Goal: Task Accomplishment & Management: Complete application form

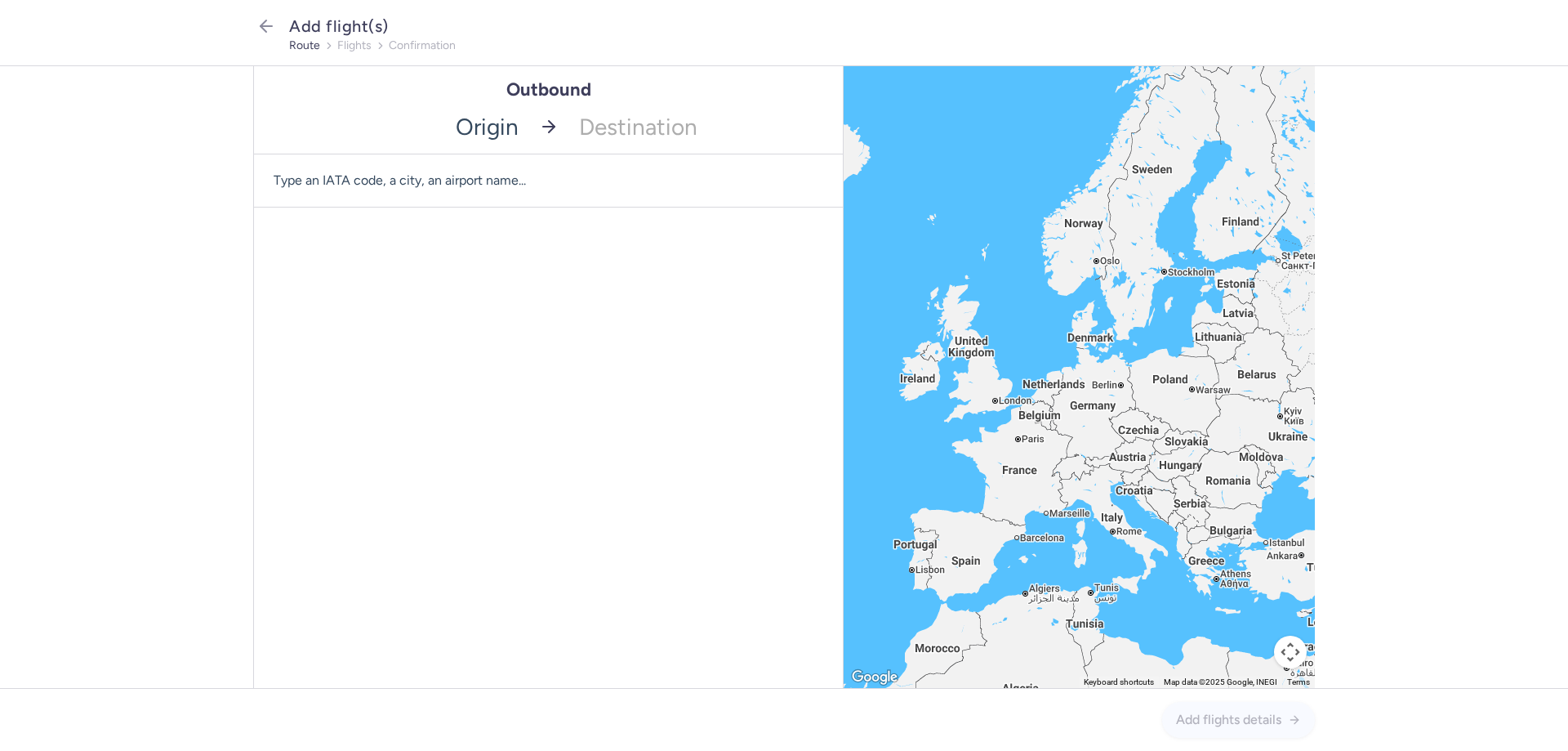
click at [382, 178] on span "Type an IATA code, a city, an airport name..." at bounding box center [548, 181] width 589 height 53
type input "clj"
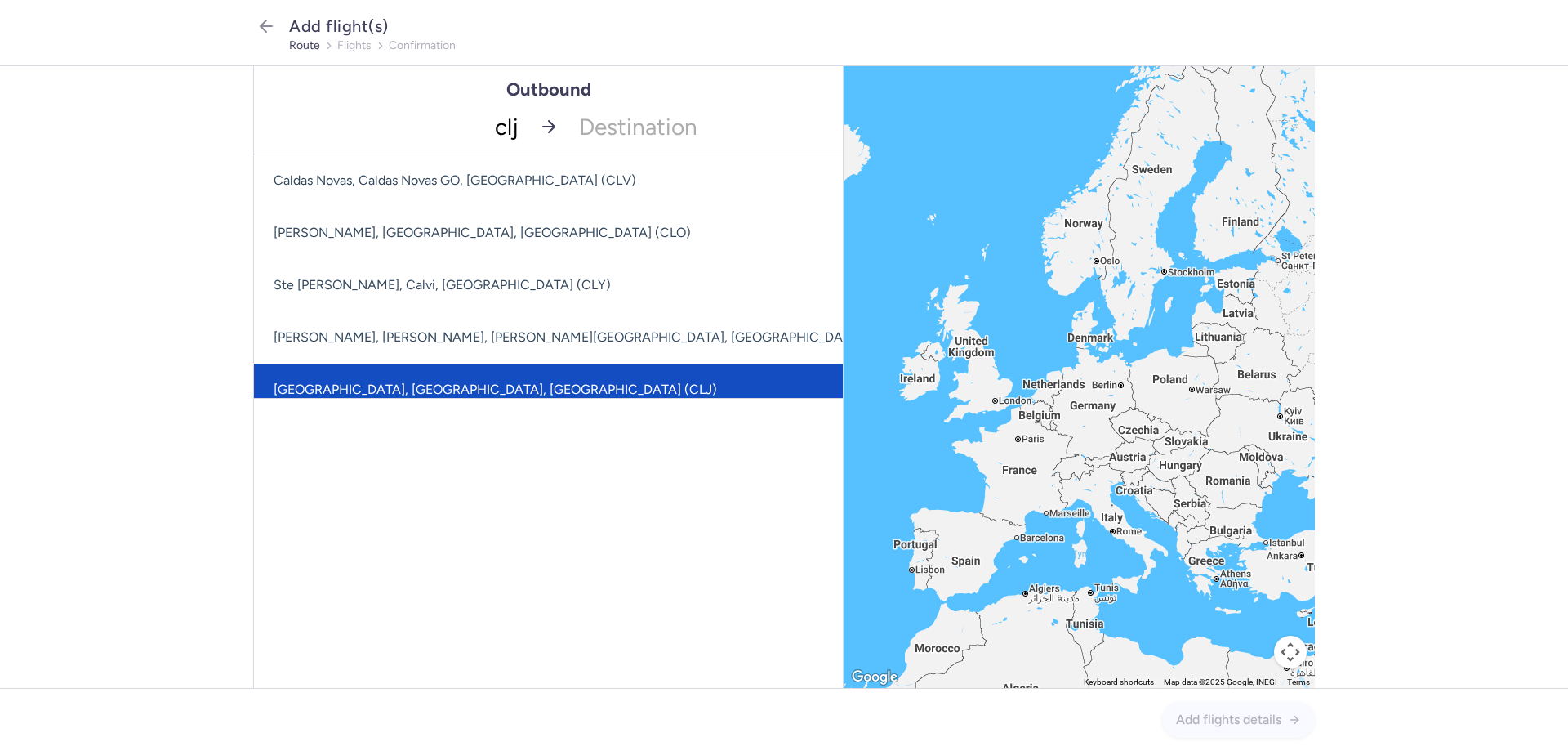
click at [477, 390] on span "[GEOGRAPHIC_DATA], [GEOGRAPHIC_DATA], [GEOGRAPHIC_DATA] (CLJ)" at bounding box center [495, 389] width 443 height 16
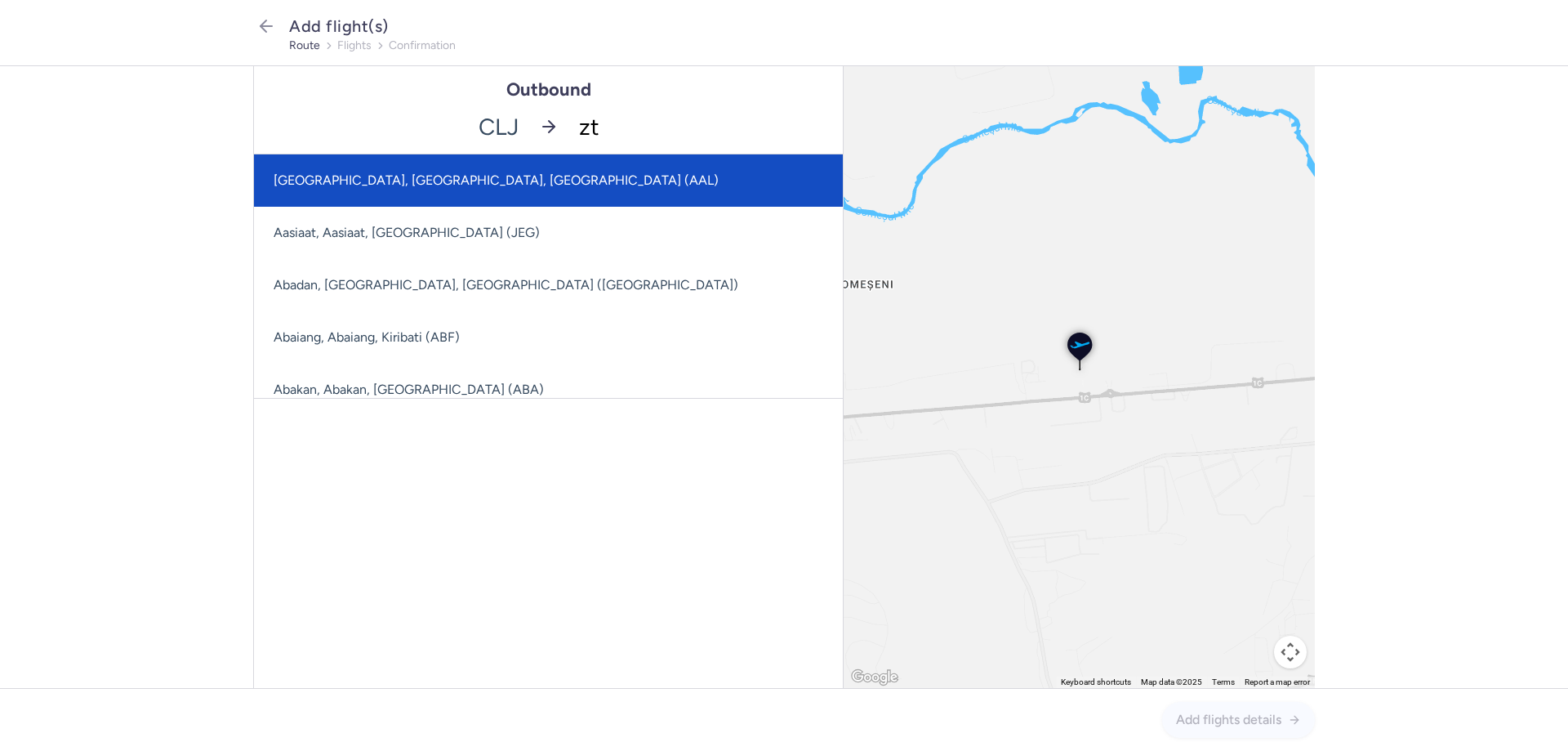
type input "zth"
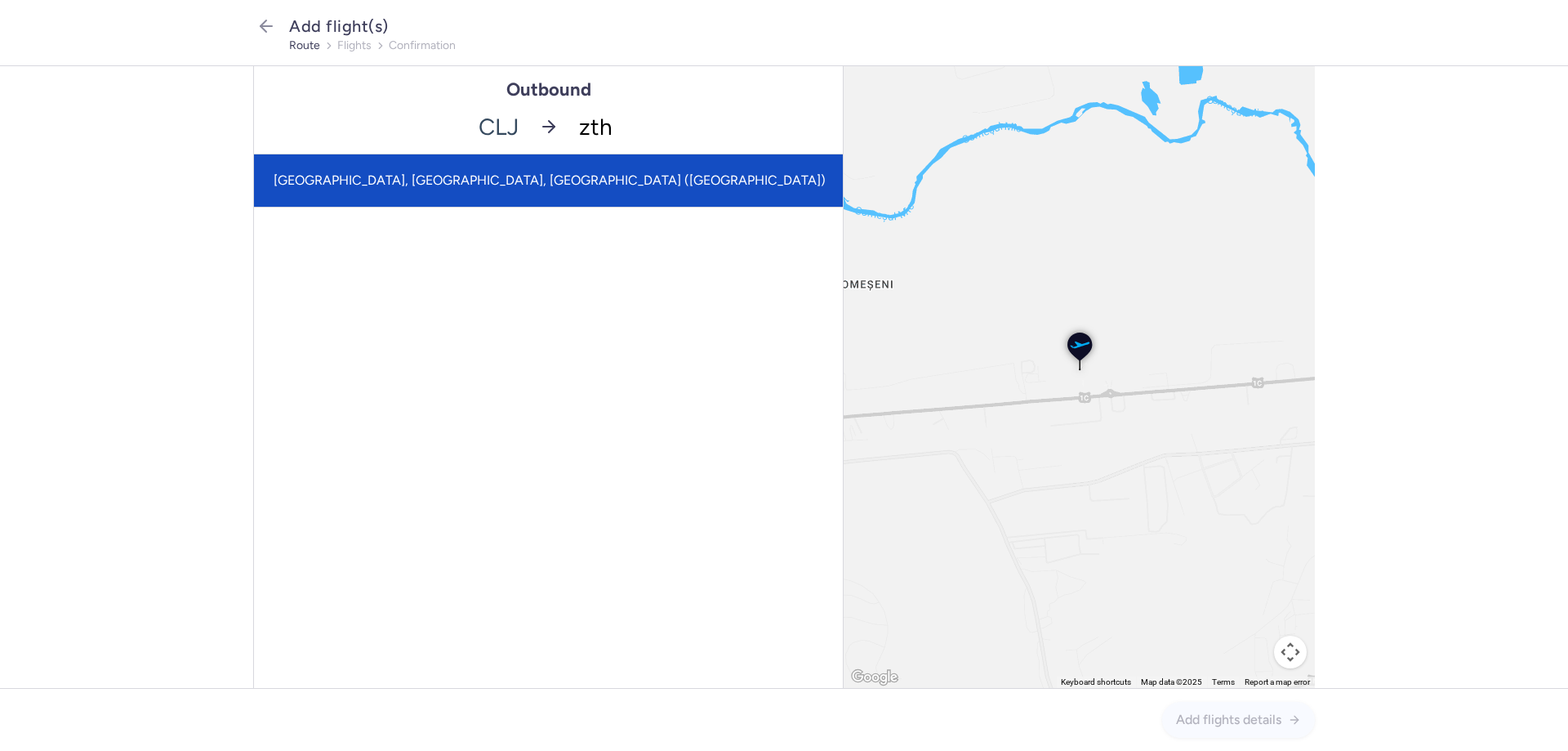
click at [547, 179] on span "[GEOGRAPHIC_DATA], [GEOGRAPHIC_DATA], [GEOGRAPHIC_DATA] ([GEOGRAPHIC_DATA])" at bounding box center [549, 181] width 552 height 16
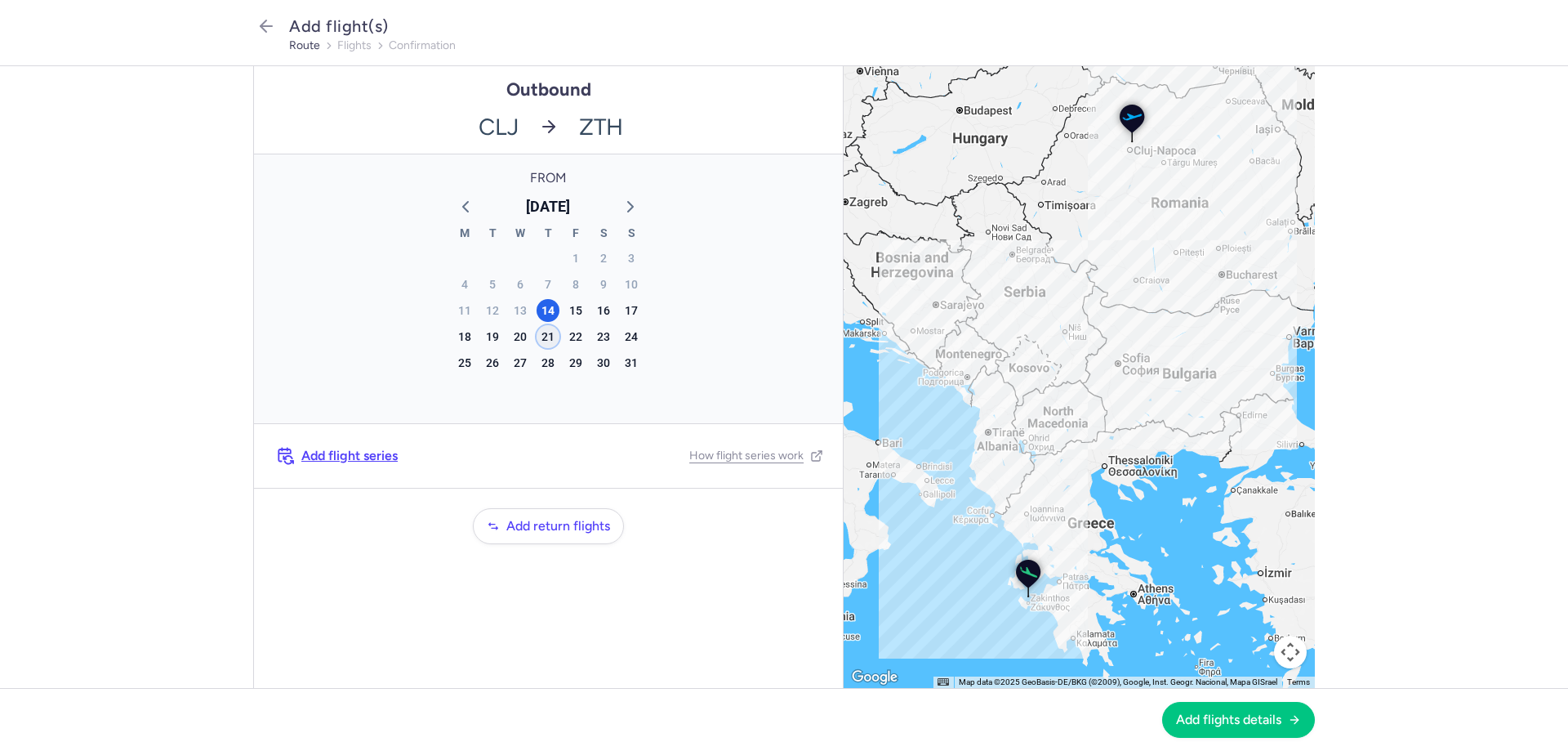
click at [547, 335] on div "21" at bounding box center [547, 336] width 23 height 23
click at [1238, 722] on span "Add flights details" at bounding box center [1228, 718] width 105 height 15
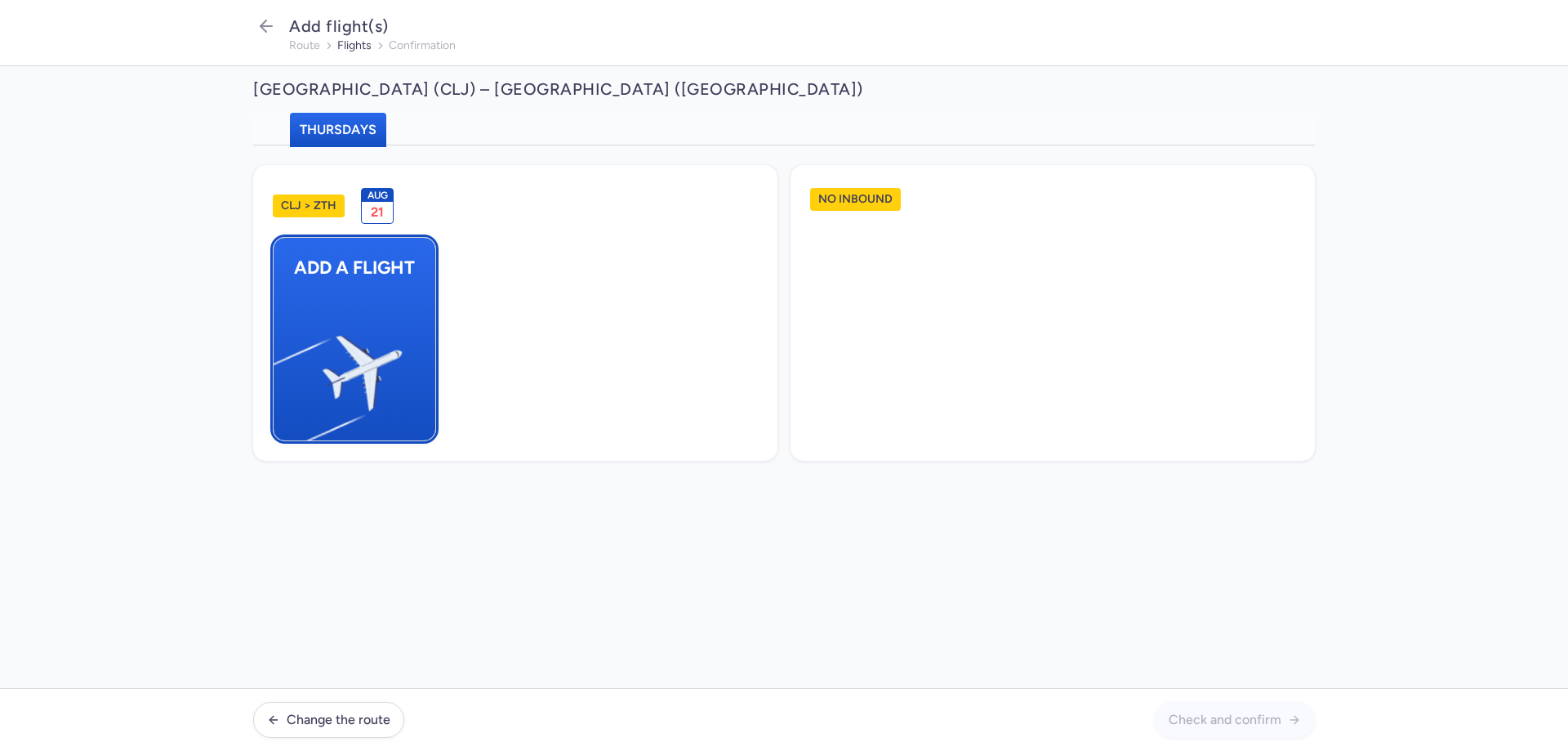
click at [363, 342] on img "button" at bounding box center [282, 365] width 276 height 253
select select "23"
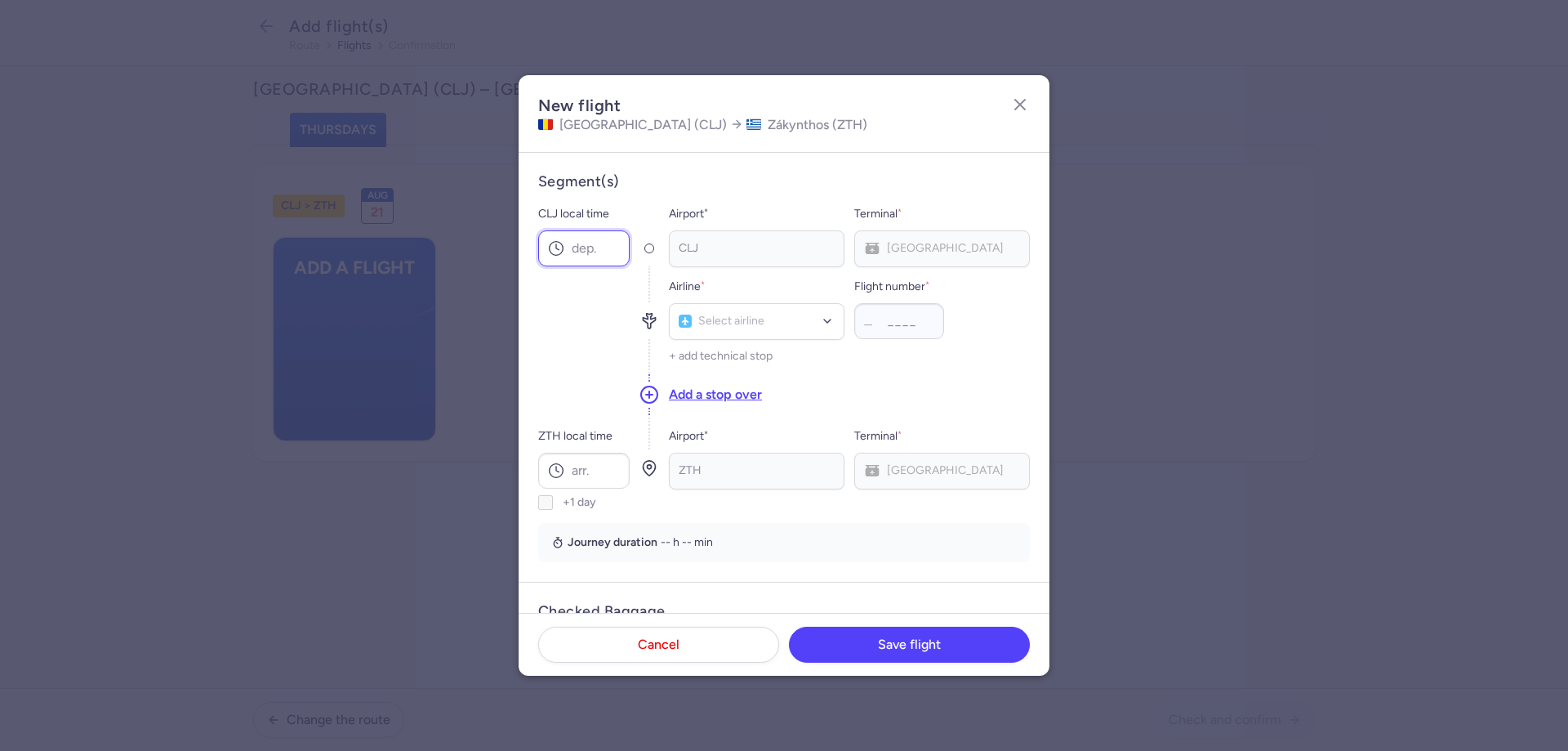
click at [598, 254] on input "CLJ local time" at bounding box center [584, 248] width 91 height 36
type input "12:05"
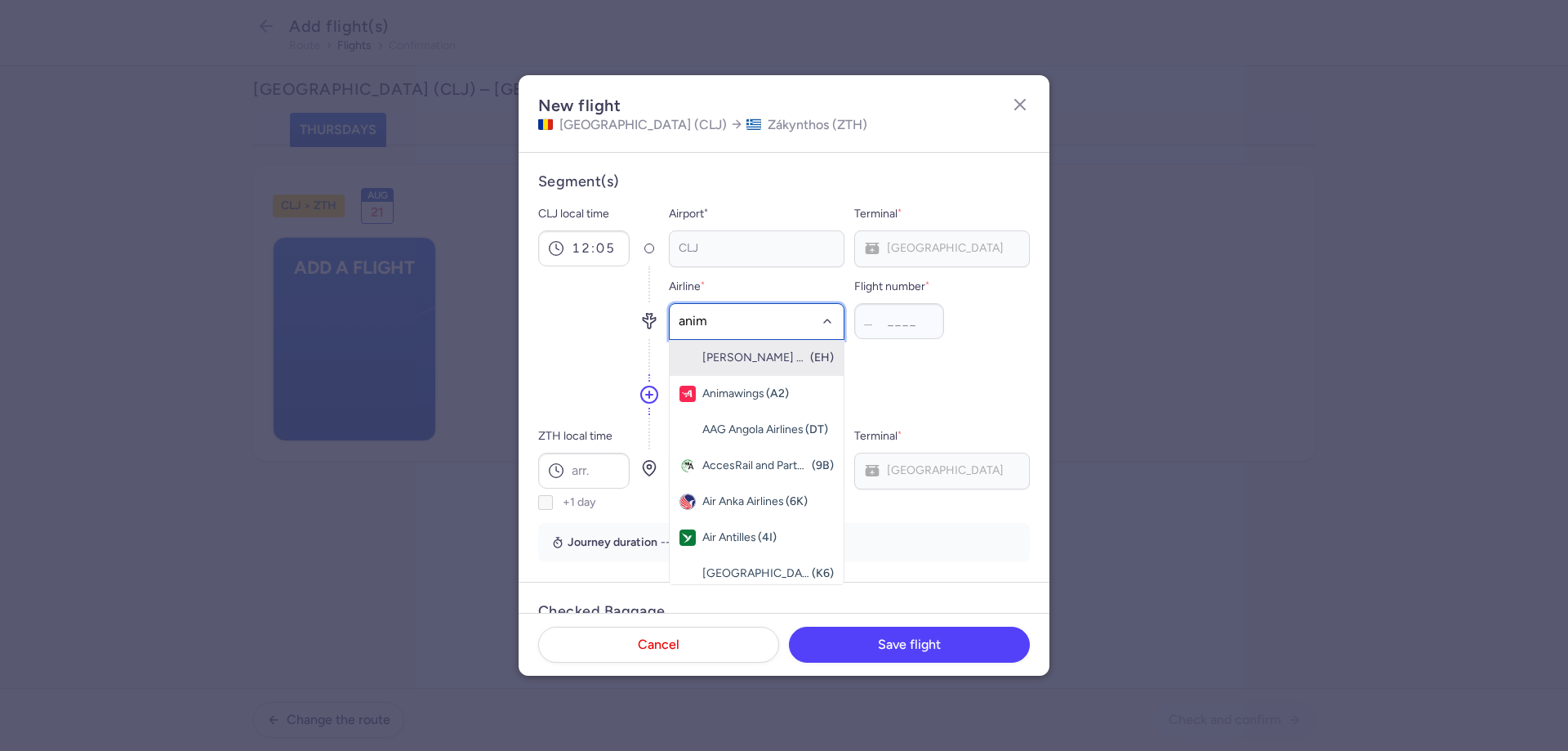
type input "anima"
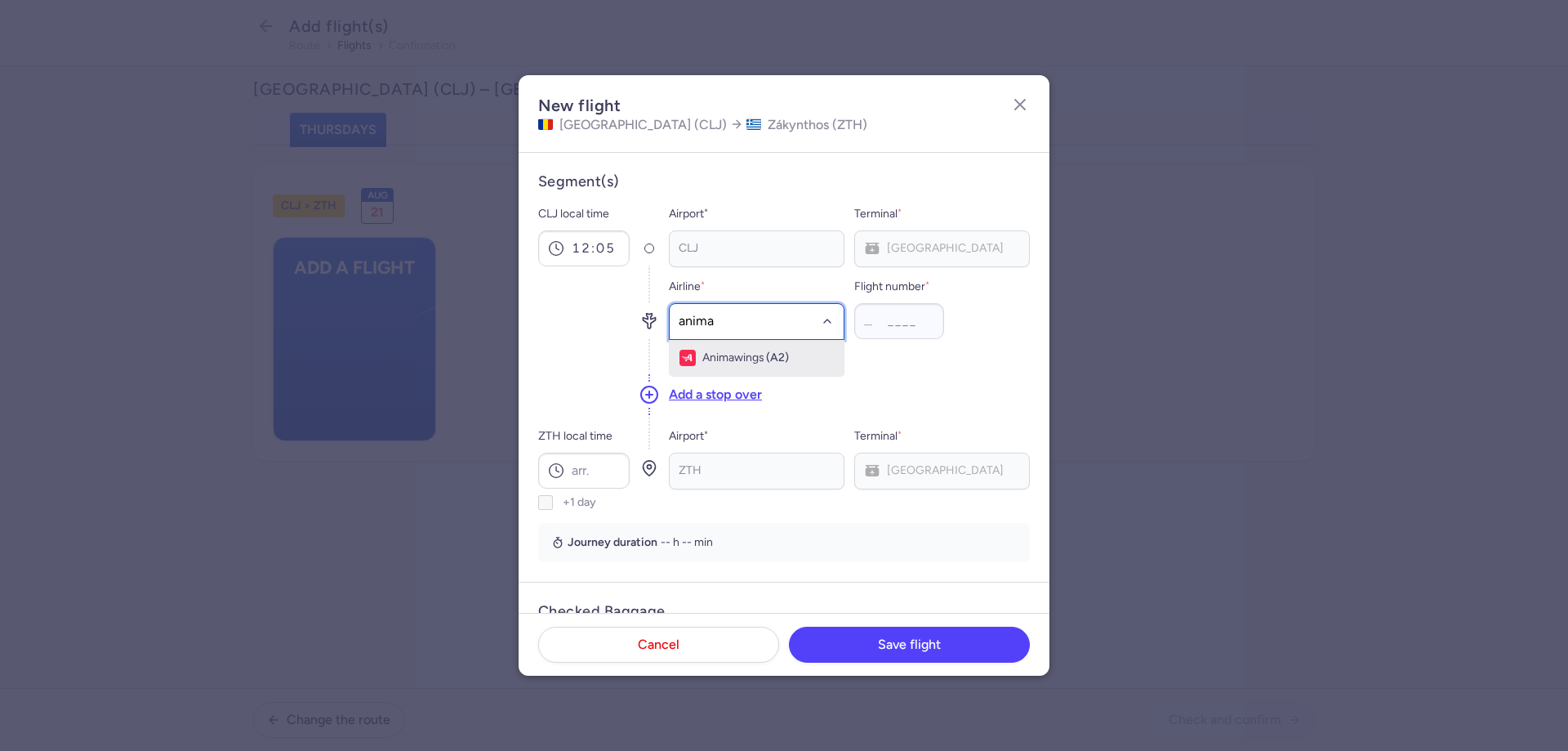
click at [765, 357] on div "Animawings (A2)" at bounding box center [745, 357] width 86 height 13
type input "4120"
click at [592, 469] on input "ZTH local time" at bounding box center [584, 470] width 91 height 36
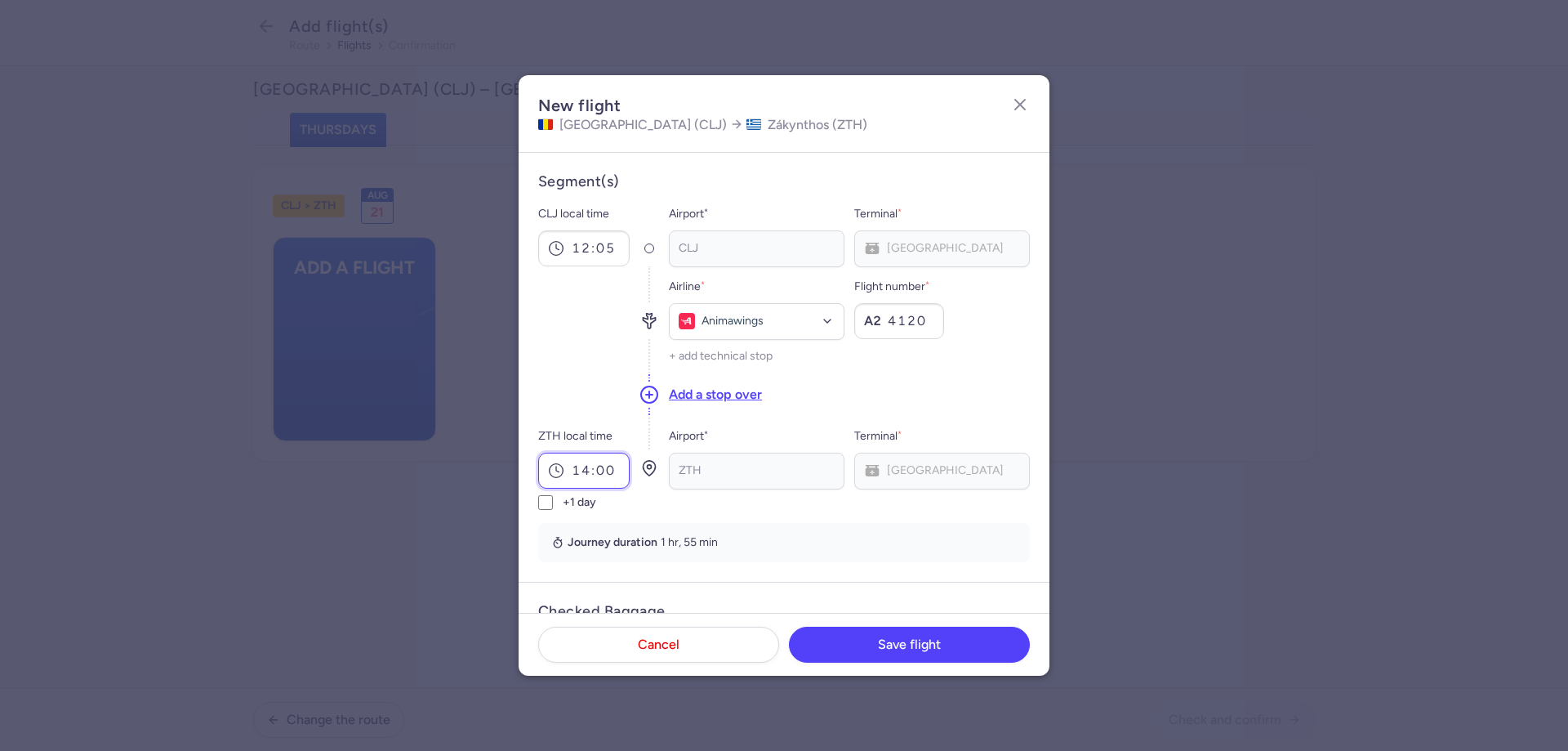
type input "14:00"
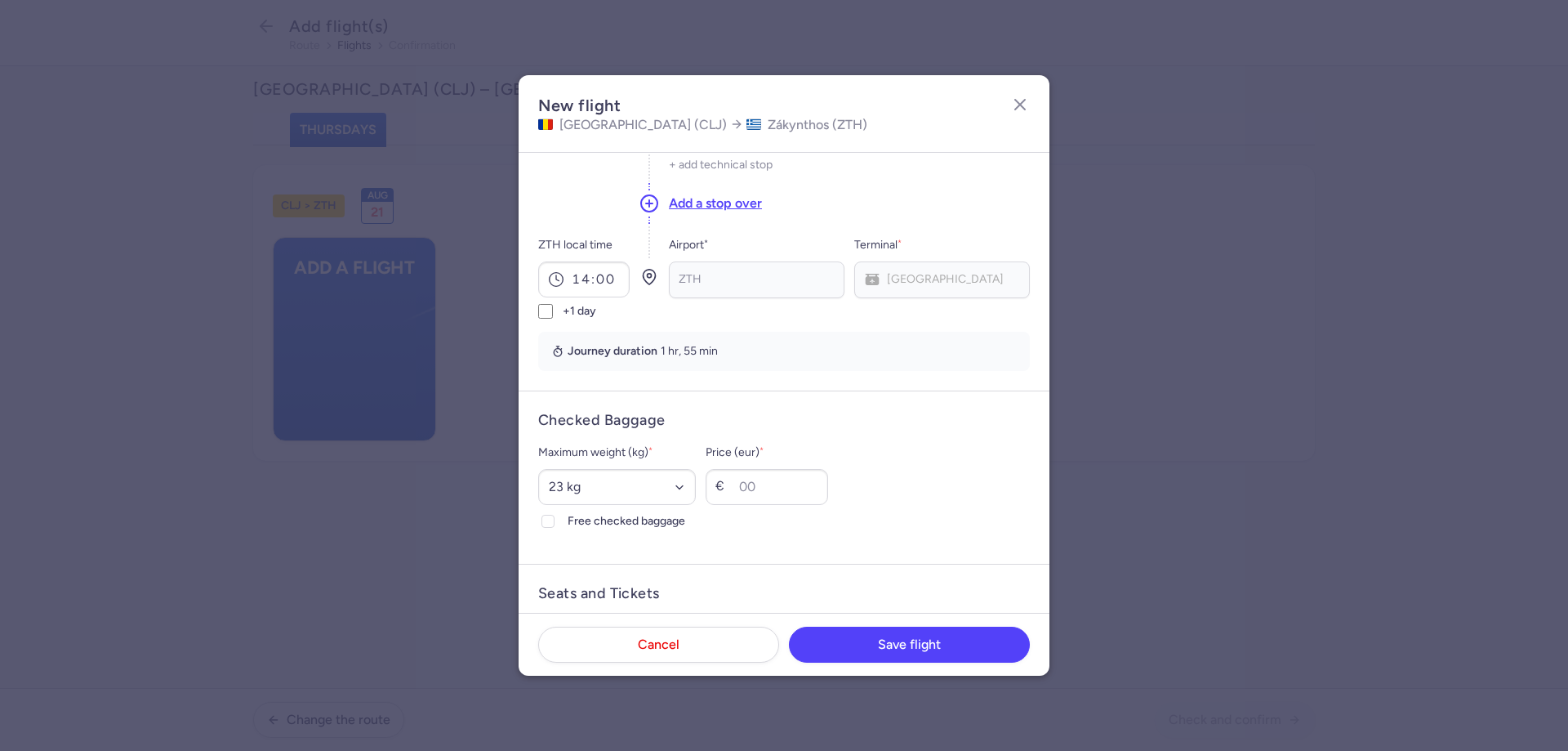
scroll to position [193, 0]
click at [695, 480] on select "Select an option 15 kg 16 kg 17 kg 18 kg 19 kg 20 kg 21 kg 22 kg 23 kg 24 kg 25…" at bounding box center [617, 484] width 158 height 36
select select "20"
click at [539, 466] on select "Select an option 15 kg 16 kg 17 kg 18 kg 19 kg 20 kg 21 kg 22 kg 23 kg 24 kg 25…" at bounding box center [617, 484] width 158 height 36
click at [549, 519] on polyline at bounding box center [547, 518] width 7 height 5
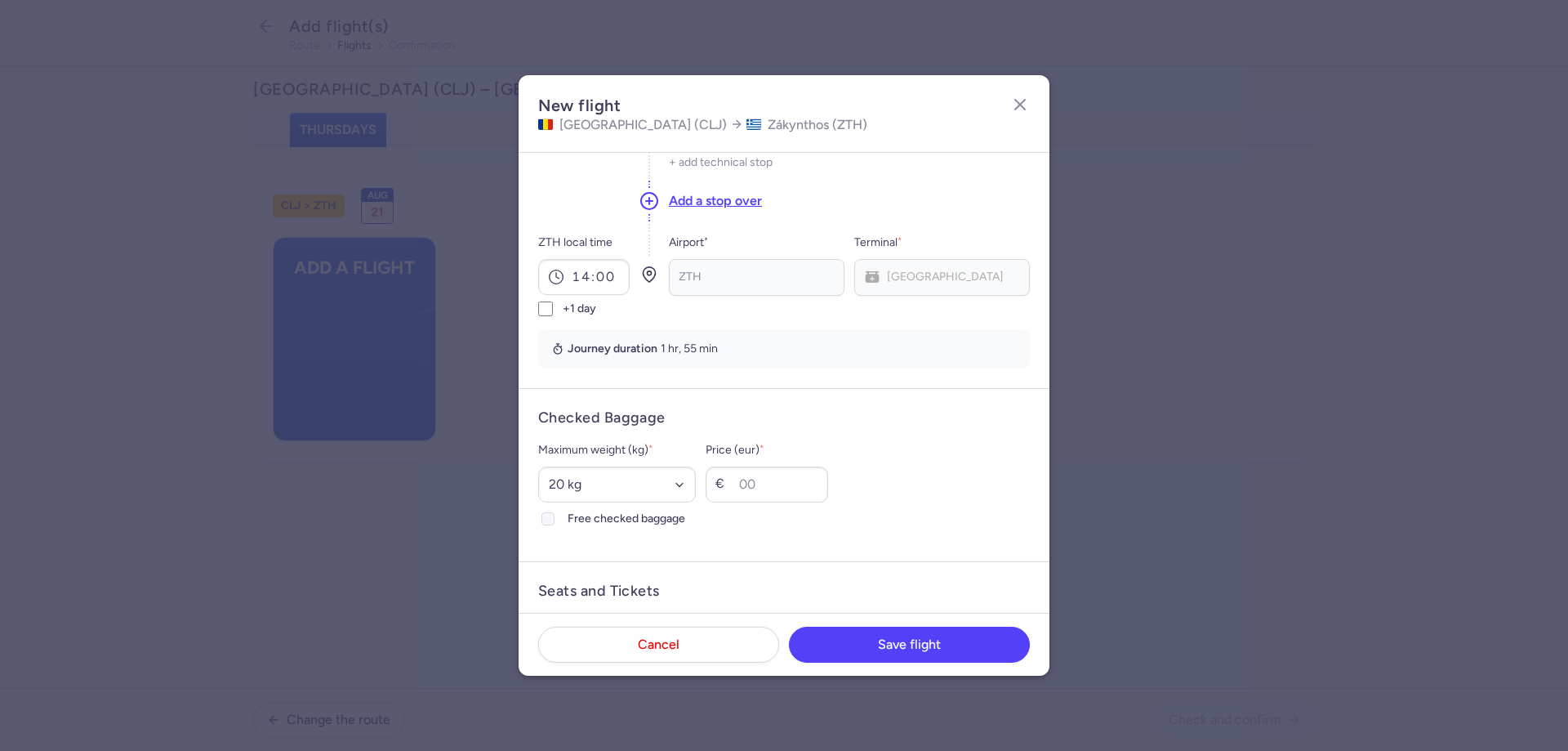
click at [549, 519] on input "Free checked baggage" at bounding box center [547, 518] width 13 height 13
checkbox input "true"
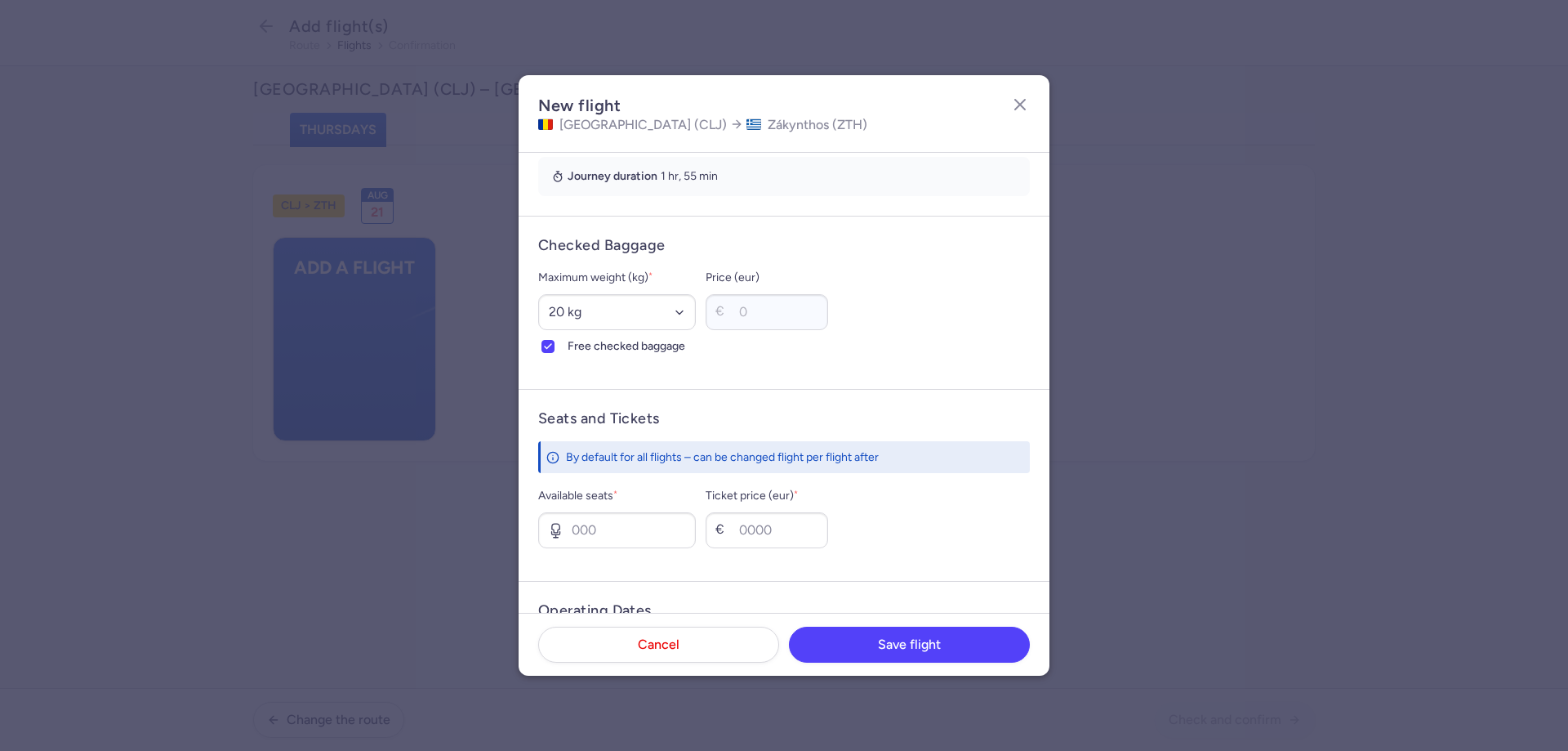
scroll to position [388, 0]
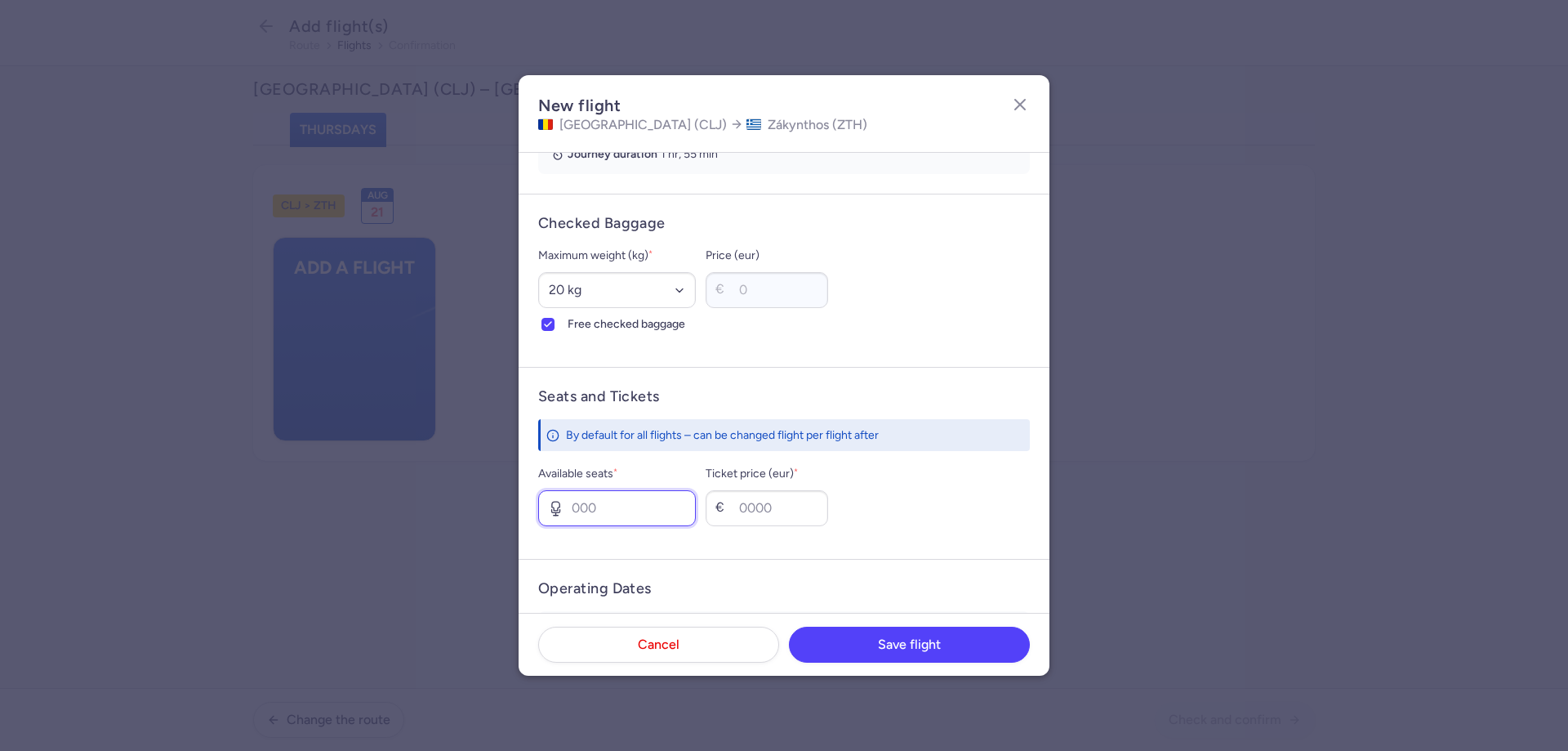
drag, startPoint x: 644, startPoint y: 511, endPoint x: 511, endPoint y: 506, distance: 133.1
click at [515, 507] on dialog "New flight [GEOGRAPHIC_DATA] (CLJ) [GEOGRAPHIC_DATA] (ZTH) Segment(s) CLJ local…" at bounding box center [784, 375] width 1515 height 600
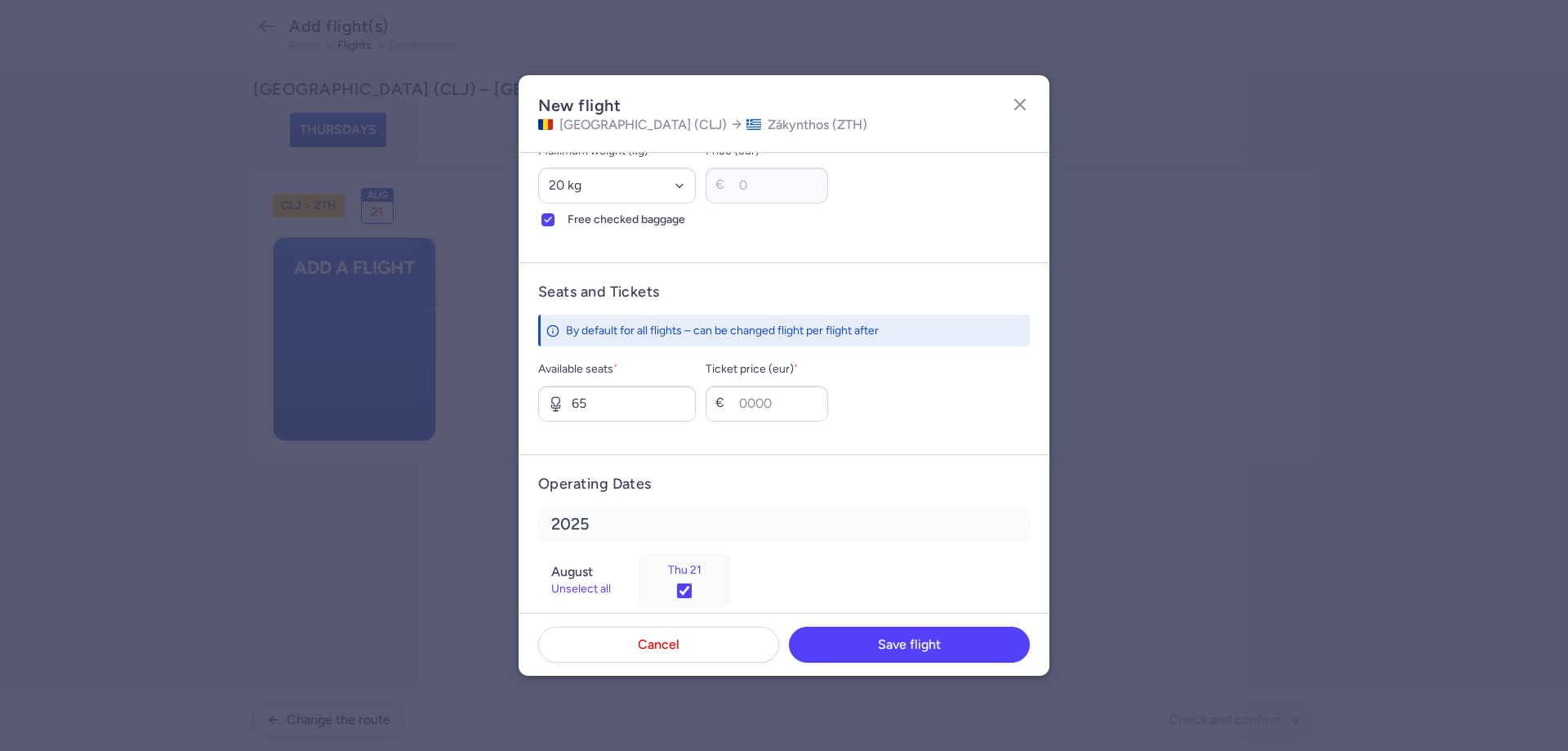
scroll to position [501, 0]
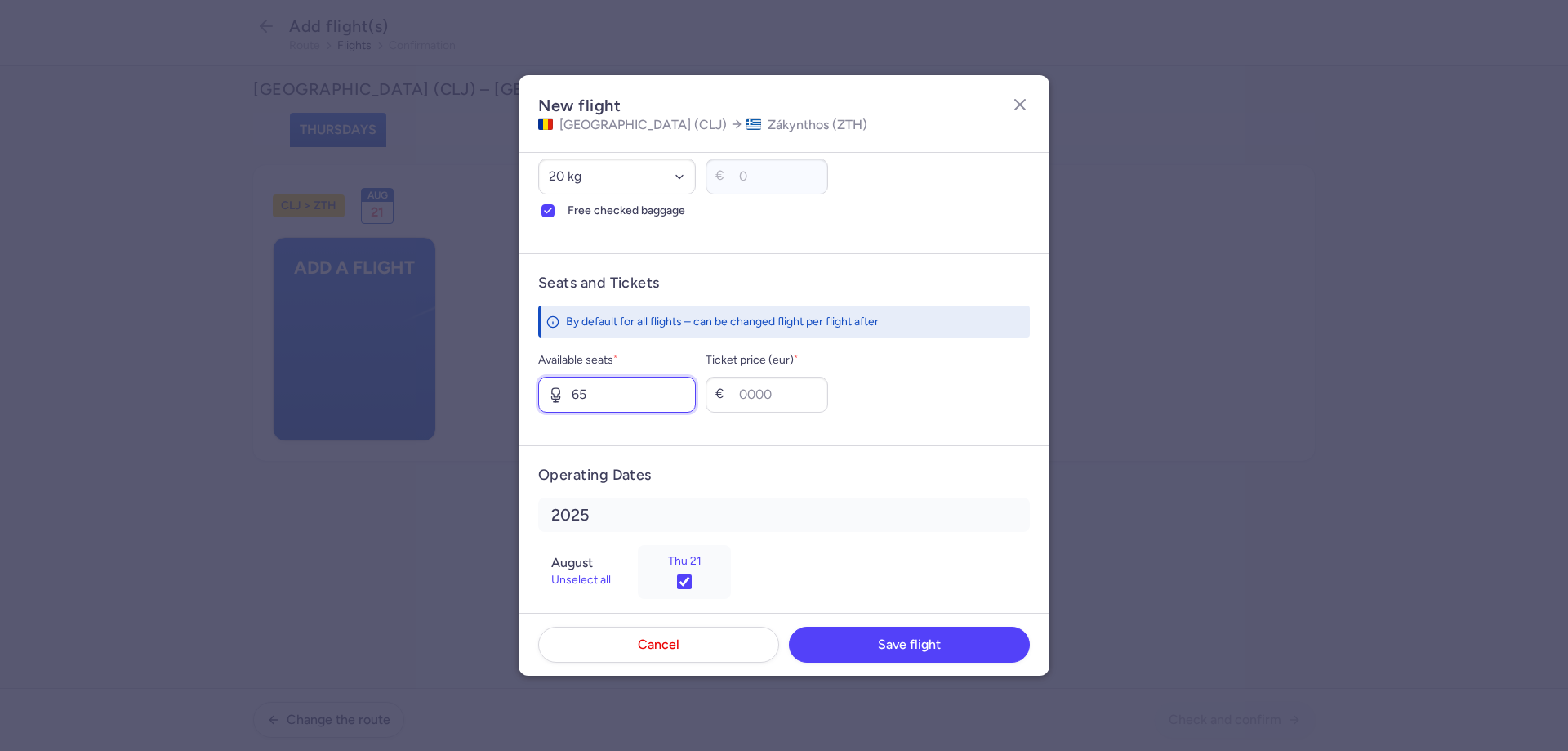
drag, startPoint x: 556, startPoint y: 388, endPoint x: 541, endPoint y: 386, distance: 15.1
click at [541, 386] on input "65" at bounding box center [617, 395] width 158 height 36
type input "3"
click at [798, 395] on input "Ticket price (eur) *" at bounding box center [766, 395] width 122 height 36
type input "65"
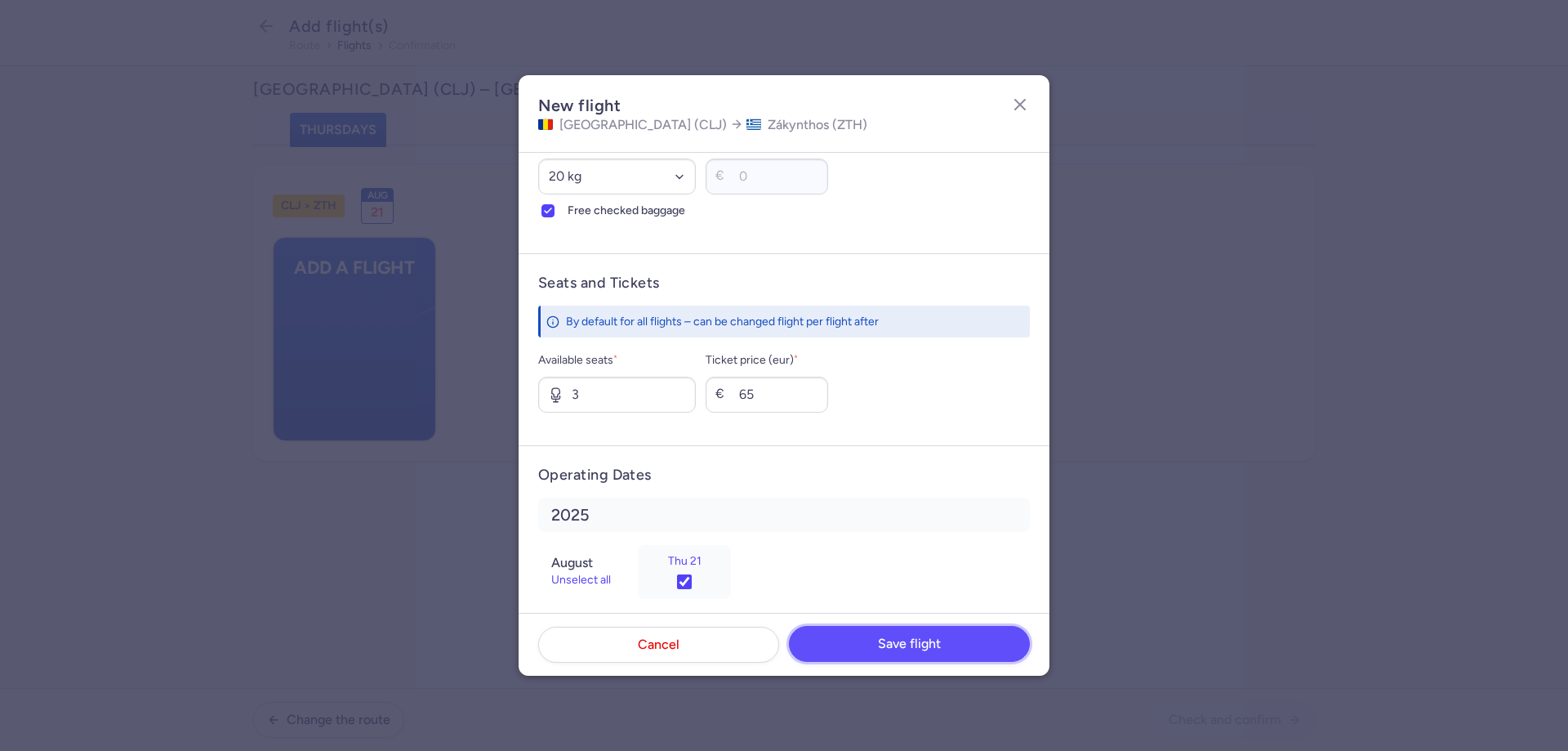
click at [914, 640] on span "Save flight" at bounding box center [908, 643] width 62 height 15
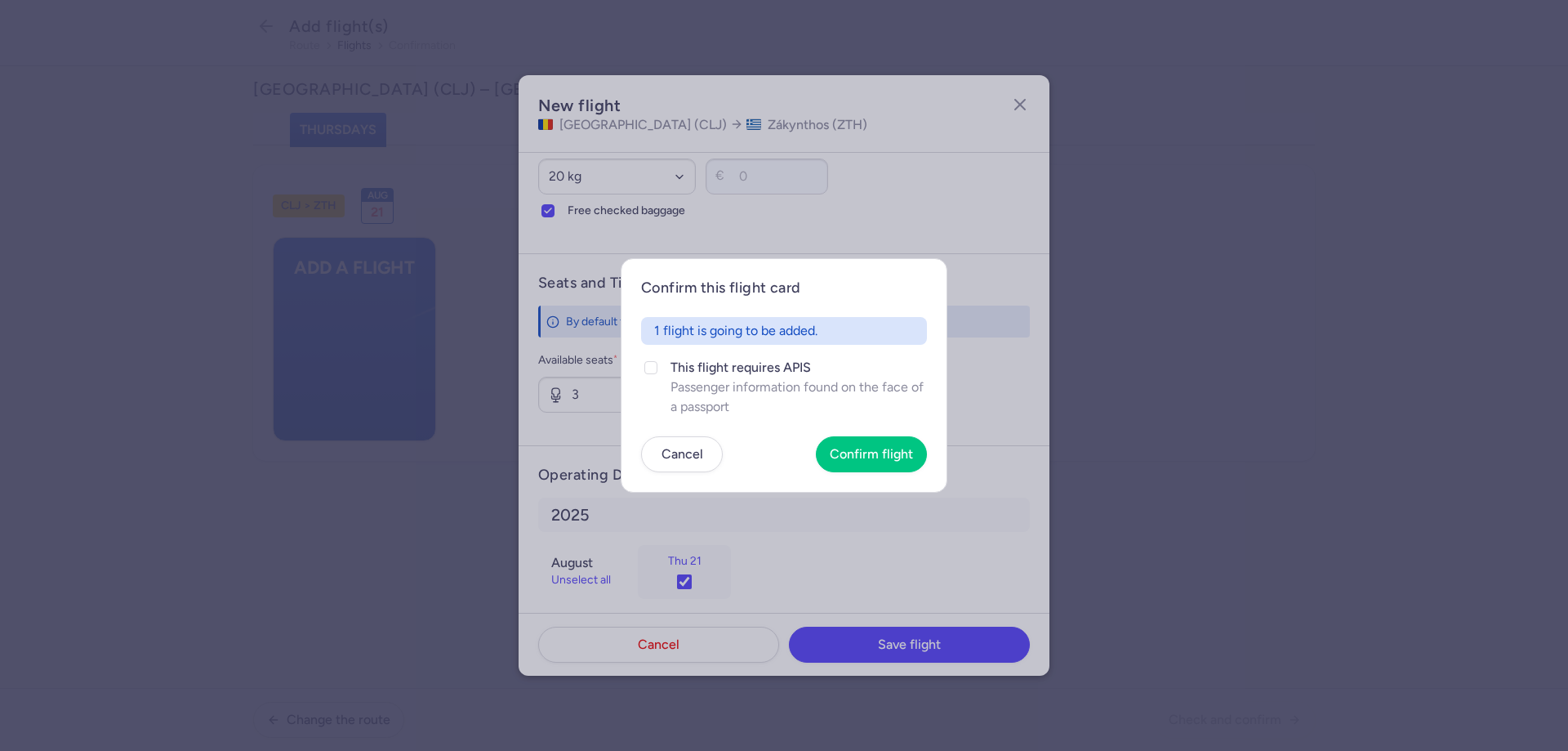
drag, startPoint x: 930, startPoint y: 466, endPoint x: 914, endPoint y: 455, distance: 19.4
click at [932, 466] on article "Confirm this flight card 1 flight is going to be added. This flight requires AP…" at bounding box center [784, 375] width 326 height 234
click at [907, 449] on span "Confirm flight" at bounding box center [871, 452] width 83 height 15
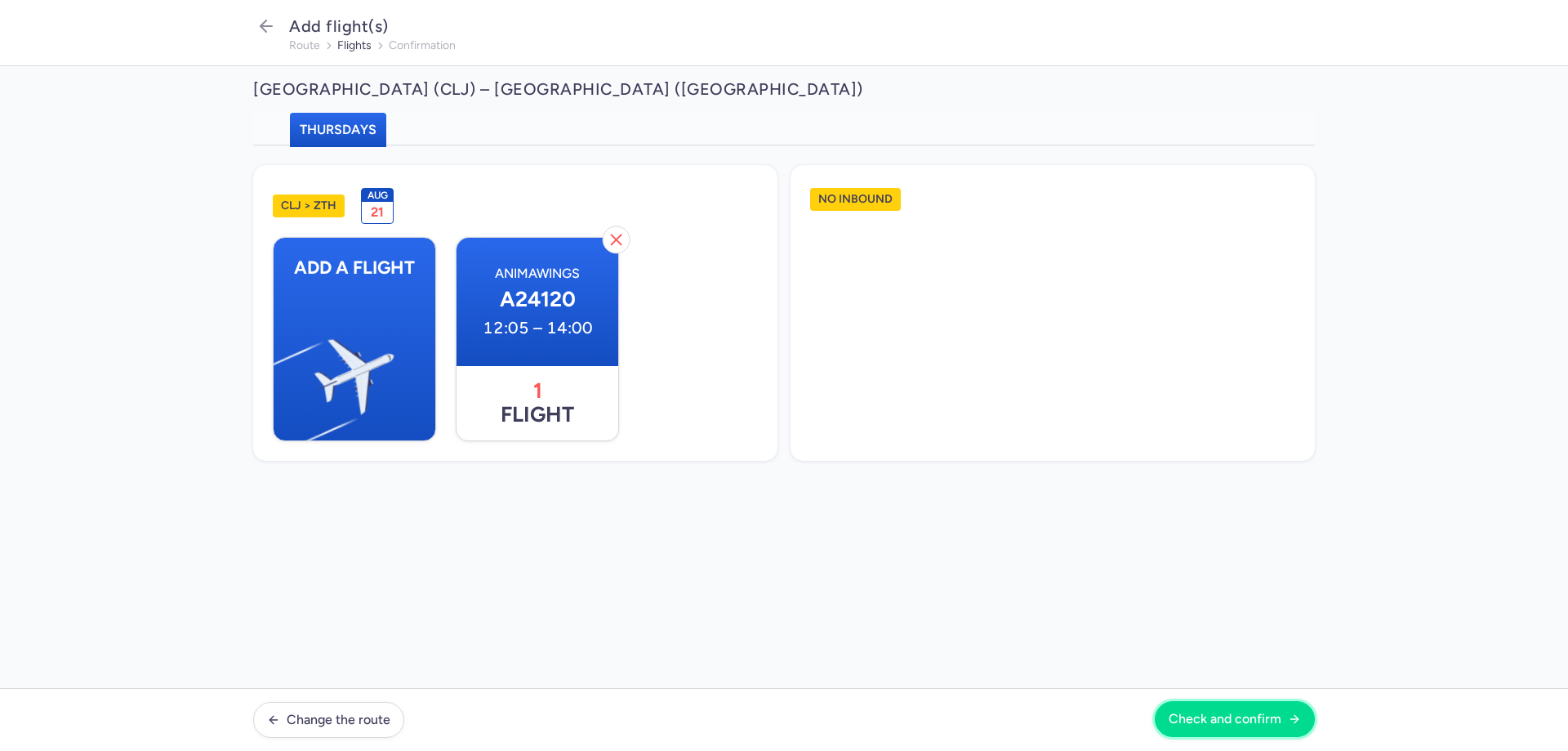
click at [1218, 718] on span "Check and confirm" at bounding box center [1225, 718] width 113 height 15
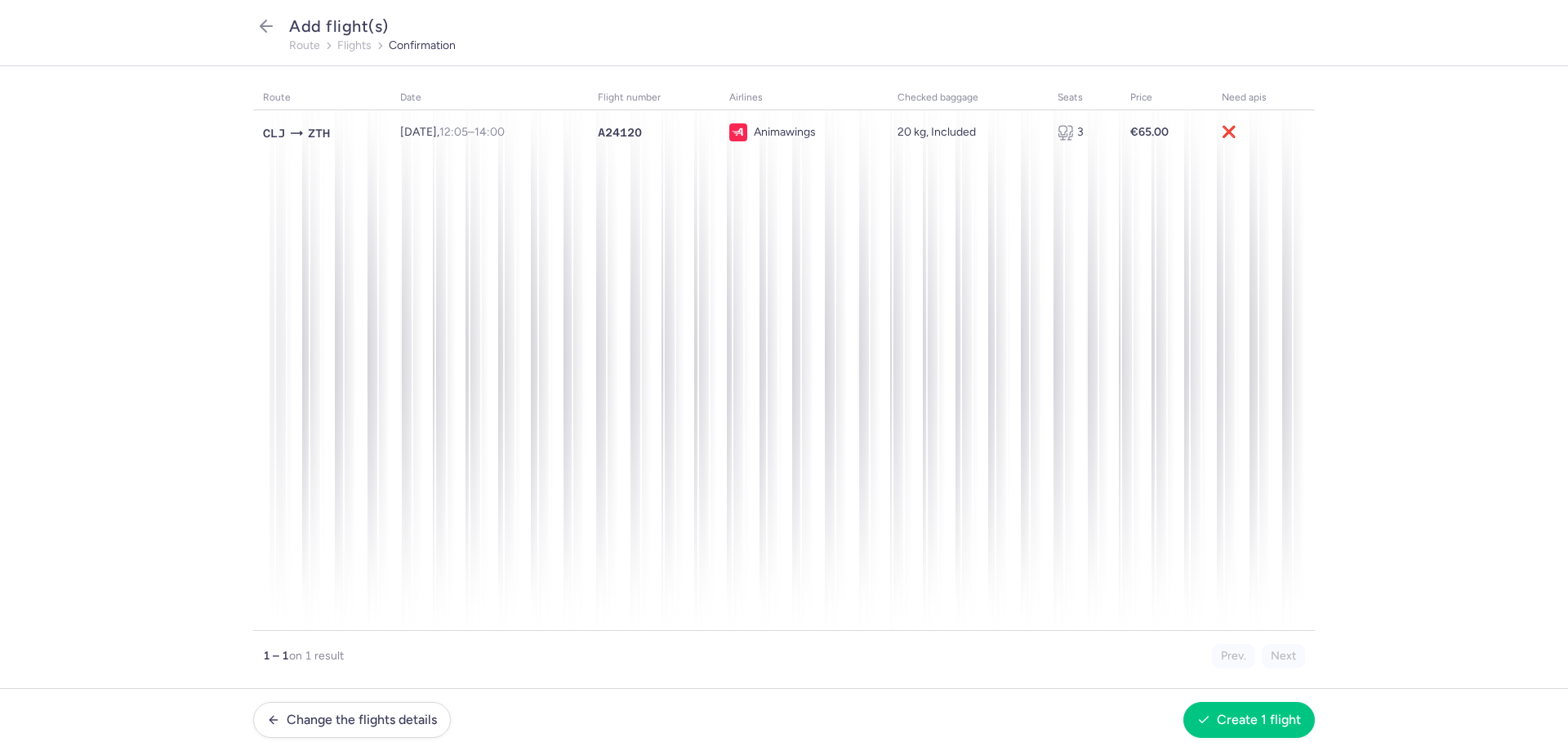
click at [312, 26] on span "Add flight(s)" at bounding box center [338, 26] width 99 height 20
click at [270, 21] on icon "button" at bounding box center [266, 26] width 20 height 20
click at [832, 476] on div "route date flight number airlines checked baggage seats price need apis CLJ ZTH…" at bounding box center [784, 357] width 1061 height 545
click at [1304, 720] on button "Create 1 flight" at bounding box center [1249, 718] width 132 height 36
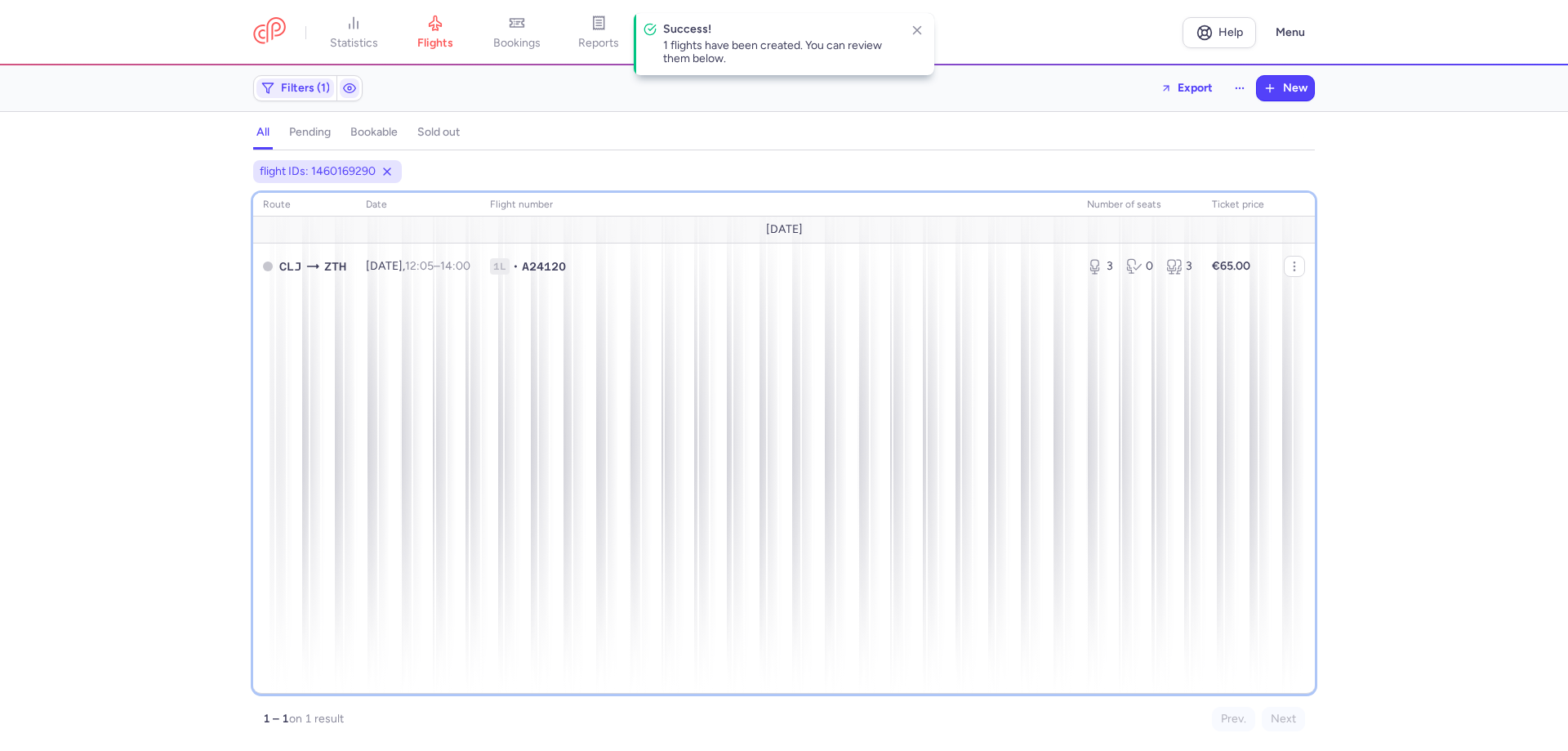
click at [977, 531] on div "route date Flight number number of seats Ticket price [DATE] CLJ ZTH [DATE] 12:…" at bounding box center [784, 442] width 1061 height 501
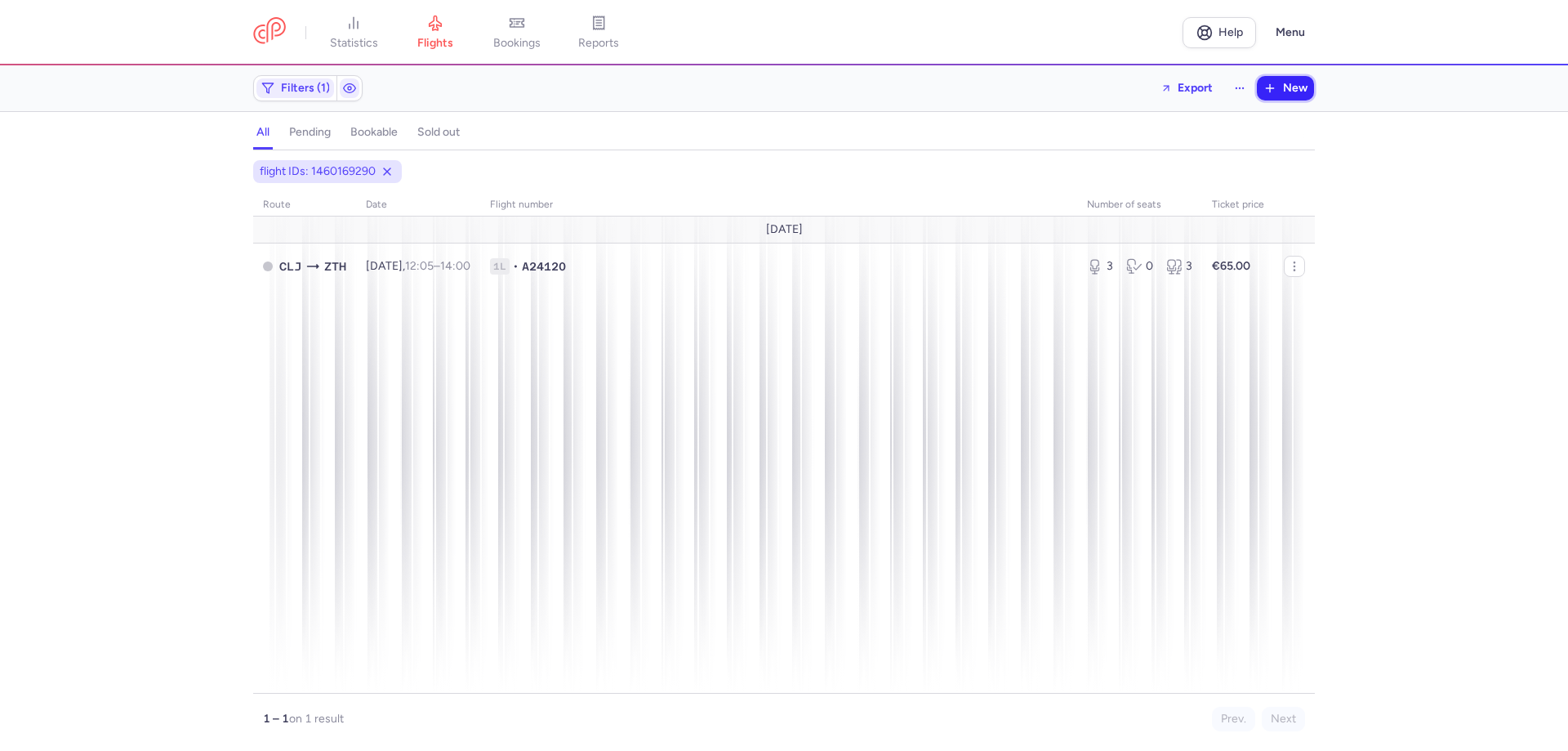
click at [1299, 87] on span "New" at bounding box center [1294, 87] width 25 height 13
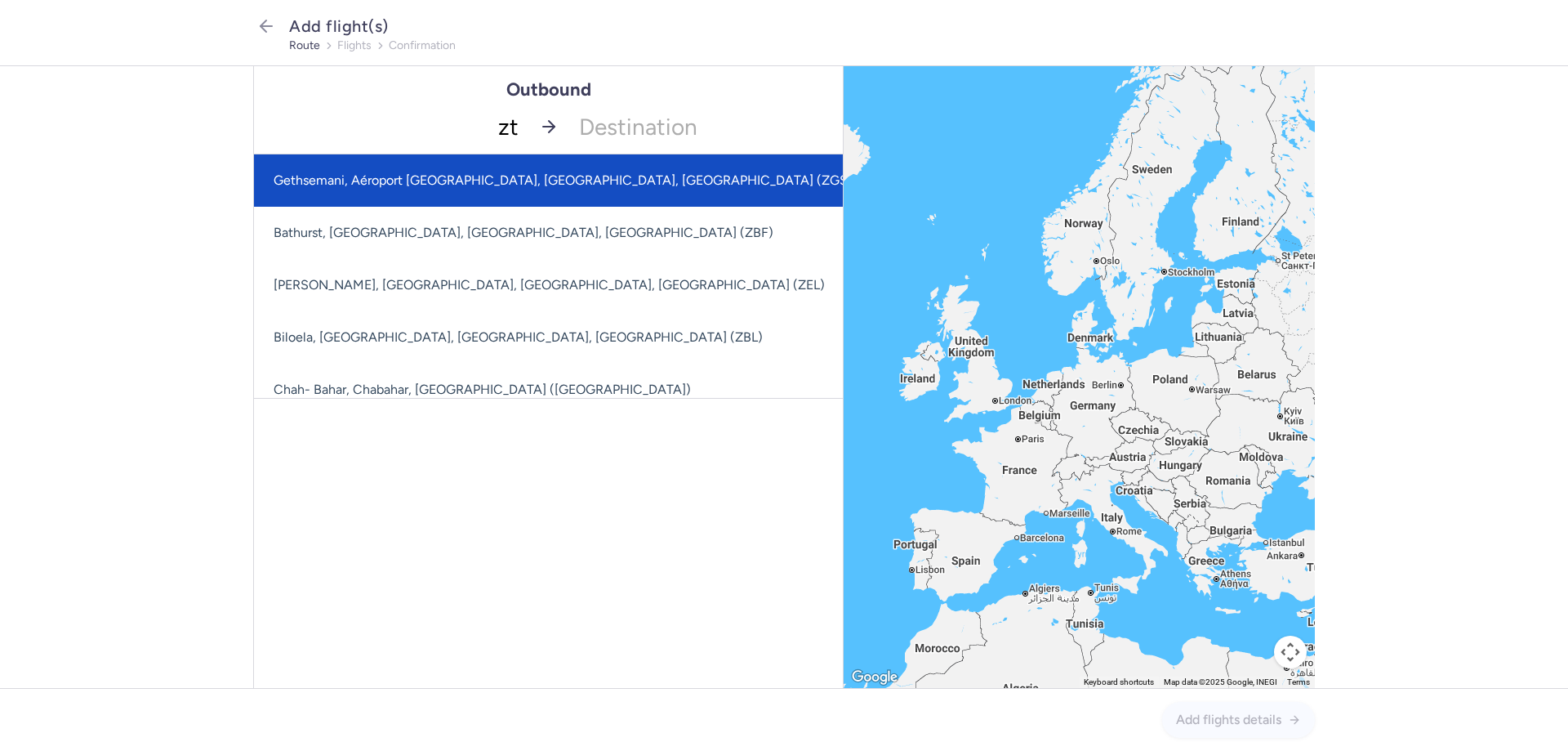
type input "zth"
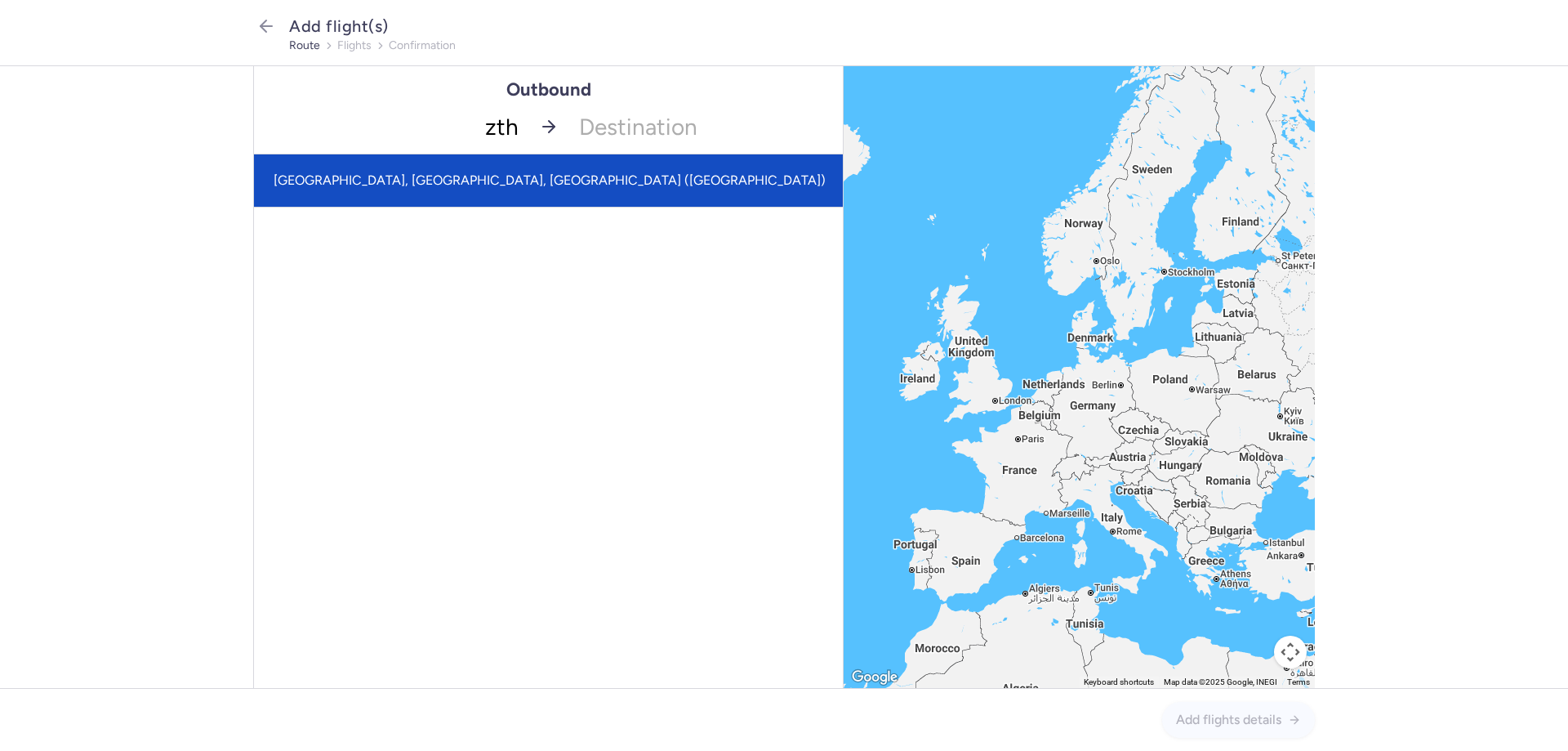
click at [456, 182] on span "[GEOGRAPHIC_DATA], [GEOGRAPHIC_DATA], [GEOGRAPHIC_DATA] ([GEOGRAPHIC_DATA])" at bounding box center [549, 181] width 552 height 16
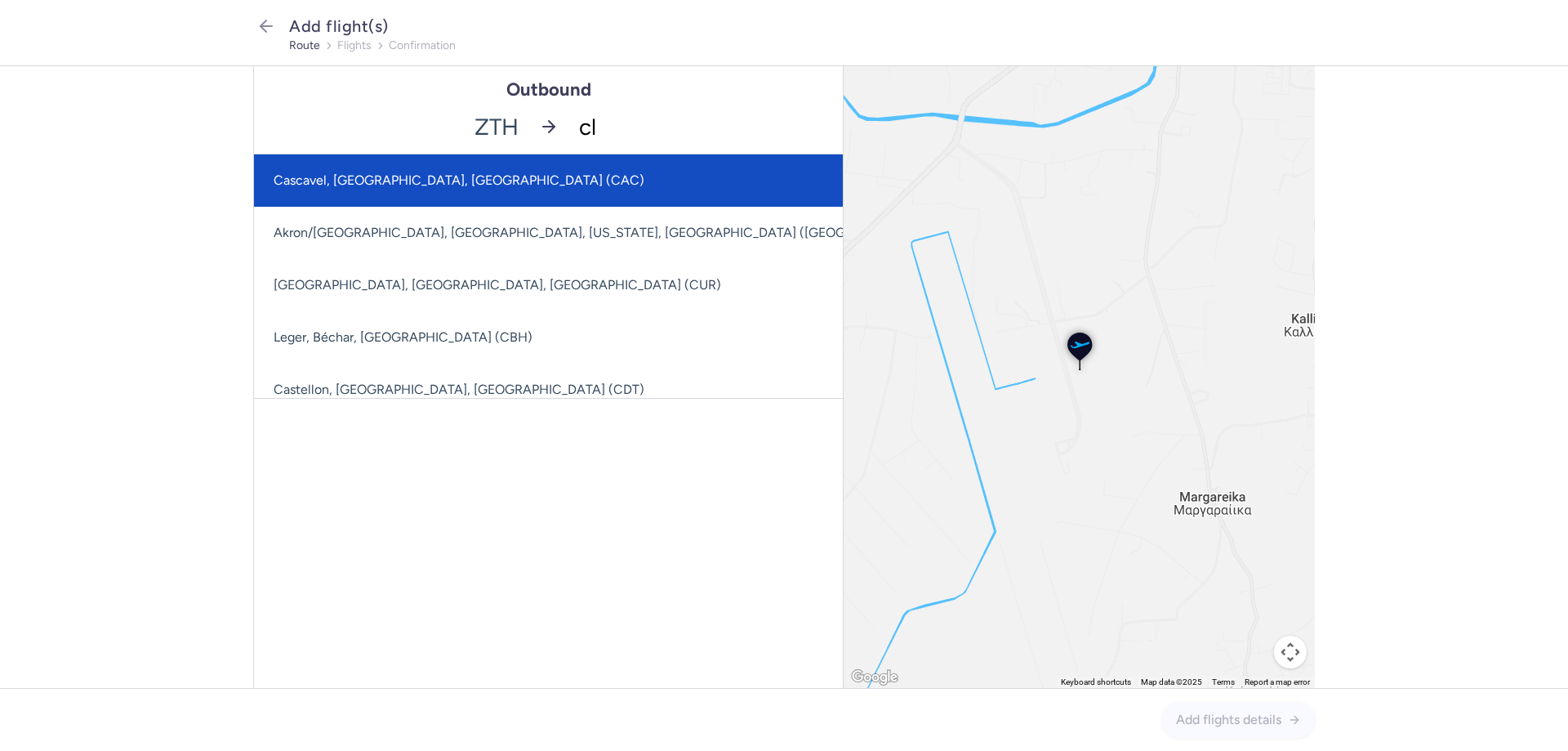
type input "clj"
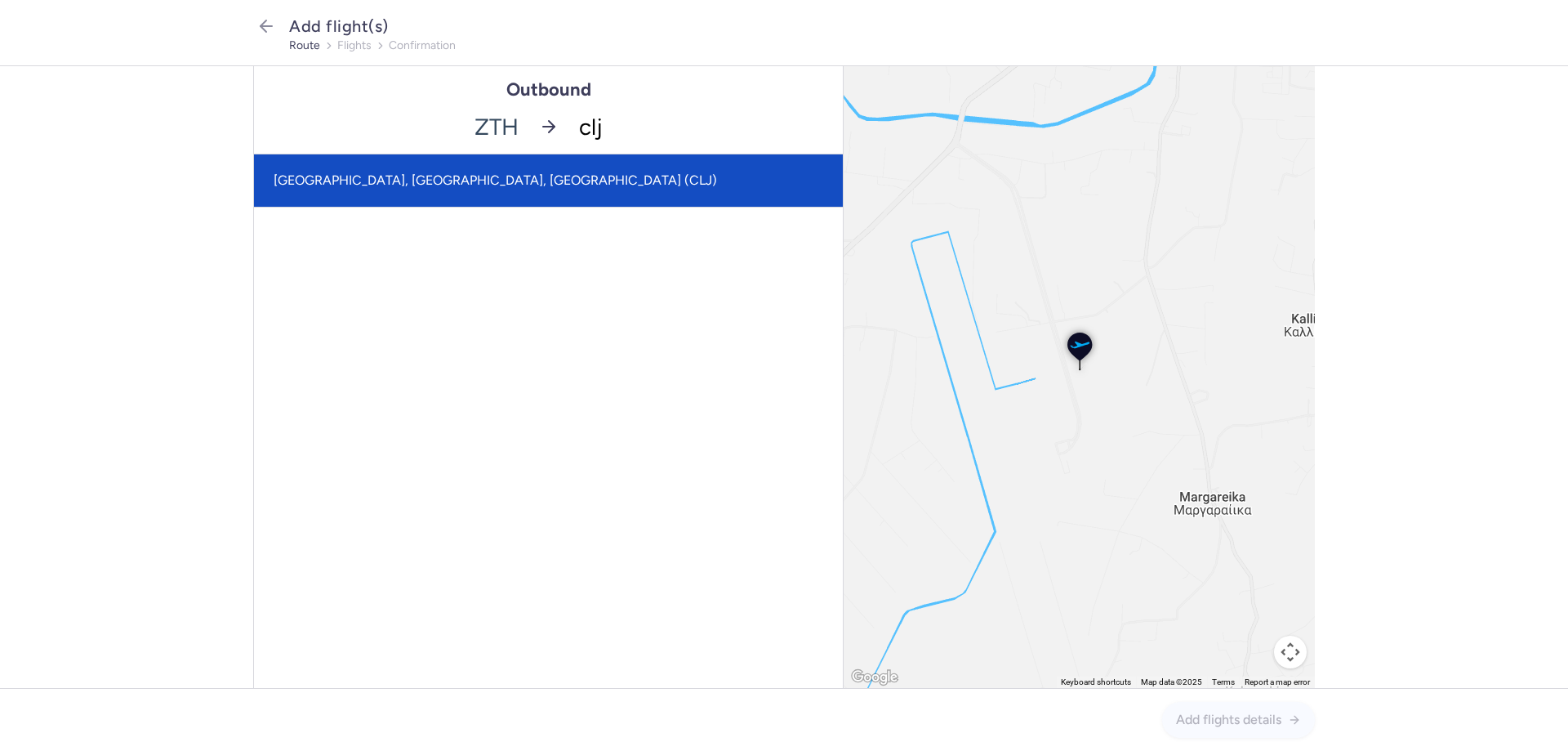
click at [593, 181] on span "[GEOGRAPHIC_DATA], [GEOGRAPHIC_DATA], [GEOGRAPHIC_DATA] (CLJ)" at bounding box center [495, 181] width 443 height 16
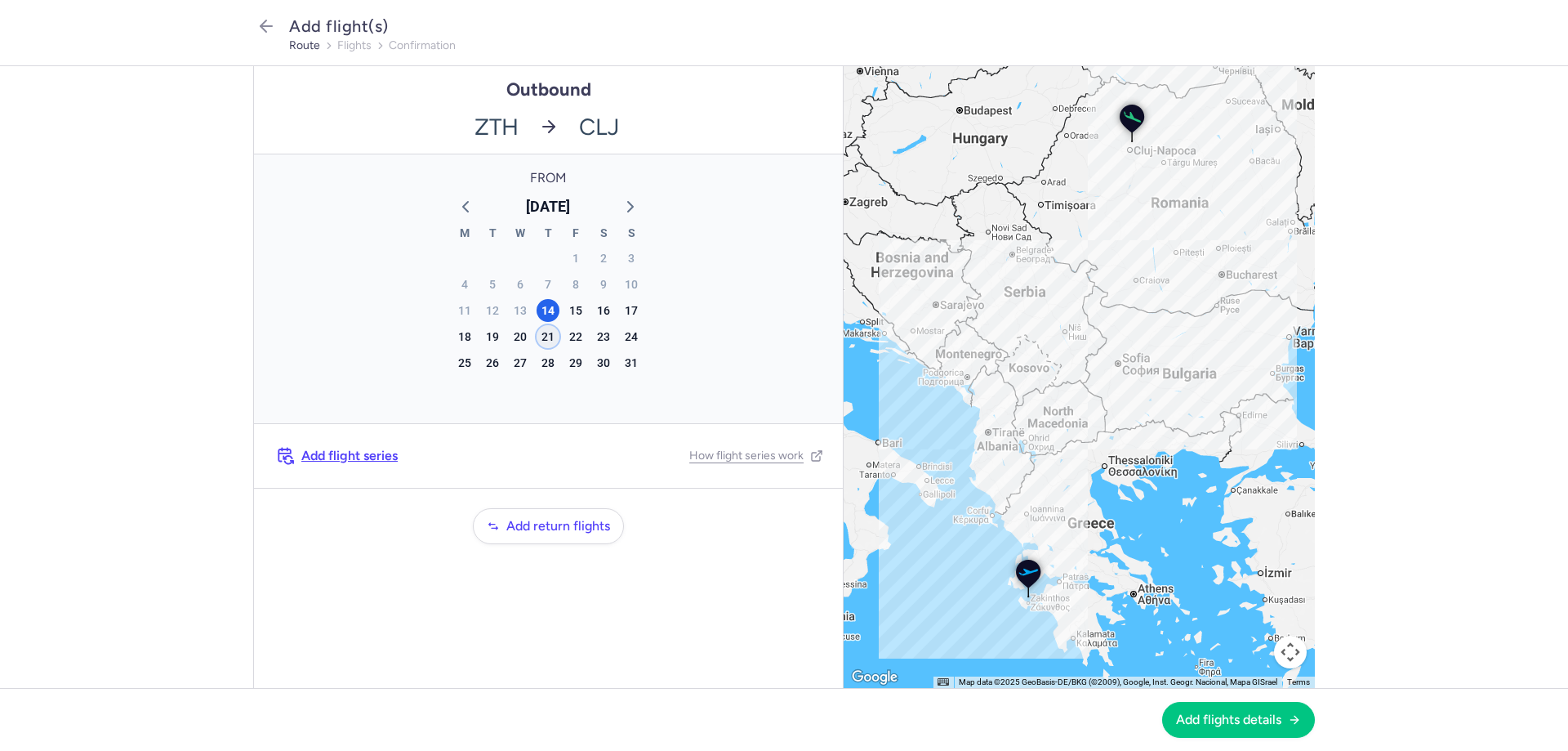
click at [547, 335] on div "21" at bounding box center [547, 336] width 23 height 23
click at [1215, 719] on span "Add flights details" at bounding box center [1228, 718] width 105 height 15
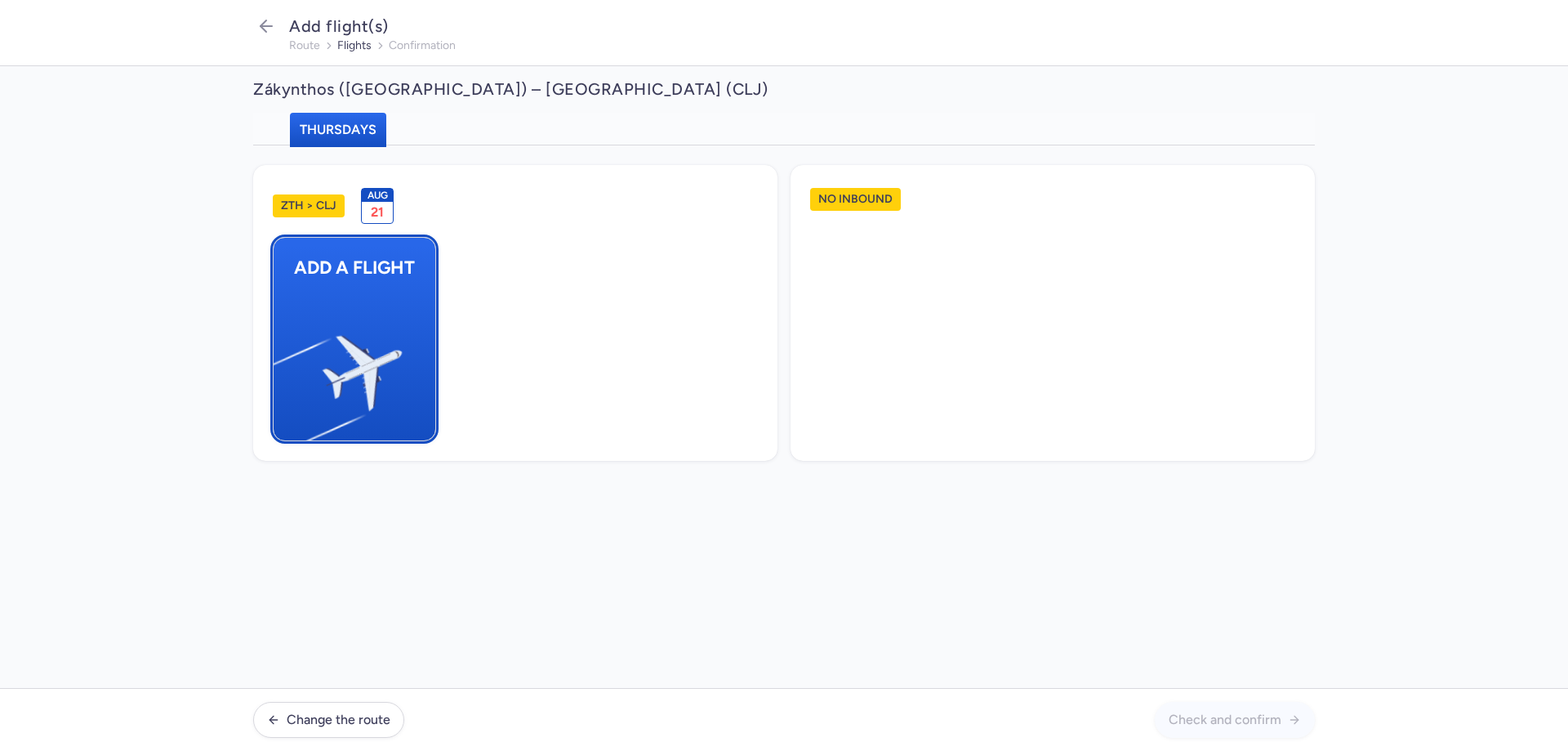
click at [353, 330] on img "button" at bounding box center [282, 365] width 276 height 253
select select "23"
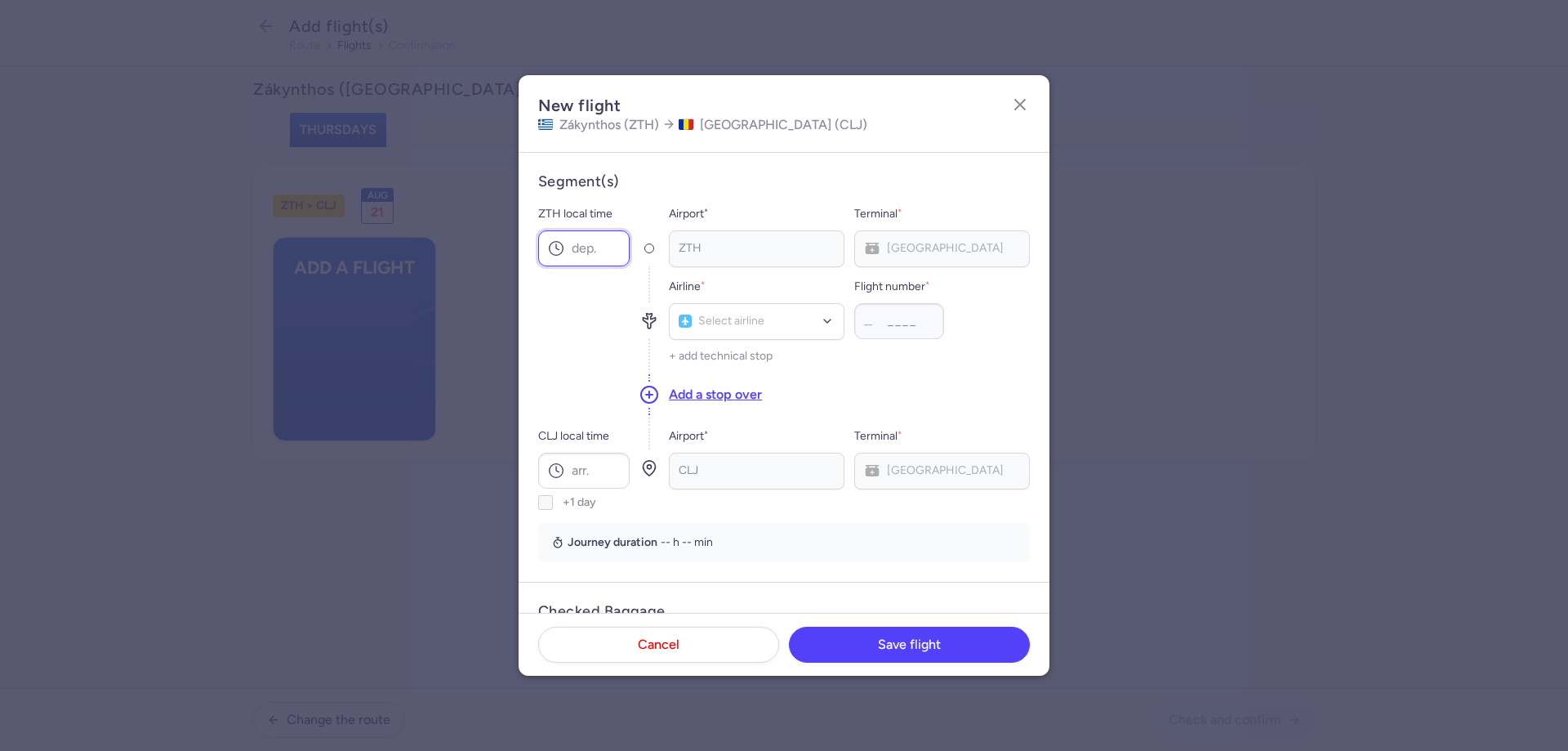
click at [589, 251] on input "ZTH local time" at bounding box center [584, 248] width 91 height 36
type input "07:40"
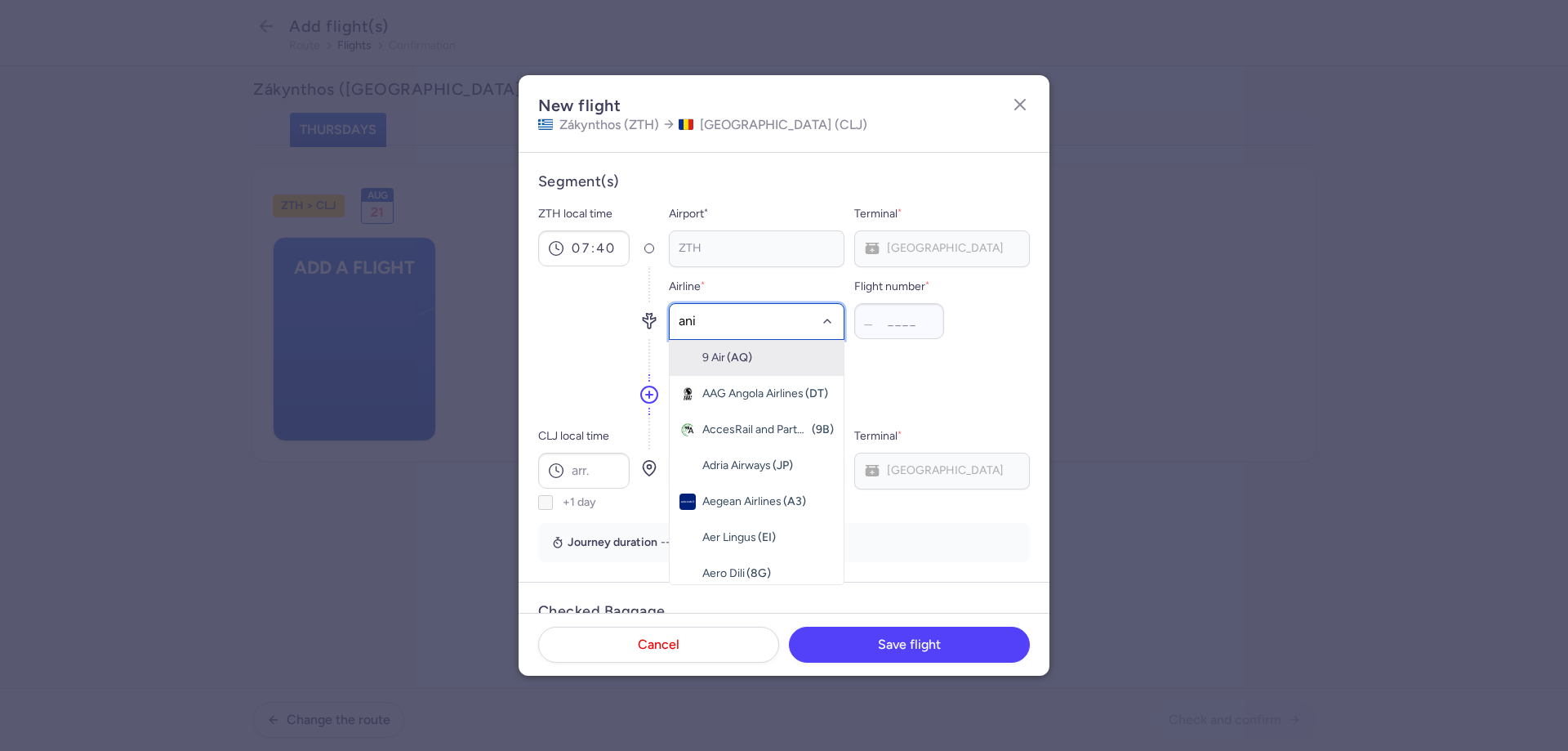
type input "anim"
click at [777, 342] on span "Animawings (A2)" at bounding box center [756, 357] width 174 height 36
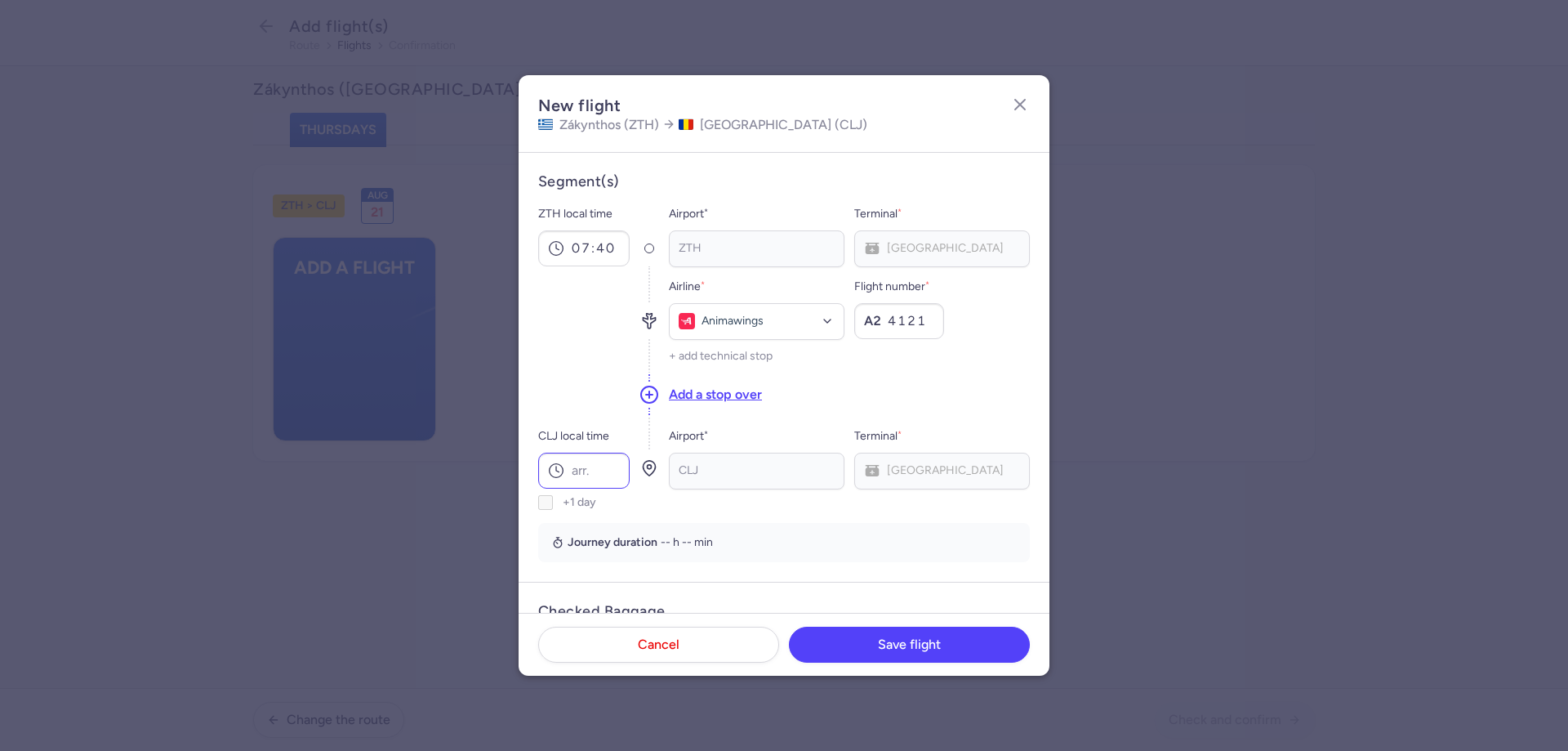
type input "4121"
click at [597, 464] on input "CLJ local time" at bounding box center [584, 470] width 91 height 36
type input "09:30"
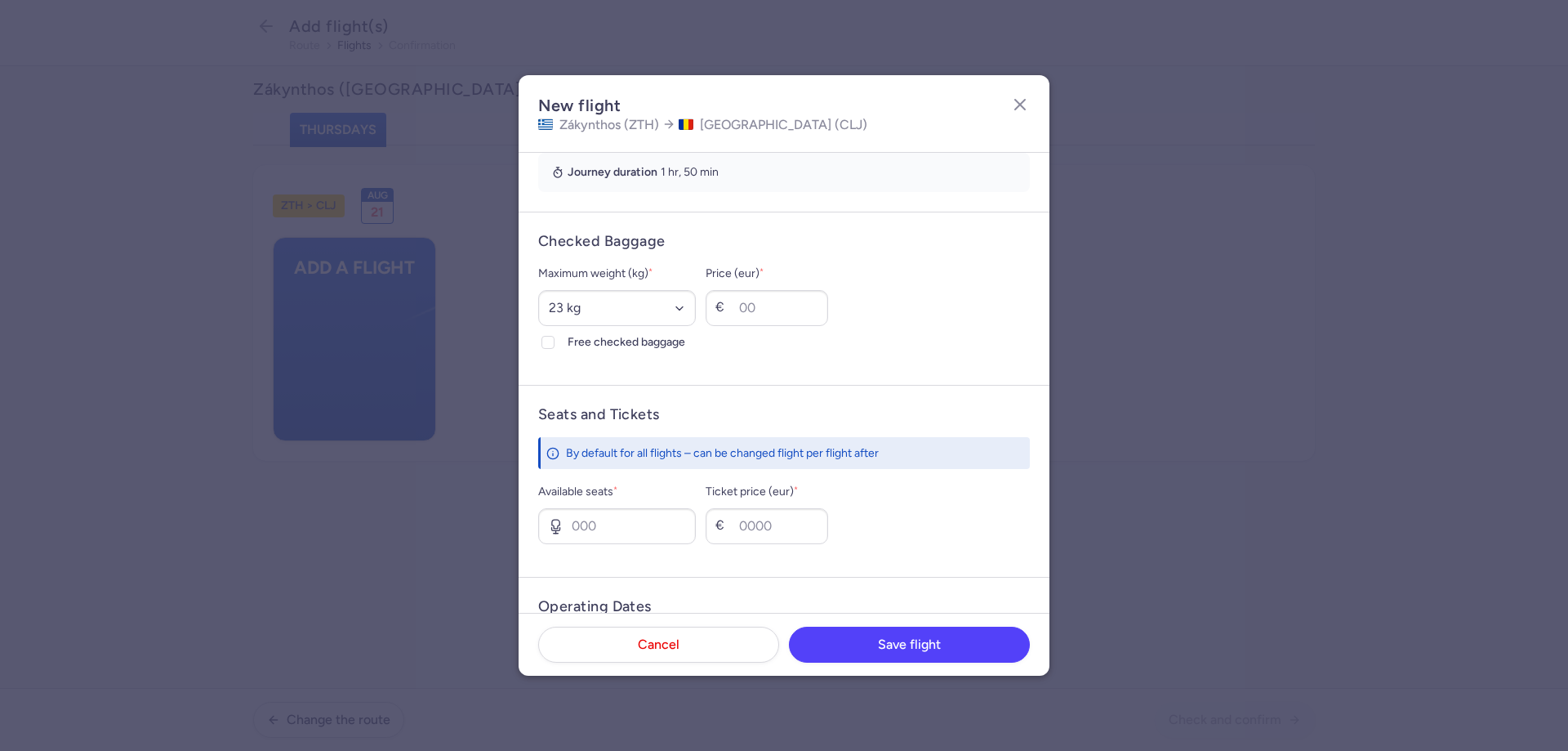
scroll to position [373, 0]
click at [695, 298] on select "Select an option 15 kg 16 kg 17 kg 18 kg 19 kg 20 kg 21 kg 22 kg 23 kg 24 kg 25…" at bounding box center [617, 305] width 158 height 36
select select "20"
click at [539, 287] on select "Select an option 15 kg 16 kg 17 kg 18 kg 19 kg 20 kg 21 kg 22 kg 23 kg 24 kg 25…" at bounding box center [617, 305] width 158 height 36
click at [550, 338] on polyline at bounding box center [547, 338] width 7 height 5
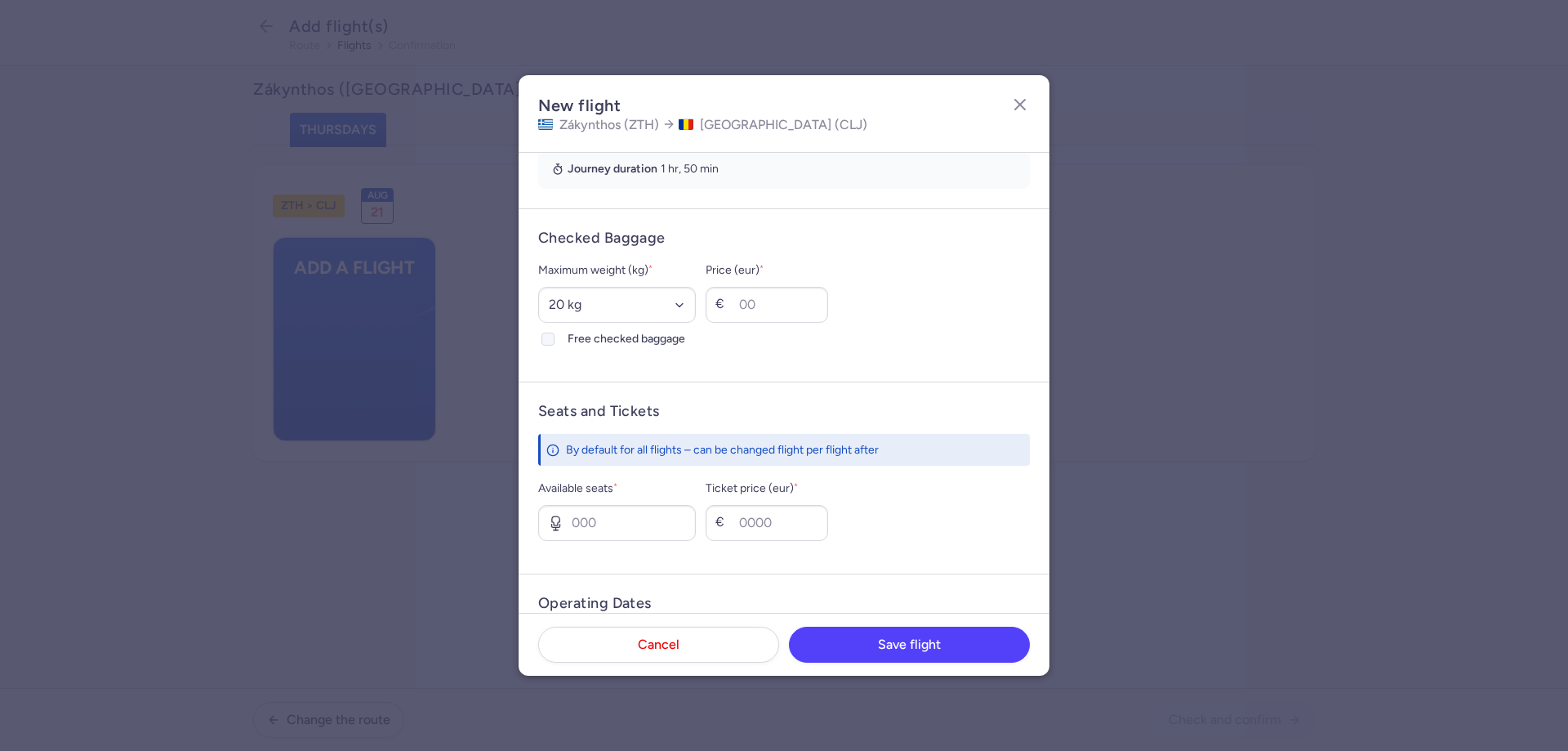
click at [550, 338] on input "Free checked baggage" at bounding box center [547, 338] width 13 height 13
checkbox input "true"
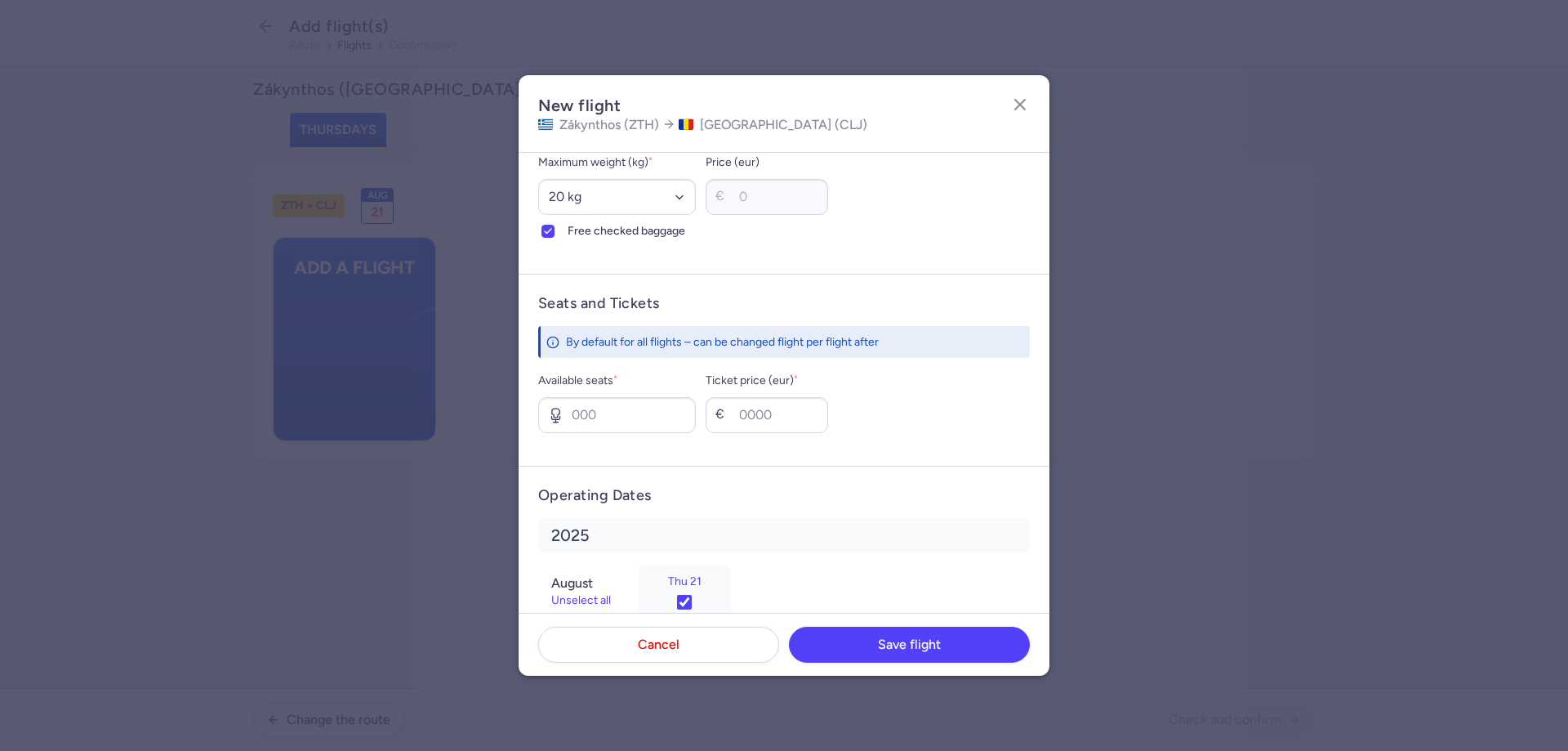
scroll to position [520, 0]
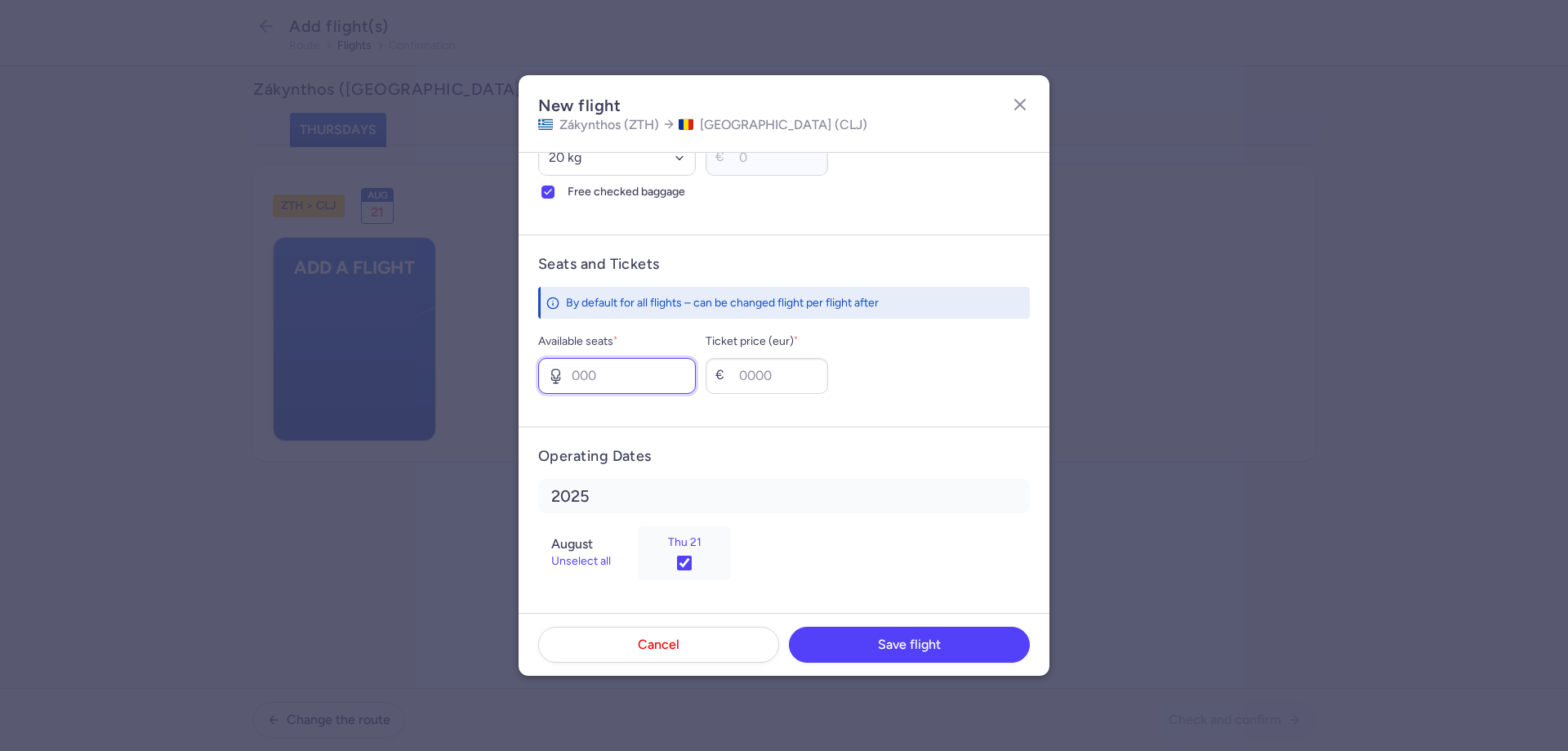
click at [638, 373] on input "Available seats *" at bounding box center [617, 376] width 158 height 36
type input "4"
click at [786, 377] on input "Ticket price (eur) *" at bounding box center [766, 376] width 122 height 36
type input "65"
click at [916, 635] on button "Save flight" at bounding box center [908, 644] width 241 height 36
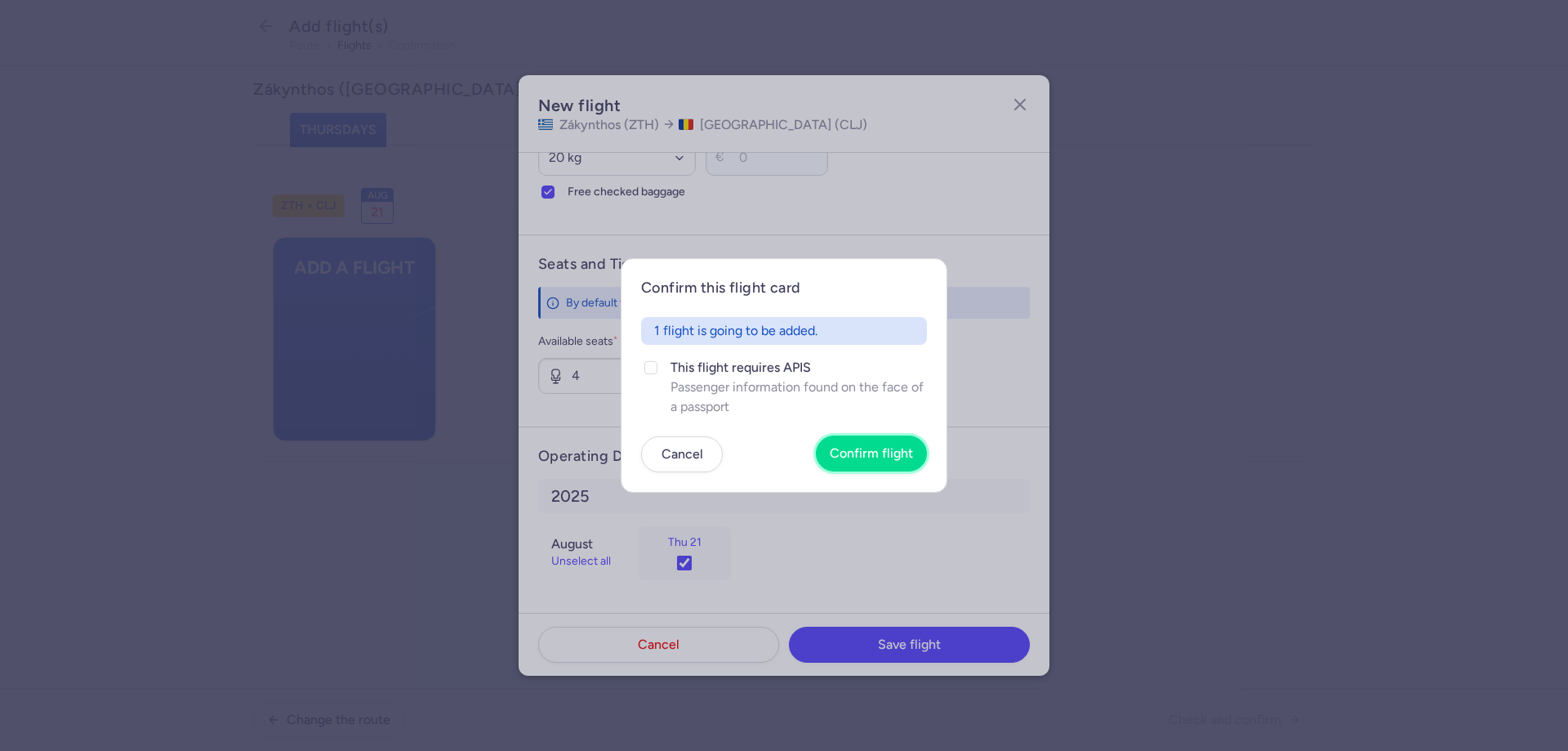
click at [905, 455] on span "Confirm flight" at bounding box center [871, 452] width 83 height 15
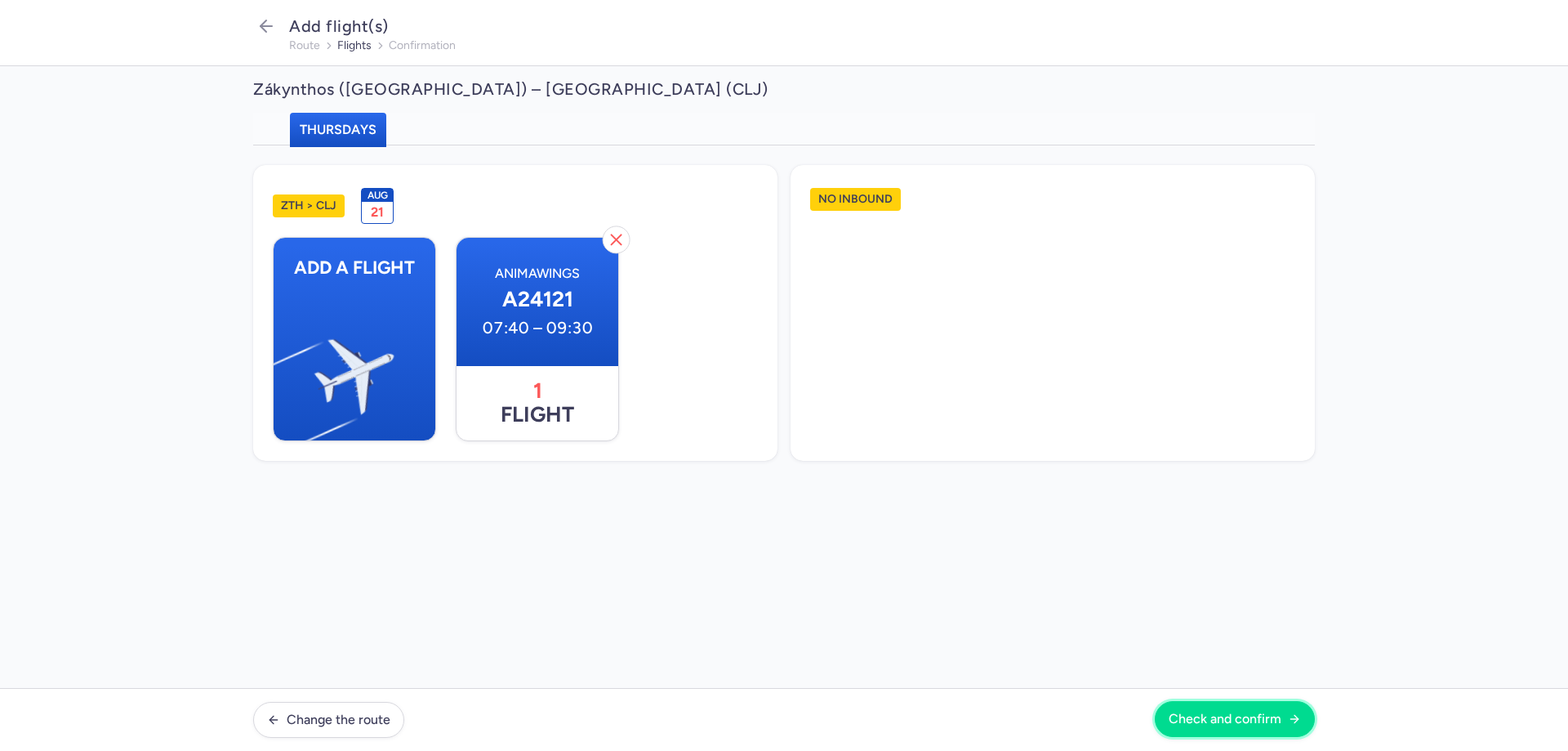
click at [1270, 723] on span "Check and confirm" at bounding box center [1225, 718] width 113 height 15
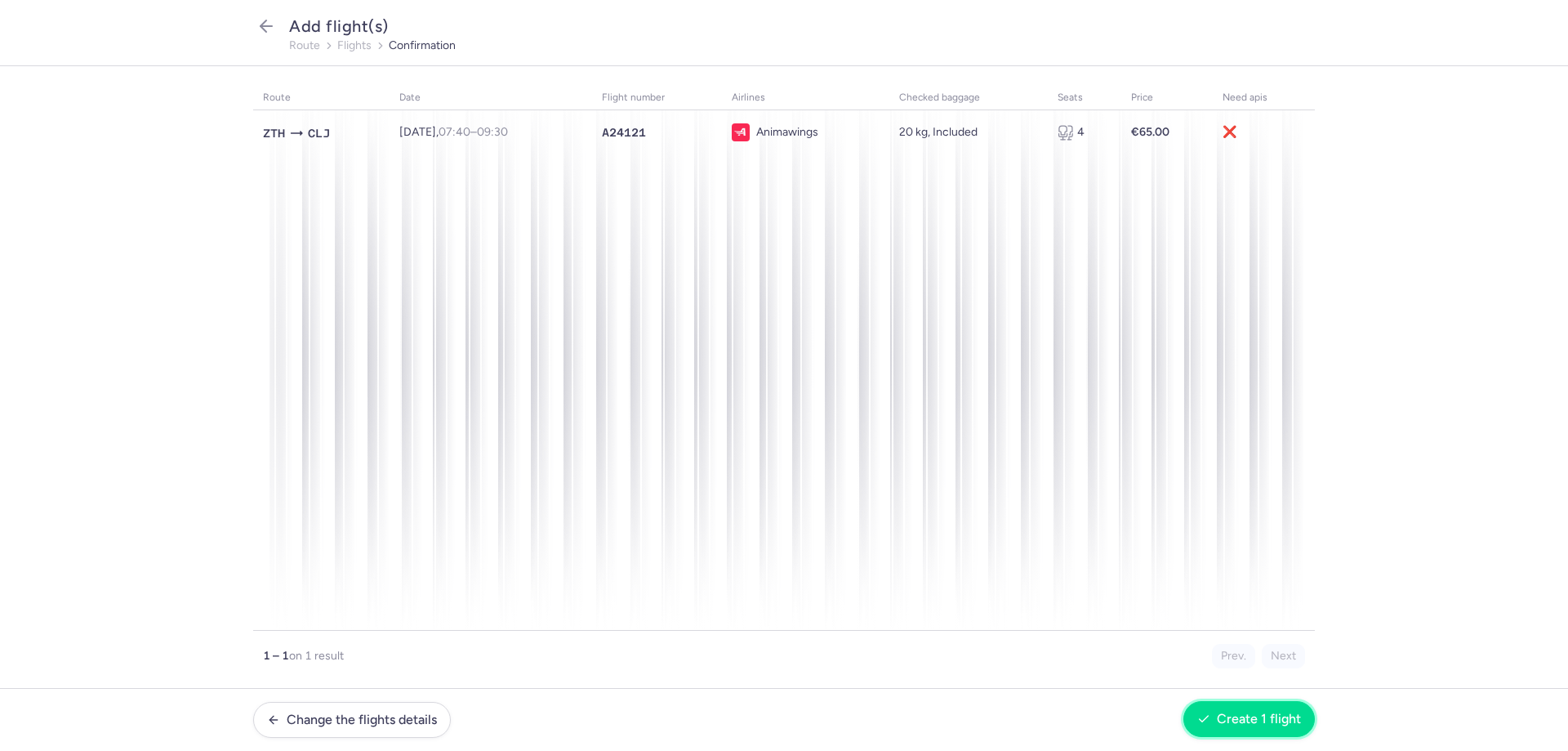
click at [1271, 721] on span "Create 1 flight" at bounding box center [1259, 718] width 84 height 15
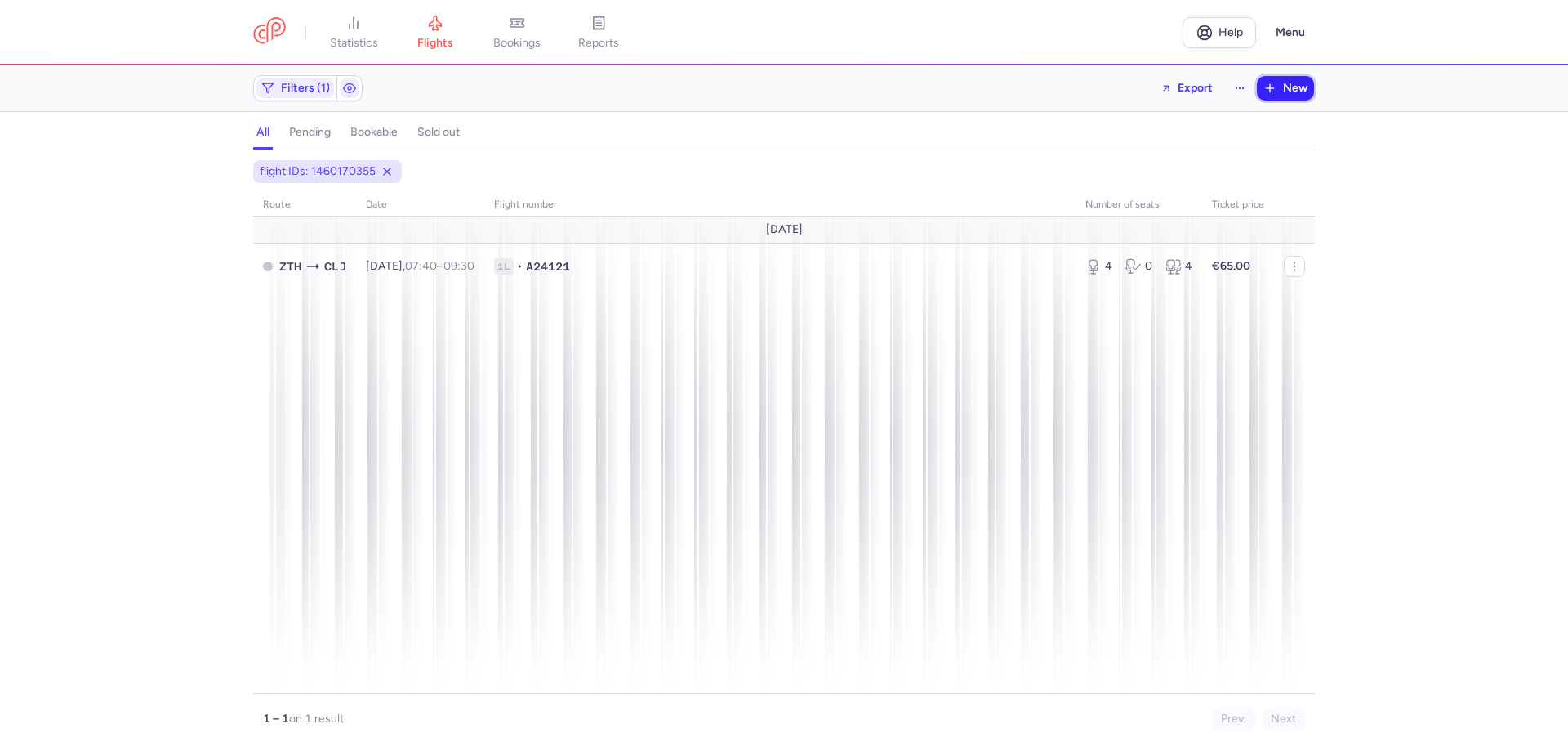
click at [1278, 84] on button "New" at bounding box center [1285, 88] width 58 height 25
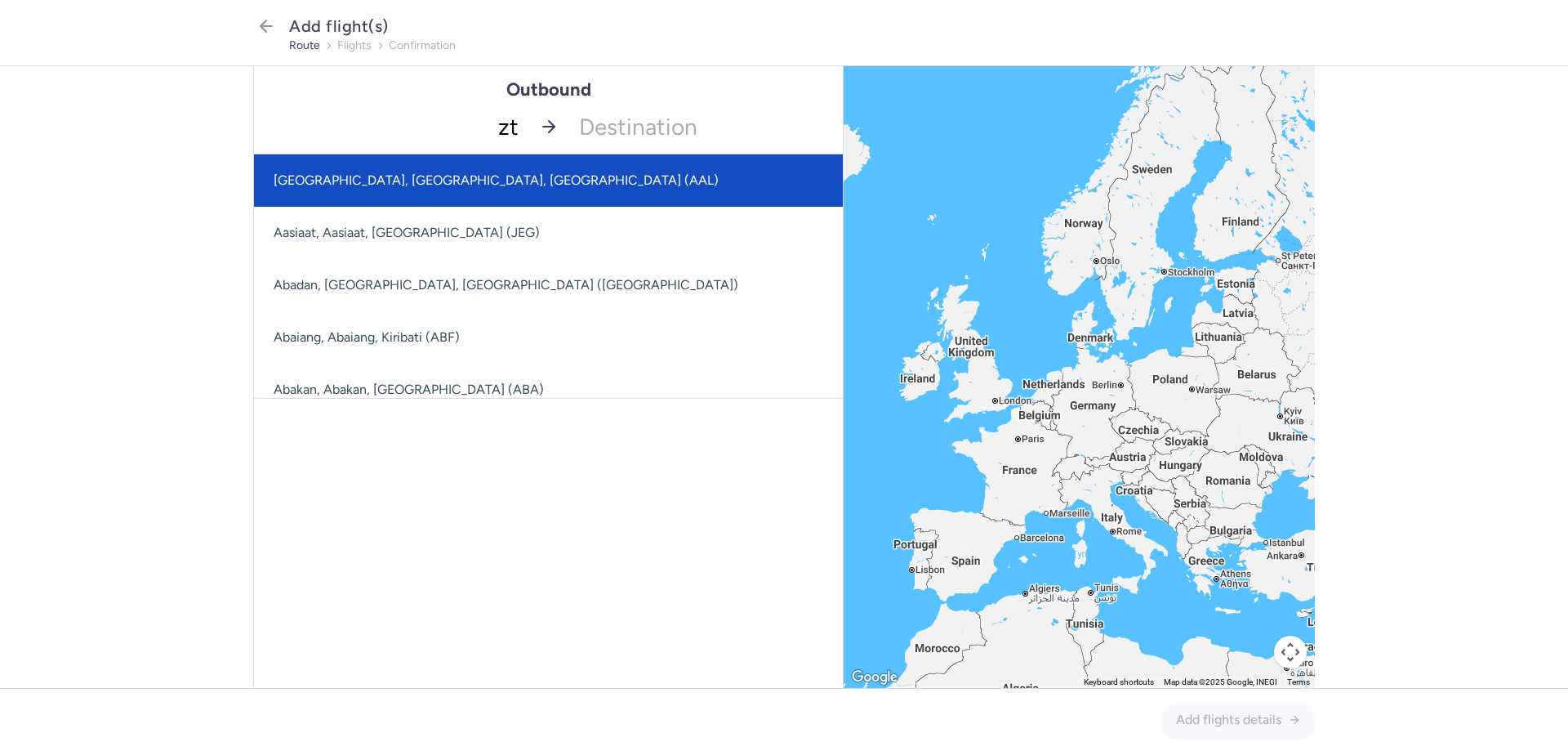
type input "zth"
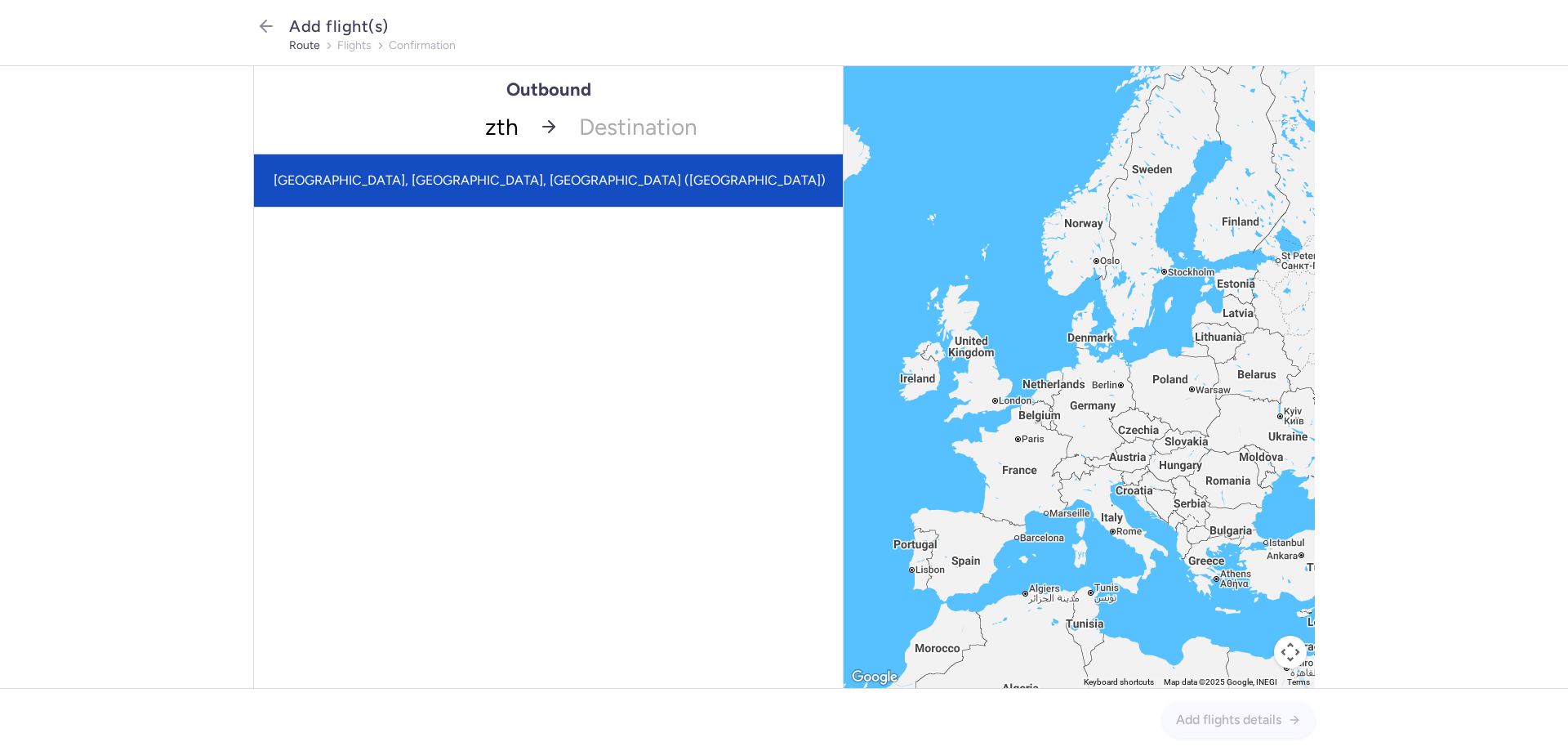
click at [485, 171] on span "[GEOGRAPHIC_DATA], [GEOGRAPHIC_DATA], [GEOGRAPHIC_DATA] ([GEOGRAPHIC_DATA])" at bounding box center [549, 181] width 591 height 53
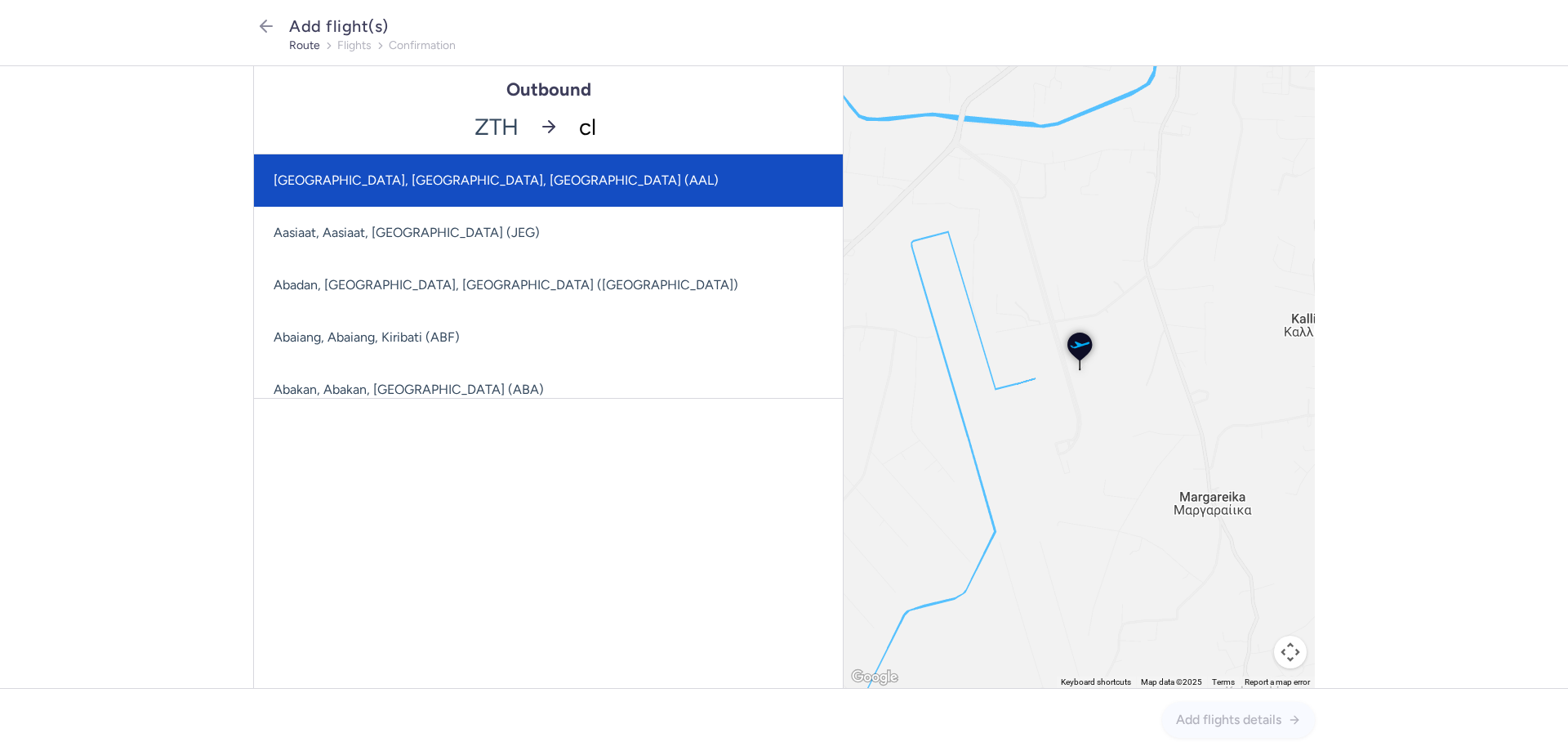
type input "clj"
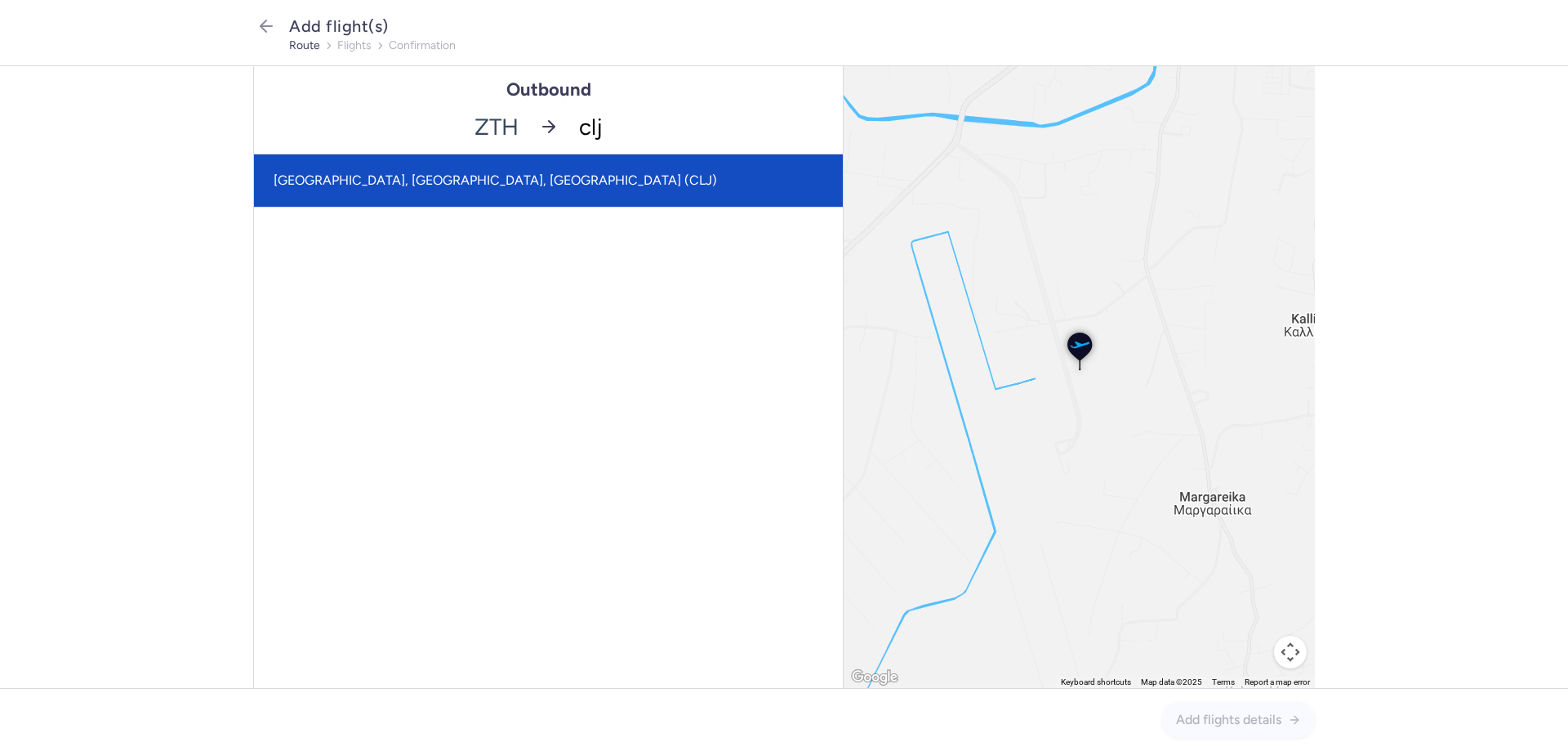
click at [594, 169] on span "[GEOGRAPHIC_DATA], [GEOGRAPHIC_DATA], [GEOGRAPHIC_DATA] (CLJ)" at bounding box center [548, 181] width 589 height 53
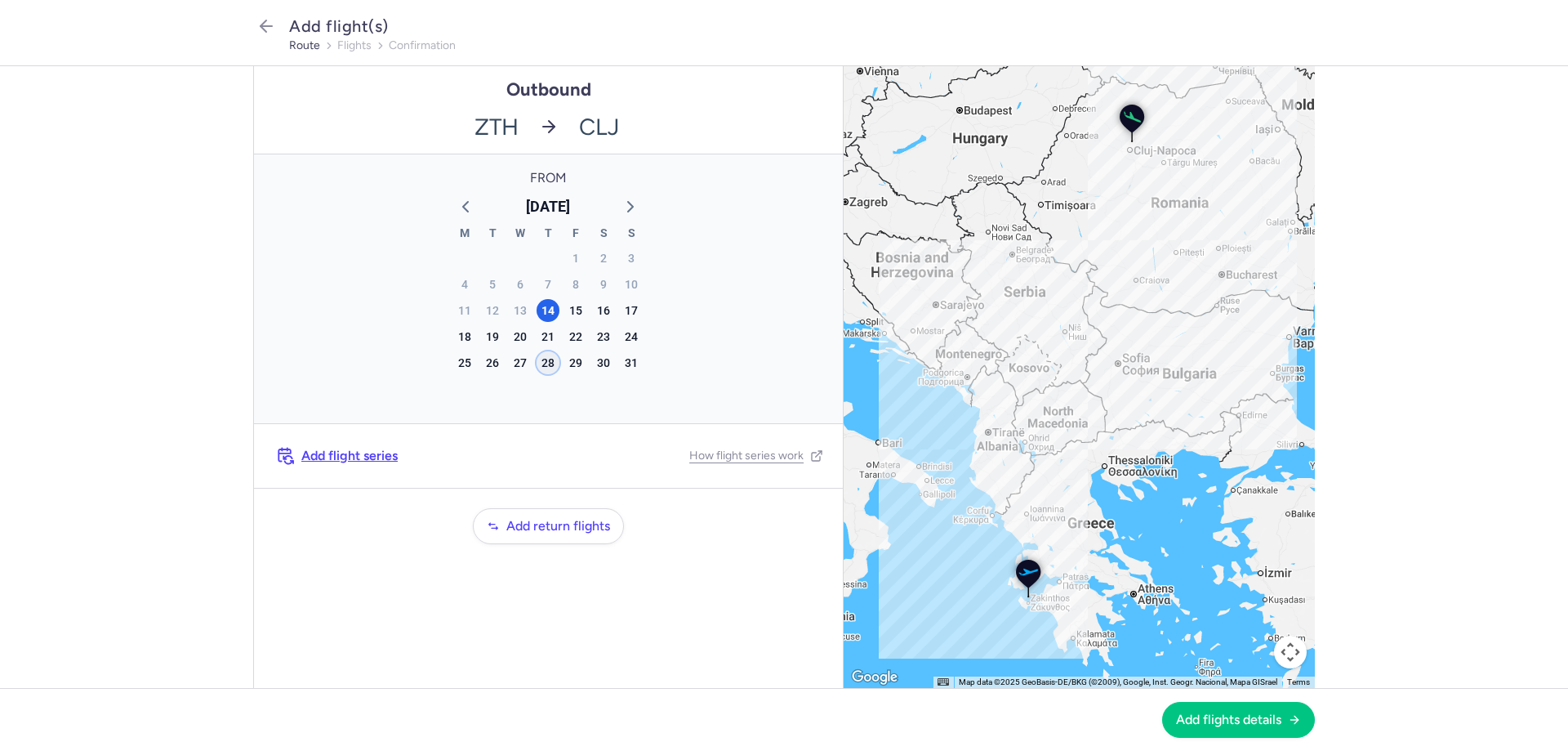
click at [543, 363] on div "28" at bounding box center [547, 362] width 23 height 23
click at [1219, 721] on span "Add flights details" at bounding box center [1228, 718] width 105 height 15
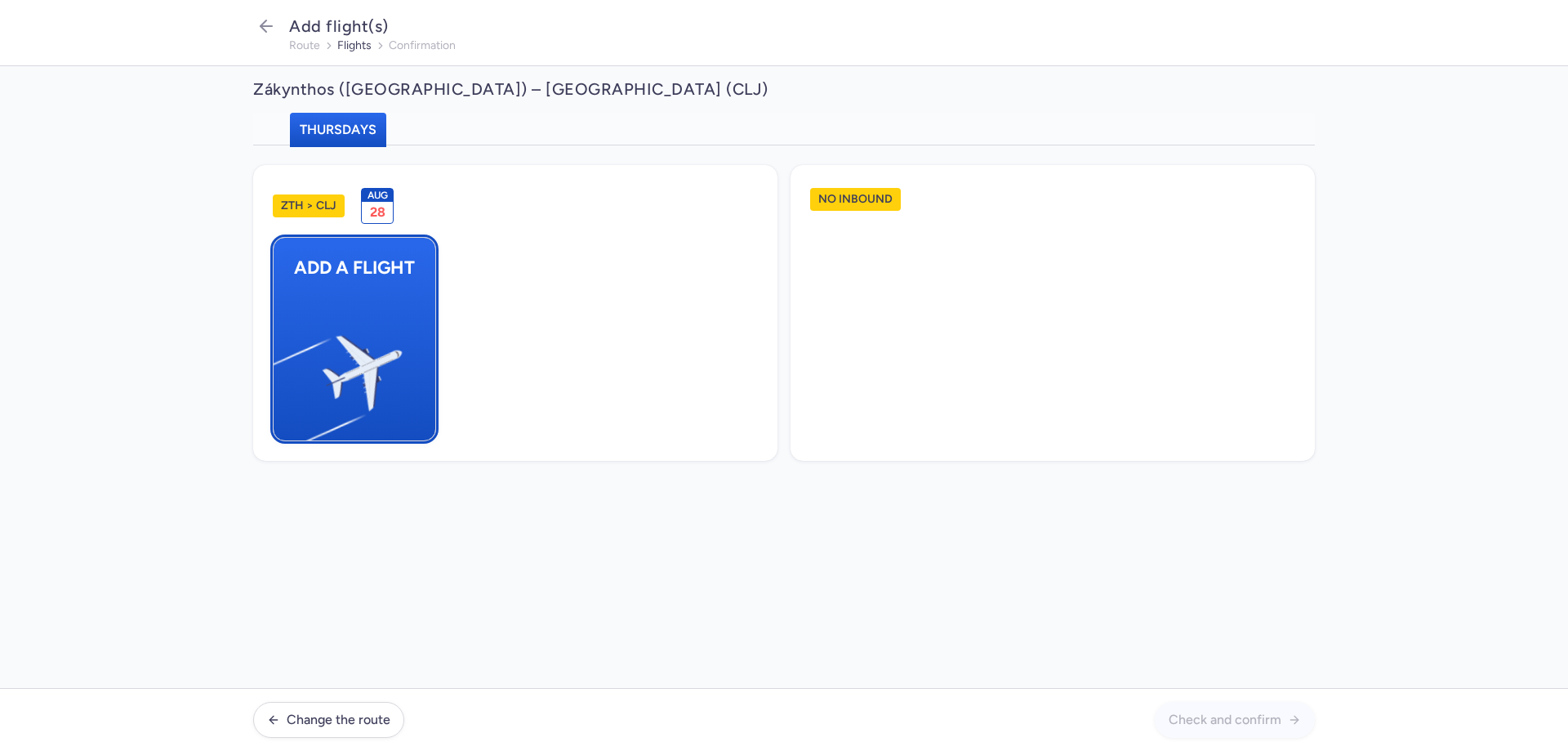
click at [366, 369] on img "button" at bounding box center [282, 365] width 276 height 253
select select "23"
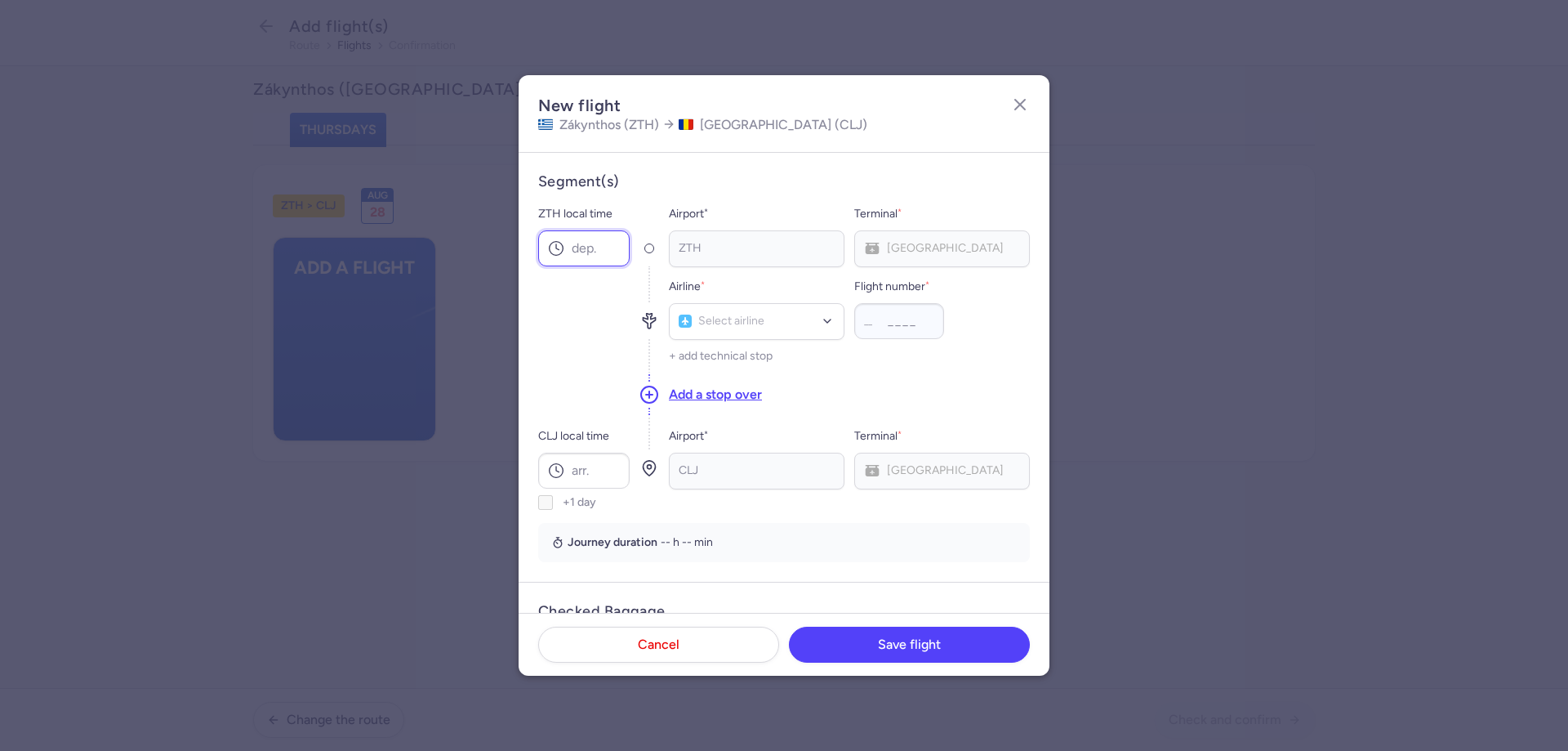
click at [579, 251] on input "ZTH local time" at bounding box center [584, 248] width 91 height 36
type input "07:40"
click at [775, 312] on div "Select airline" at bounding box center [756, 320] width 176 height 37
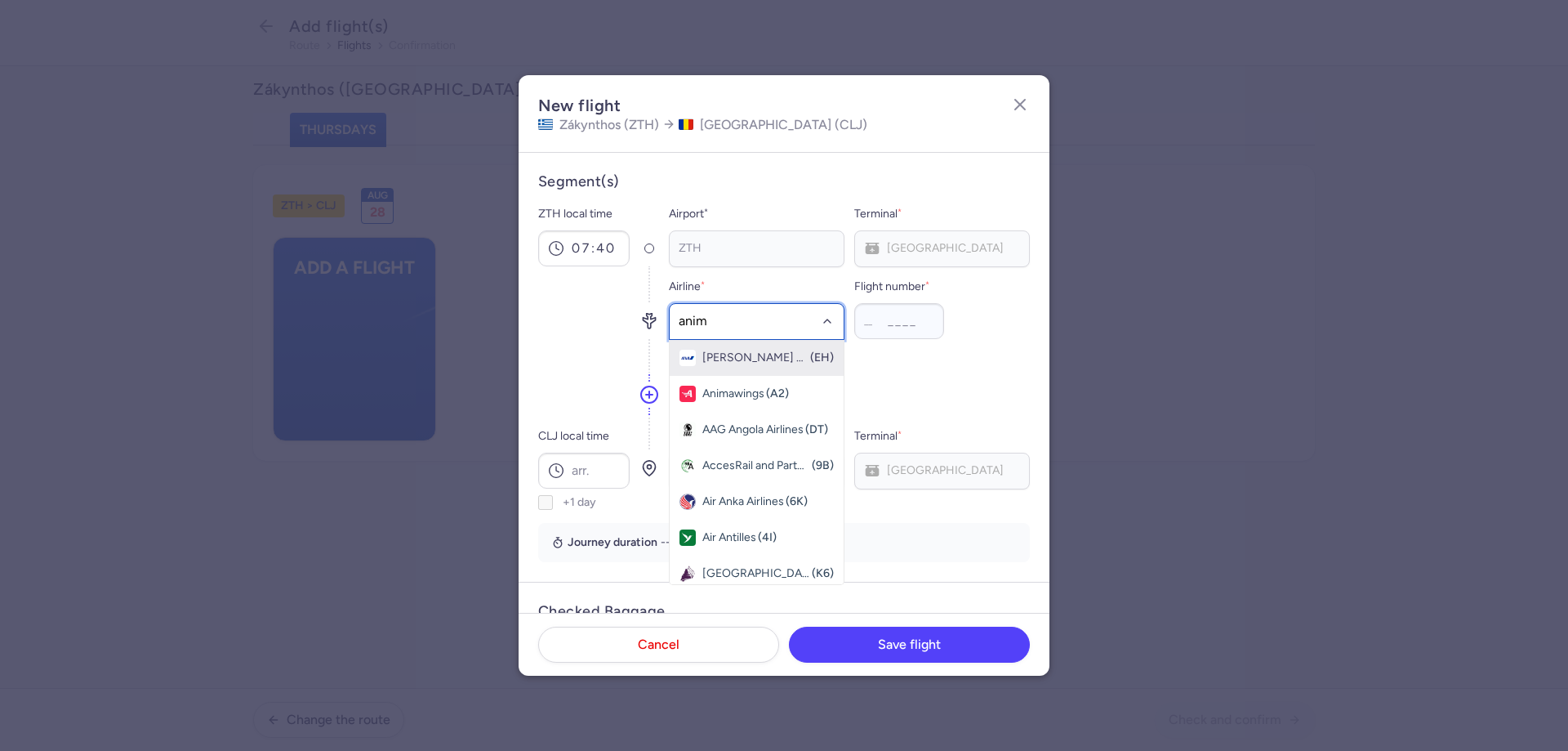
type input "anima"
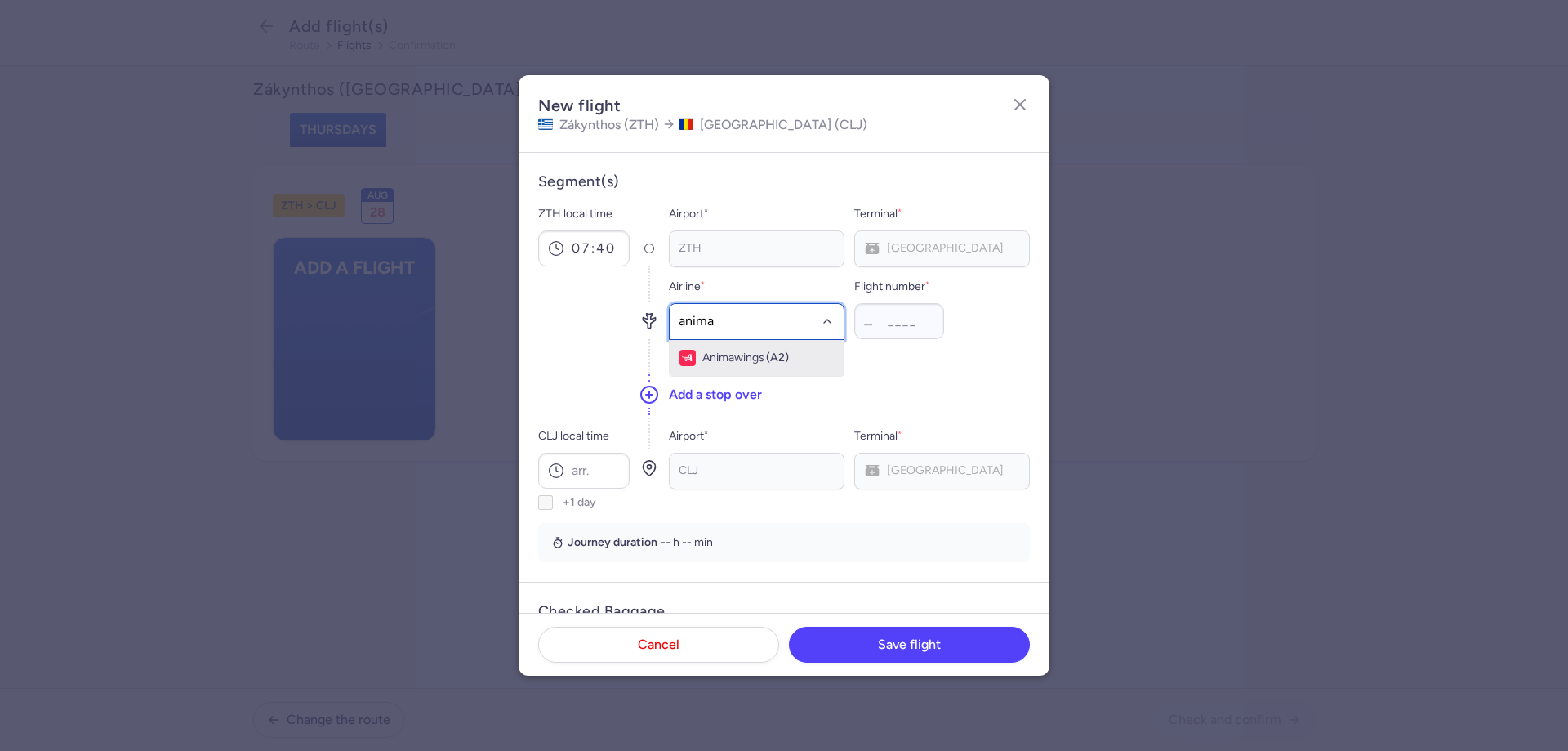
click at [770, 355] on span "(A2)" at bounding box center [777, 357] width 23 height 13
type input "4121"
click at [573, 469] on input "CLJ local time" at bounding box center [584, 470] width 91 height 36
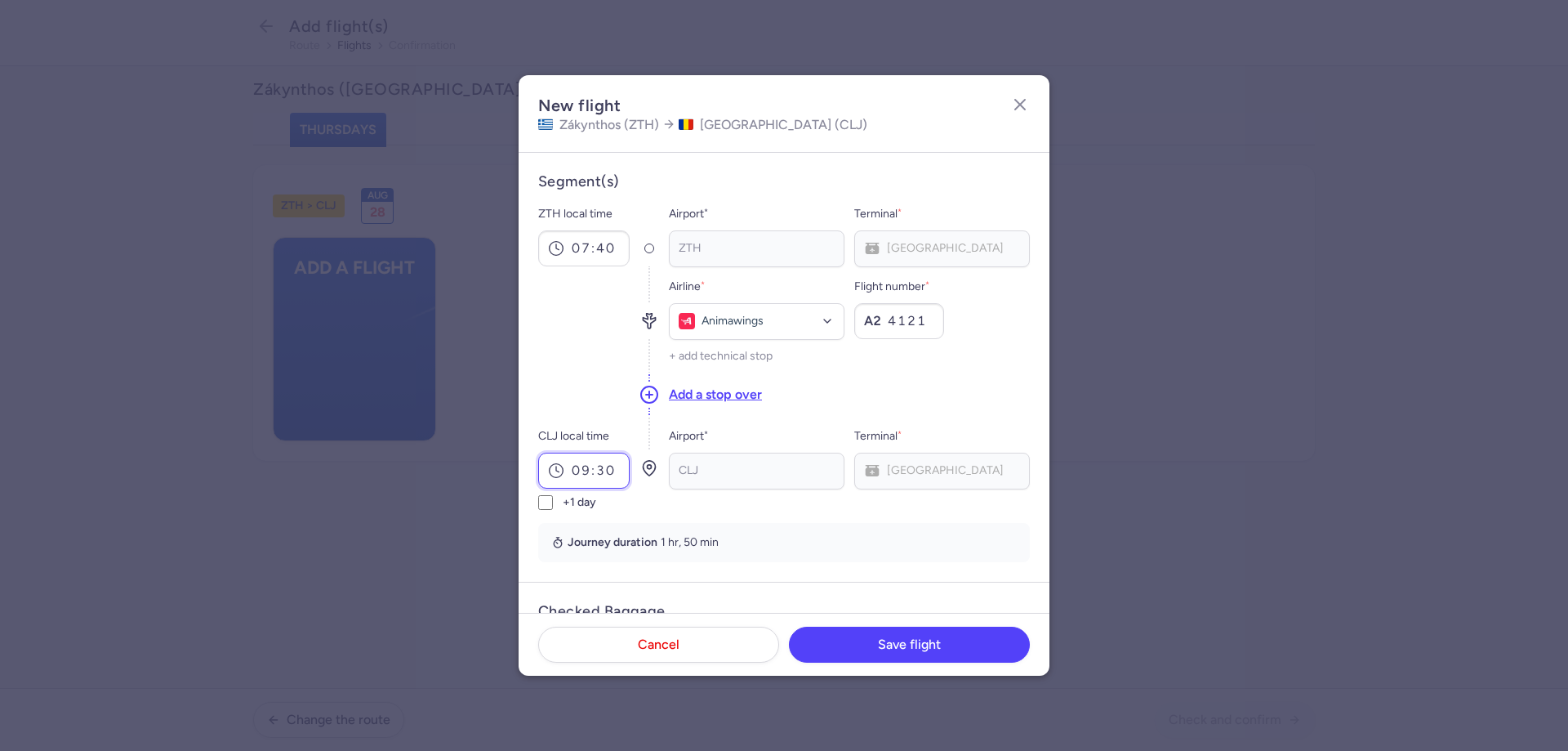
type input "09:30"
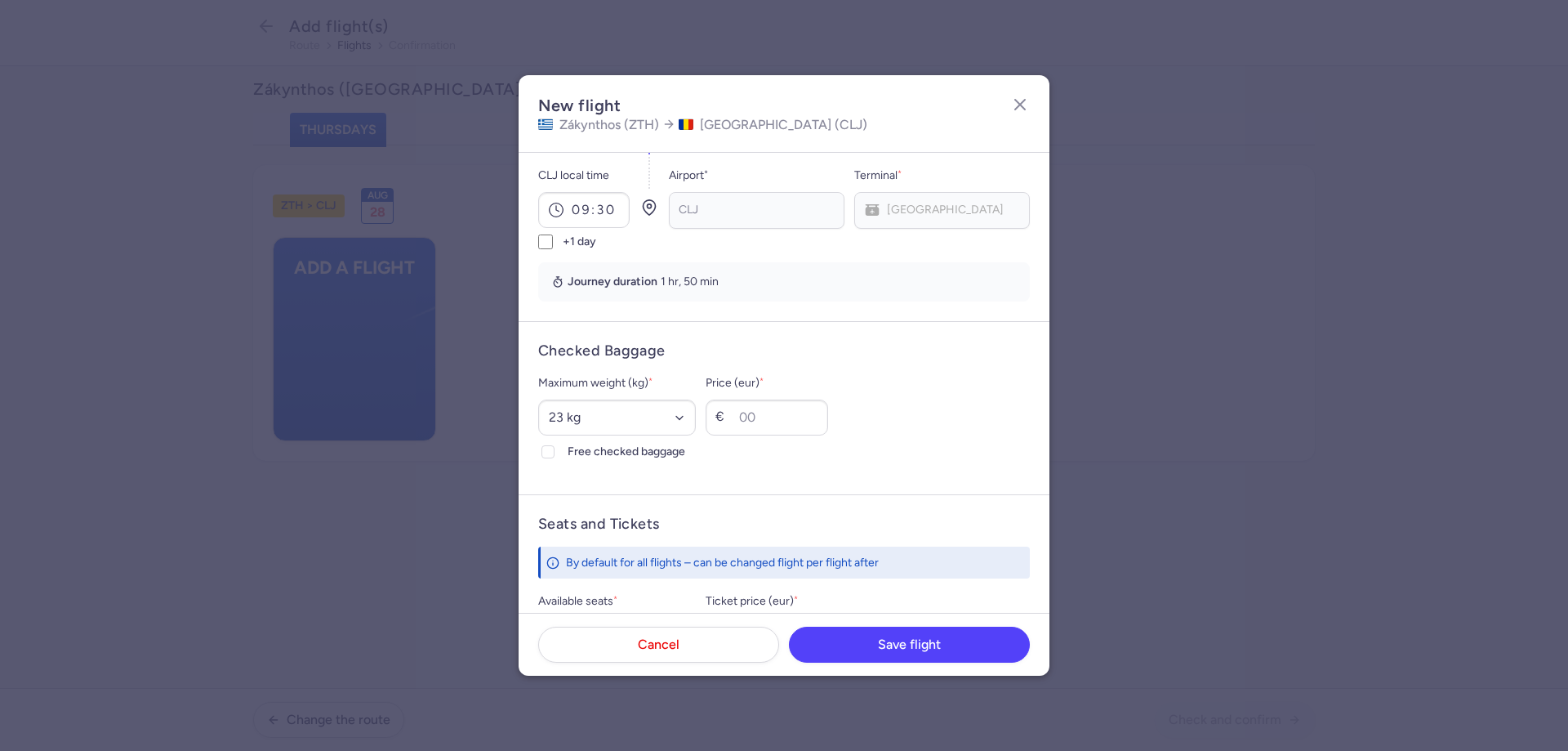
scroll to position [262, 0]
click at [694, 409] on select "Select an option 15 kg 16 kg 17 kg 18 kg 19 kg 20 kg 21 kg 22 kg 23 kg 24 kg 25…" at bounding box center [617, 416] width 158 height 36
select select "20"
click at [539, 398] on select "Select an option 15 kg 16 kg 17 kg 18 kg 19 kg 20 kg 21 kg 22 kg 23 kg 24 kg 25…" at bounding box center [617, 416] width 158 height 36
click at [543, 451] on input "Free checked baggage" at bounding box center [547, 449] width 13 height 13
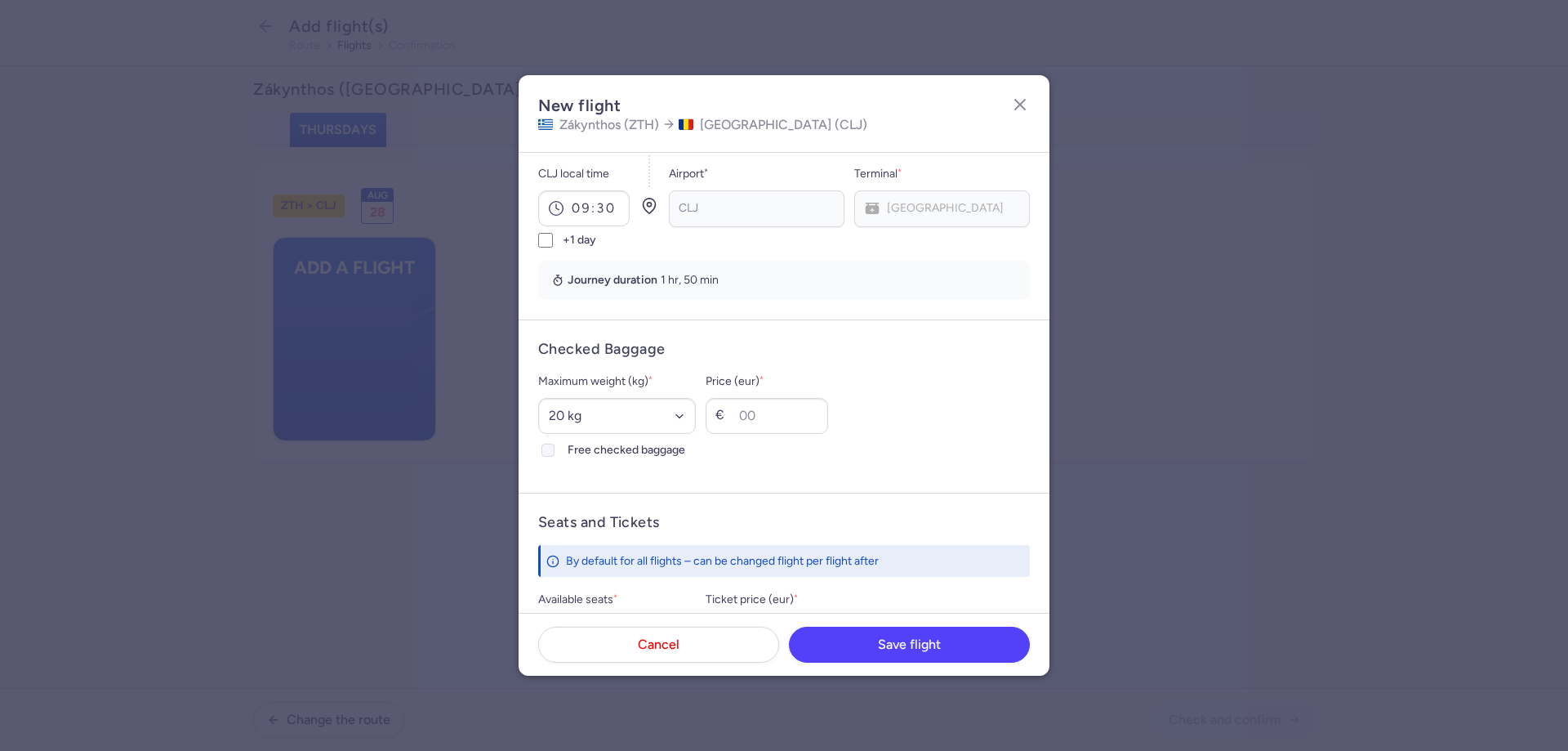
checkbox input "true"
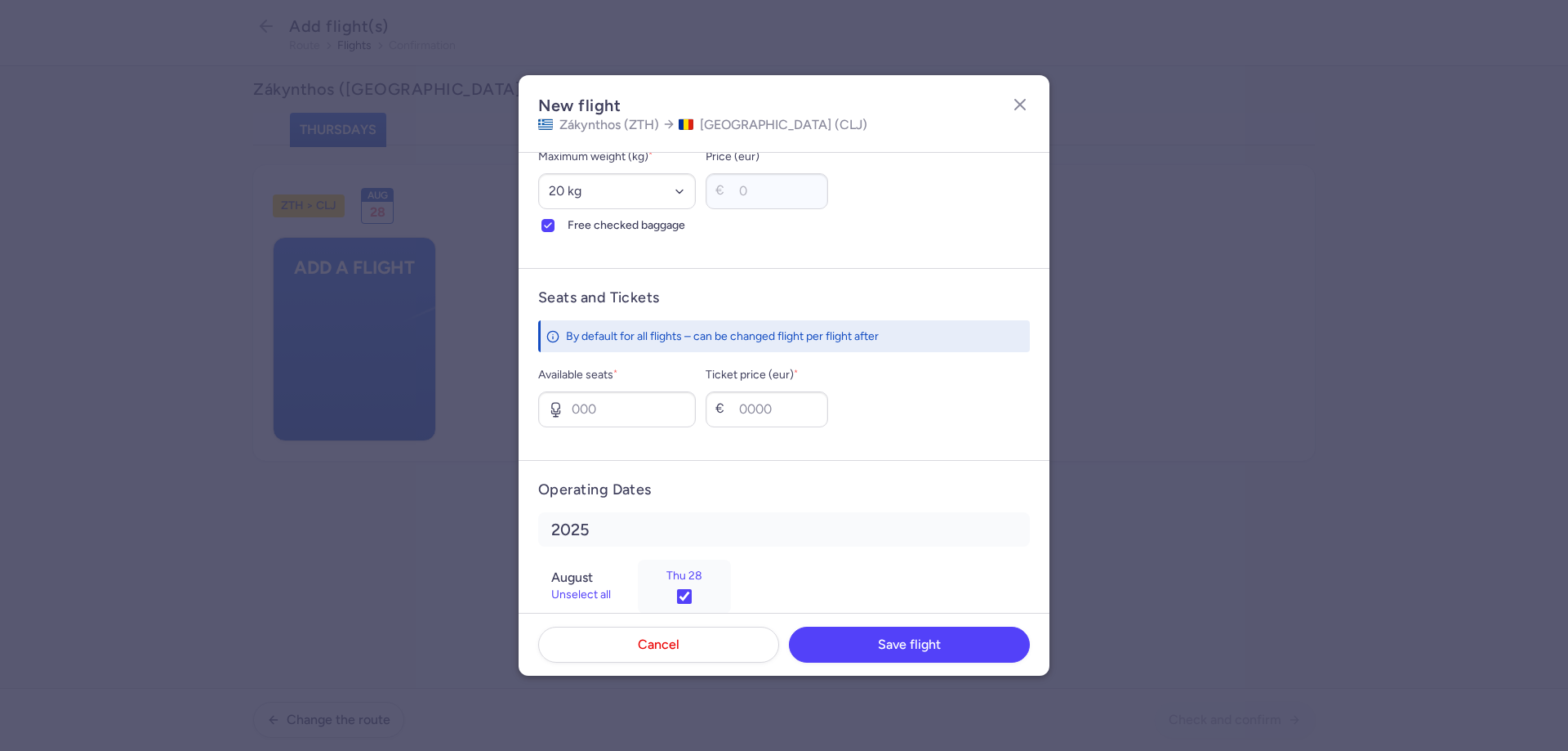
scroll to position [492, 0]
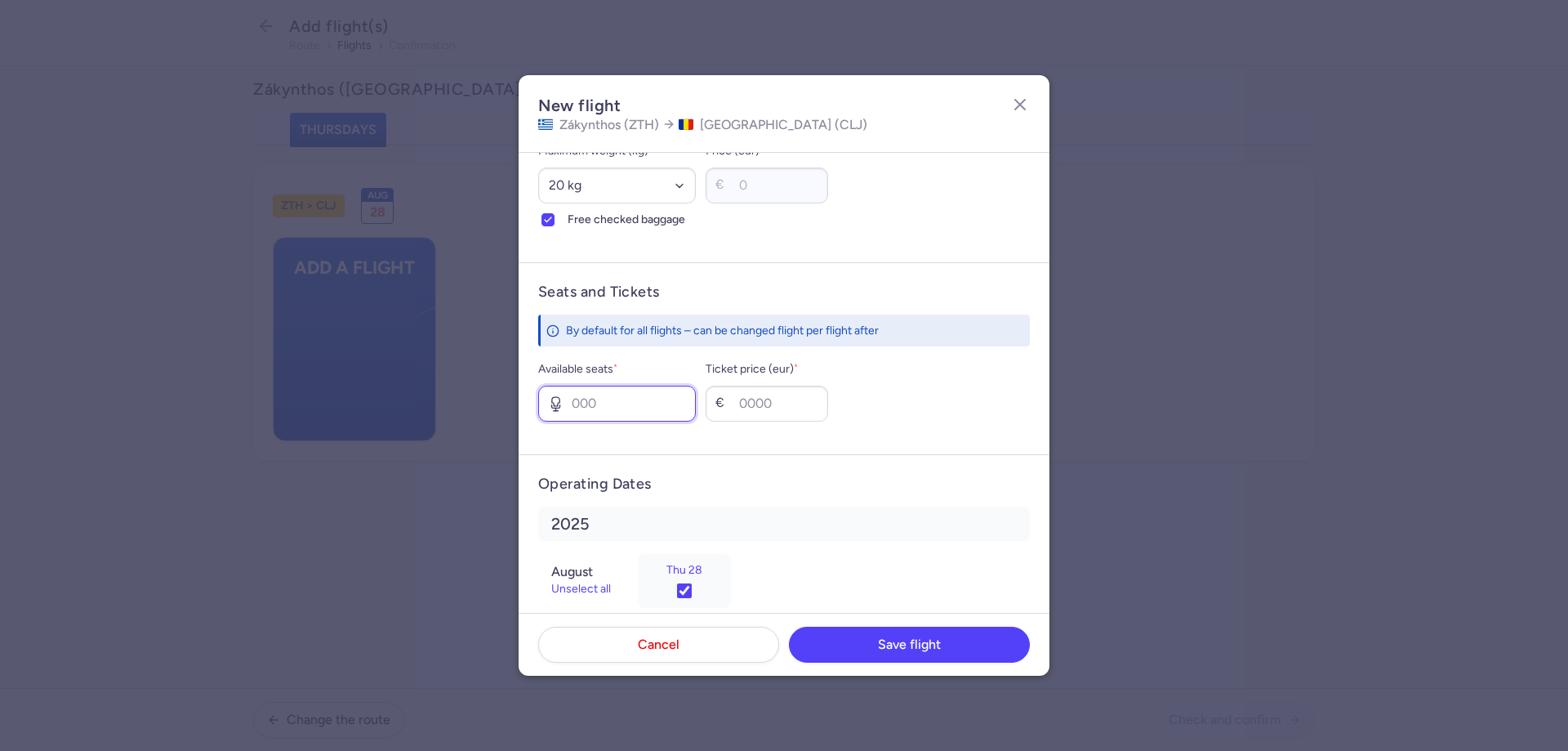
click at [630, 405] on input "Available seats *" at bounding box center [617, 404] width 158 height 36
type input "1"
click at [787, 405] on input "Ticket price (eur) *" at bounding box center [766, 404] width 122 height 36
type input "65"
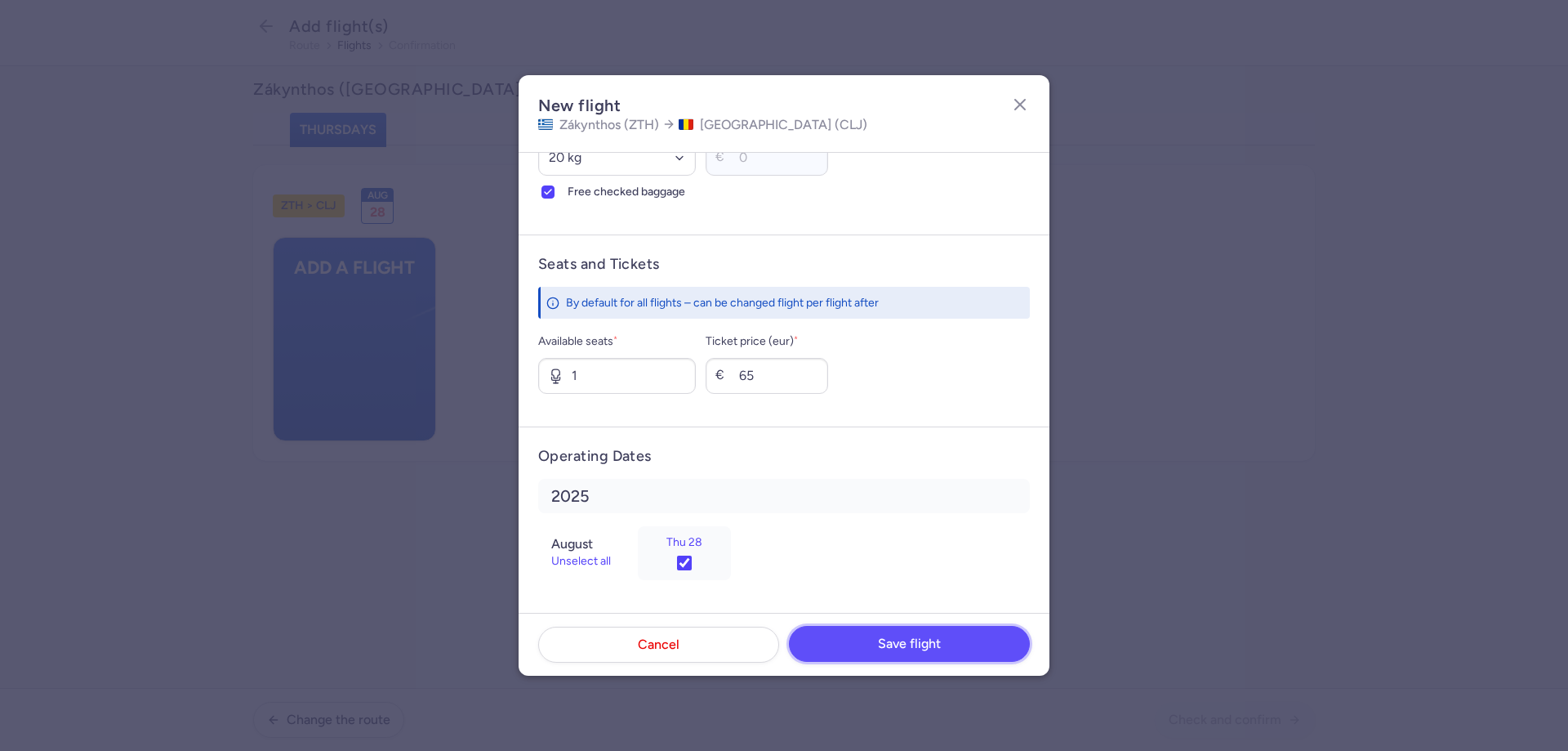
click at [888, 631] on button "Save flight" at bounding box center [908, 644] width 241 height 36
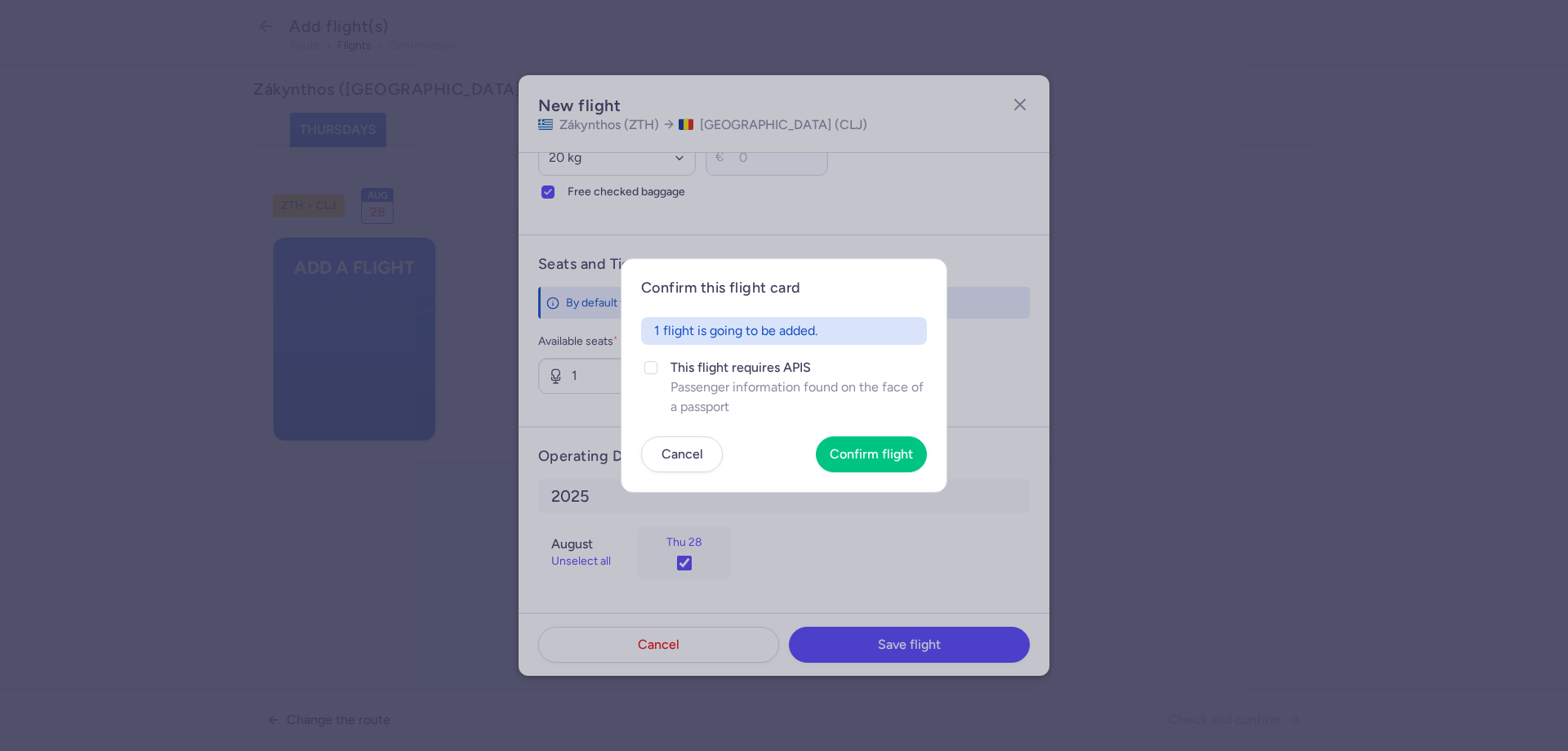
click at [876, 430] on article "Confirm this flight card 1 flight is going to be added. This flight requires AP…" at bounding box center [784, 375] width 326 height 234
click at [885, 450] on span "Confirm flight" at bounding box center [871, 452] width 83 height 15
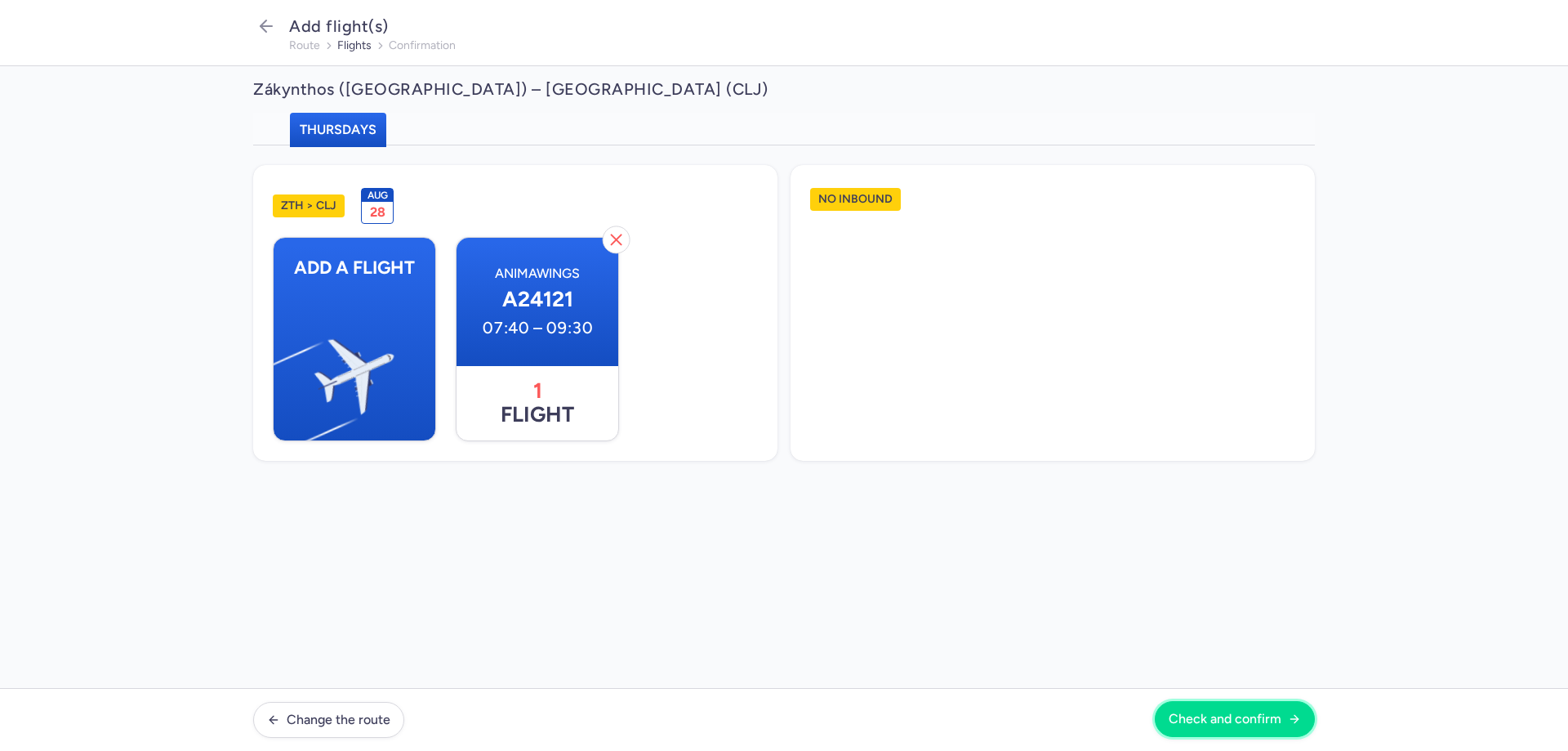
click at [1226, 709] on button "Check and confirm" at bounding box center [1234, 718] width 160 height 36
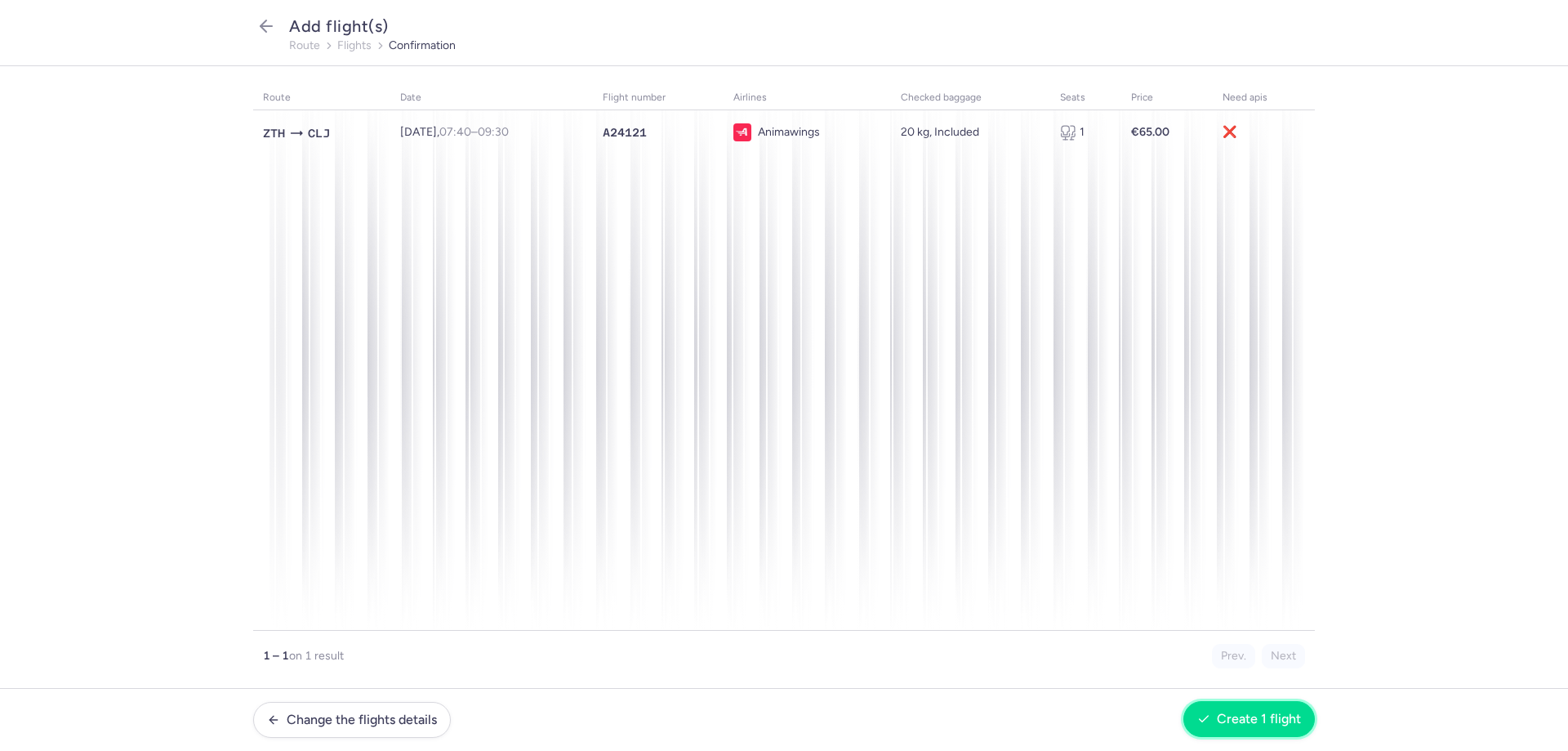
click at [1263, 710] on button "Create 1 flight" at bounding box center [1249, 718] width 132 height 36
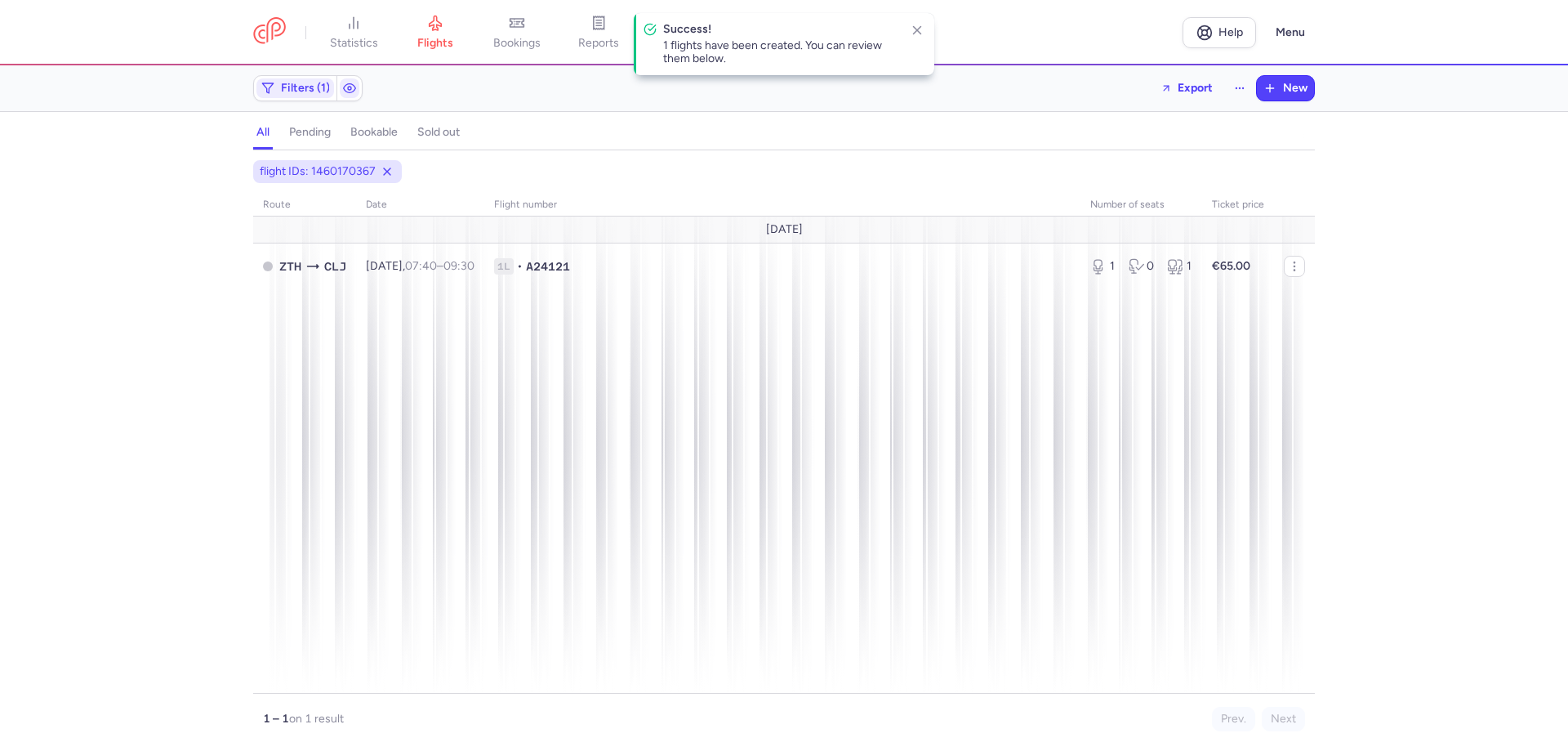
click at [1462, 531] on div "flight IDs: 1460170367 route date Flight number number of seats Ticket price [D…" at bounding box center [784, 454] width 1568 height 590
click at [528, 44] on span "bookings" at bounding box center [517, 43] width 48 height 15
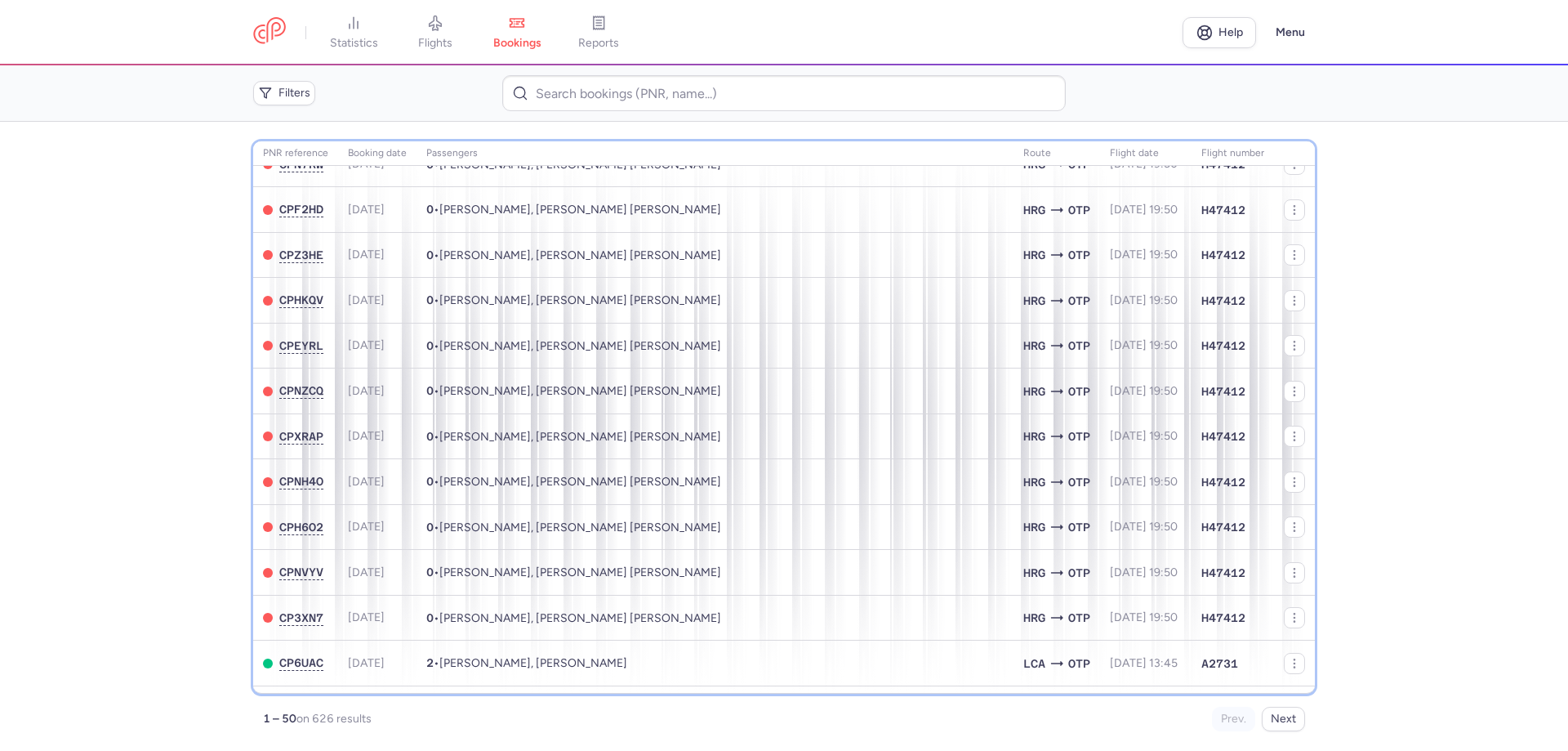
scroll to position [1509, 0]
